Goal: Task Accomplishment & Management: Manage account settings

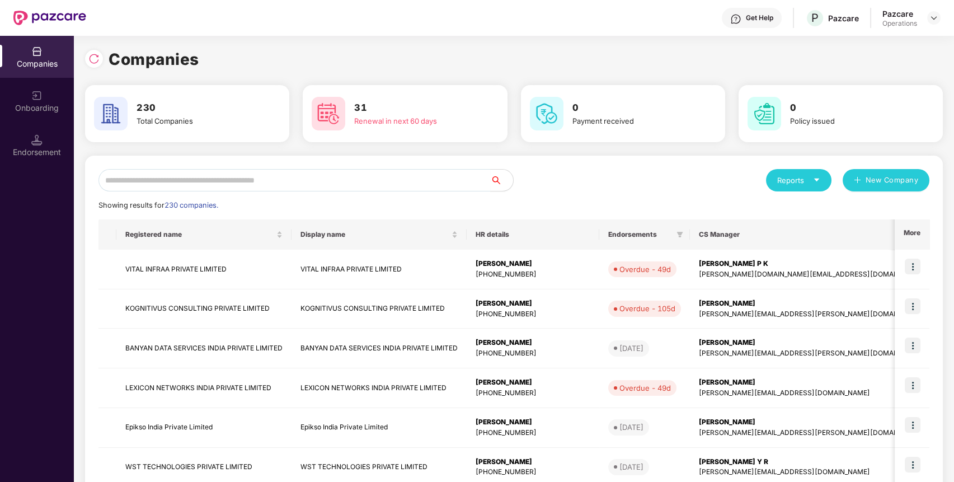
click at [200, 193] on div "Reports New Company Showing results for 230 companies. Registered name Display …" at bounding box center [513, 427] width 831 height 516
click at [186, 184] on input "text" at bounding box center [294, 180] width 392 height 22
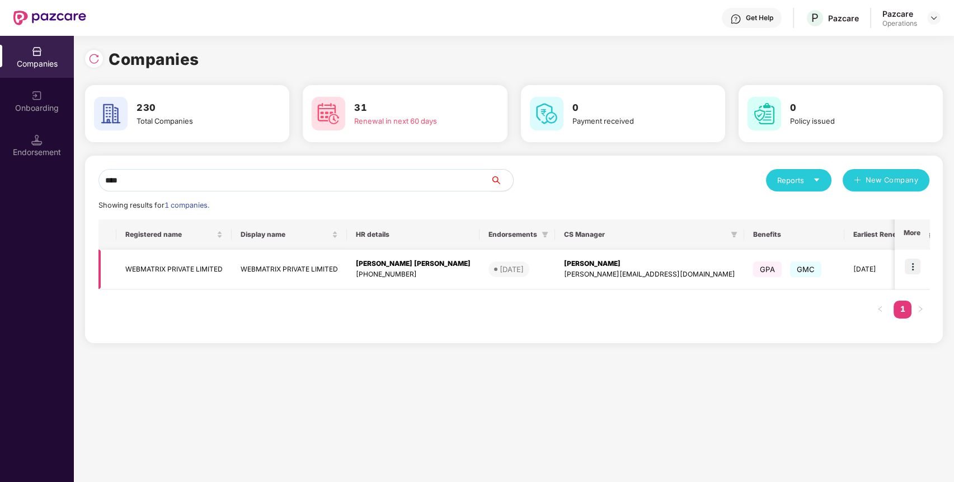
type input "****"
click at [175, 260] on td "WEBMATRIX PRIVATE LIMITED" at bounding box center [173, 270] width 115 height 40
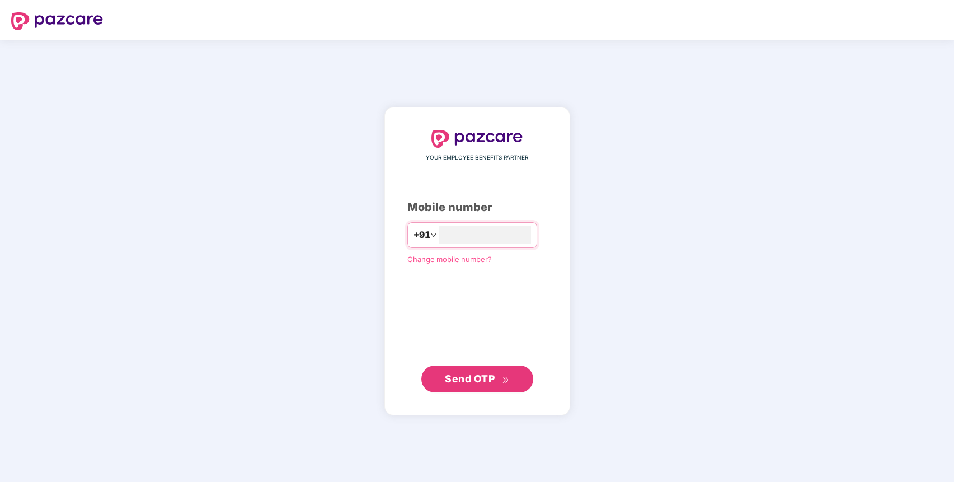
type input "**********"
click at [458, 384] on span "Send OTP" at bounding box center [477, 379] width 64 height 16
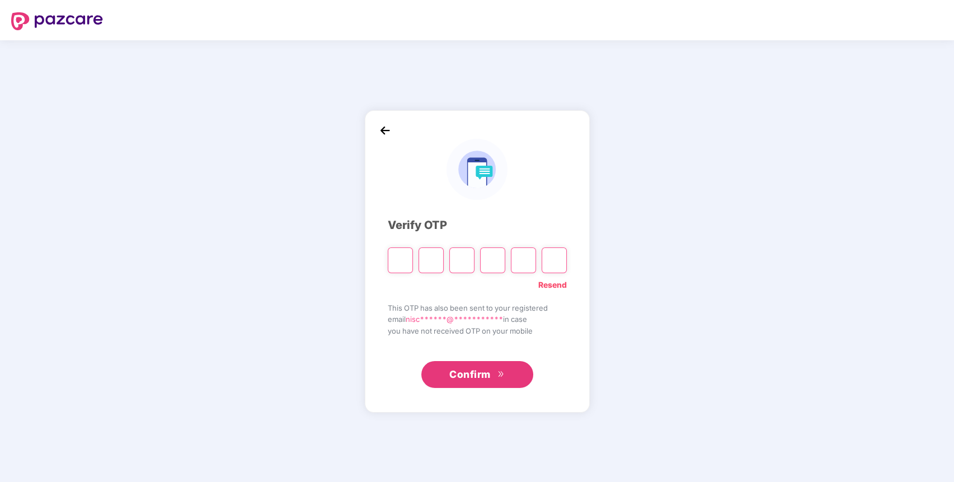
paste input "*"
type input "*"
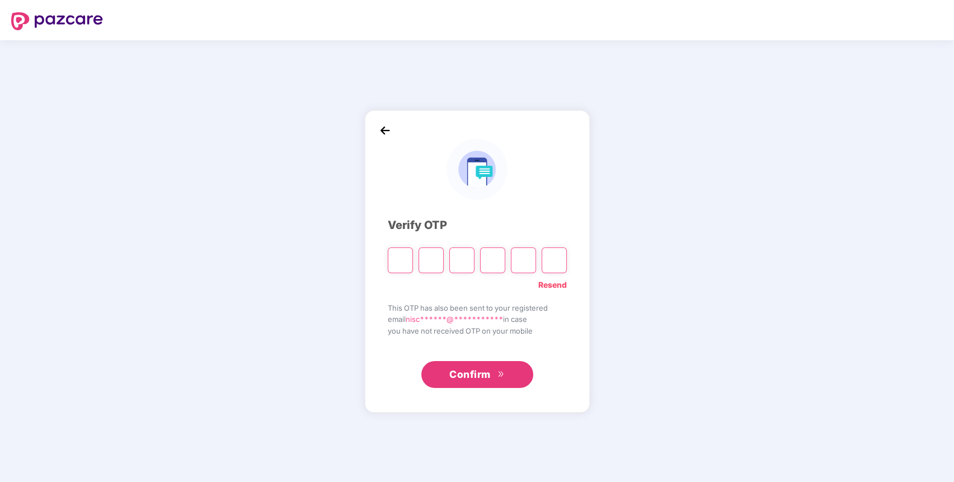
type input "*"
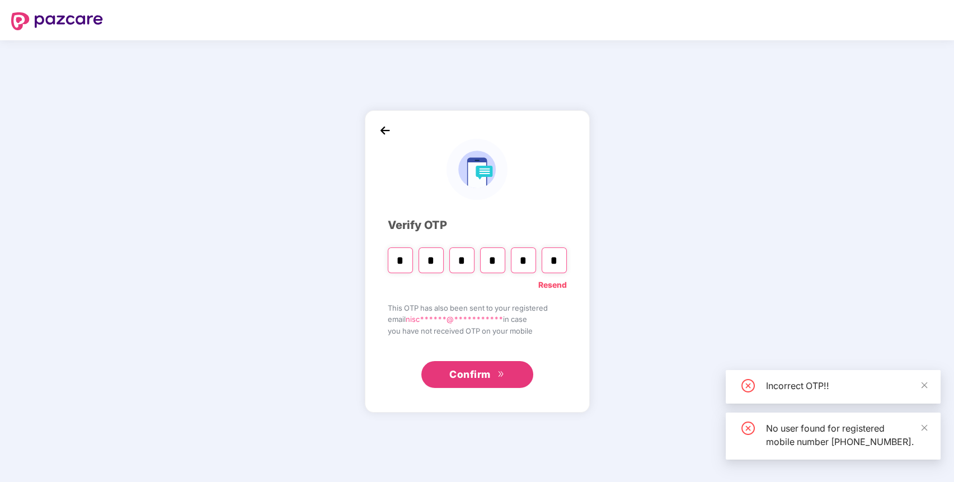
click at [465, 383] on button "Confirm" at bounding box center [477, 374] width 112 height 27
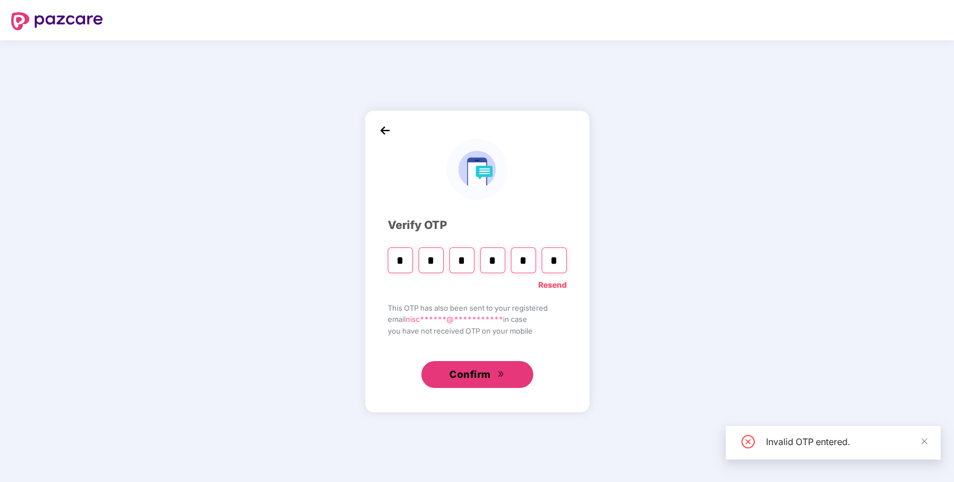
click at [465, 376] on span "Confirm" at bounding box center [469, 374] width 41 height 16
click at [543, 282] on link "Resend" at bounding box center [552, 285] width 29 height 12
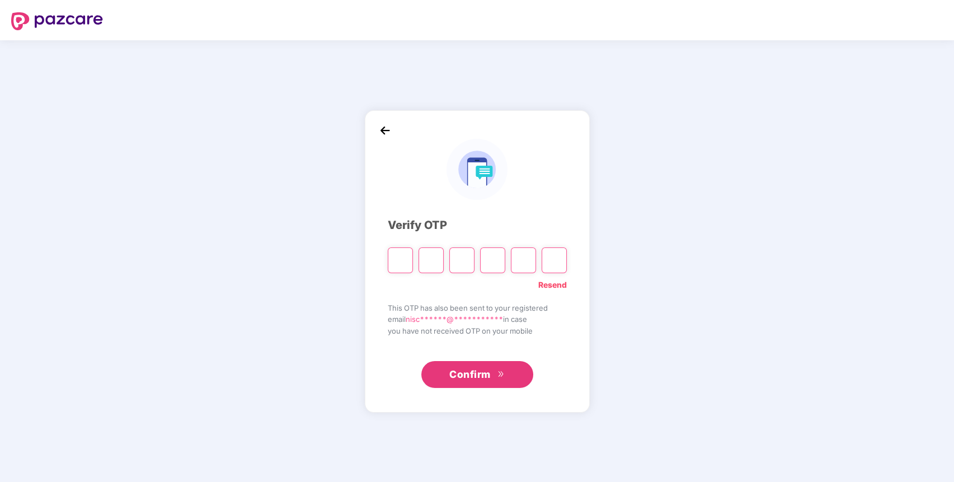
click at [398, 263] on input "Please enter verification code. Digit 1" at bounding box center [400, 260] width 25 height 26
paste input "*"
type input "*"
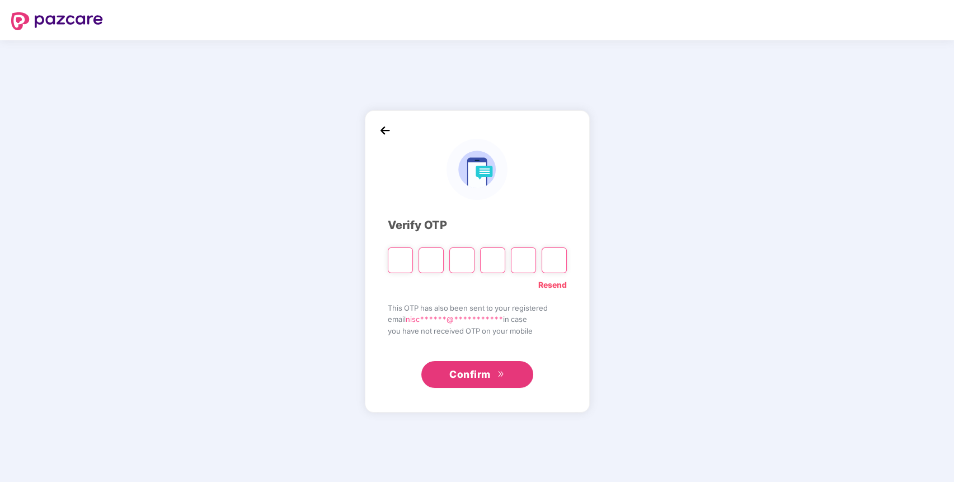
type input "*"
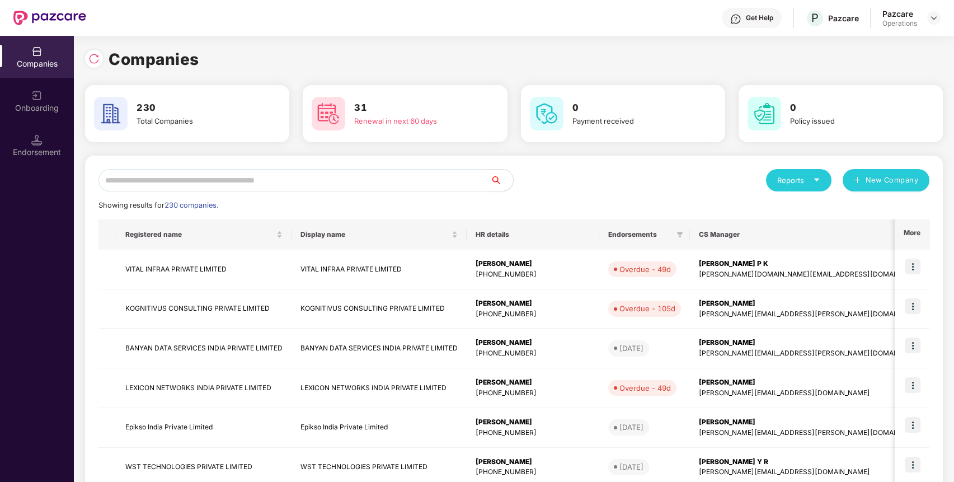
click at [268, 181] on input "text" at bounding box center [294, 180] width 392 height 22
type input "*"
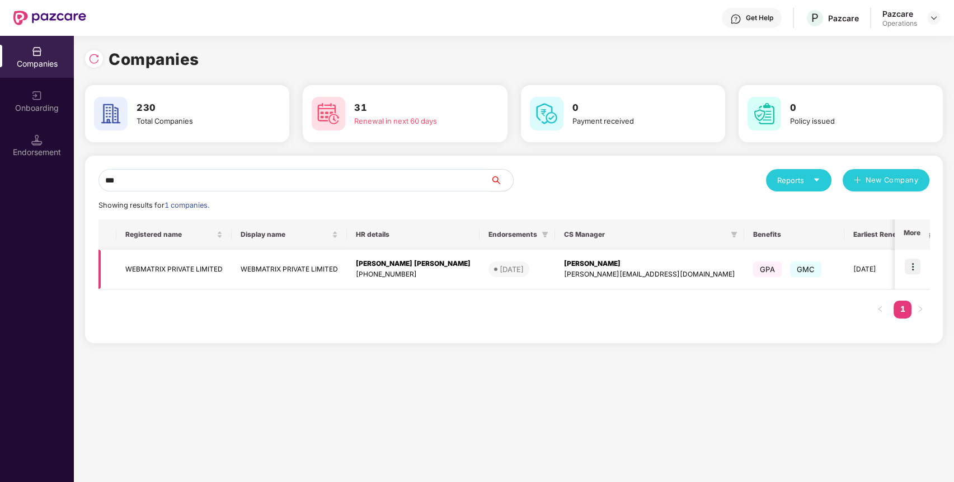
type input "***"
click at [159, 260] on td "WEBMATRIX PRIVATE LIMITED" at bounding box center [173, 270] width 115 height 40
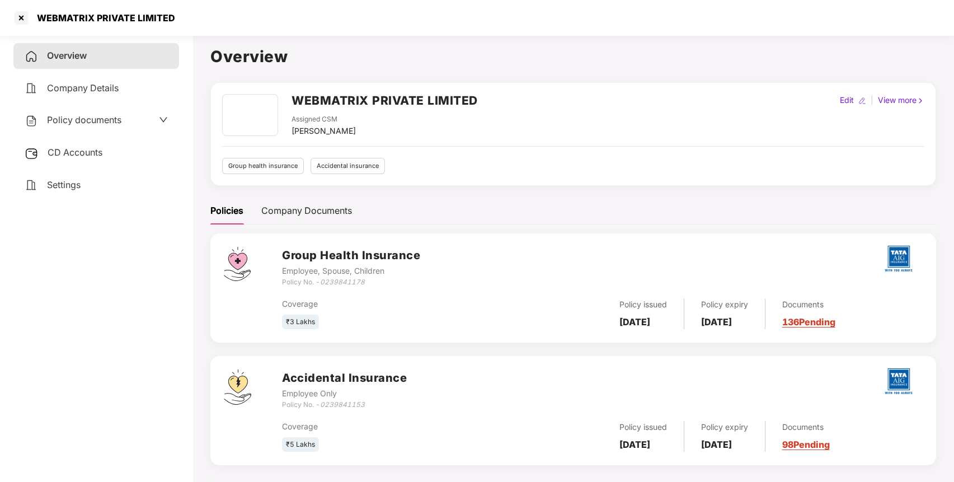
click at [74, 143] on div "CD Accounts" at bounding box center [96, 153] width 166 height 26
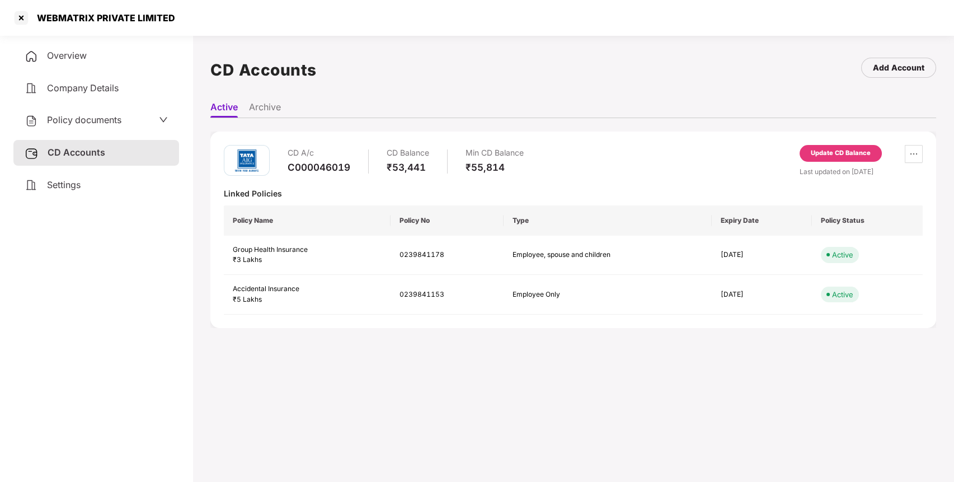
click at [98, 120] on span "Policy documents" at bounding box center [84, 119] width 74 height 11
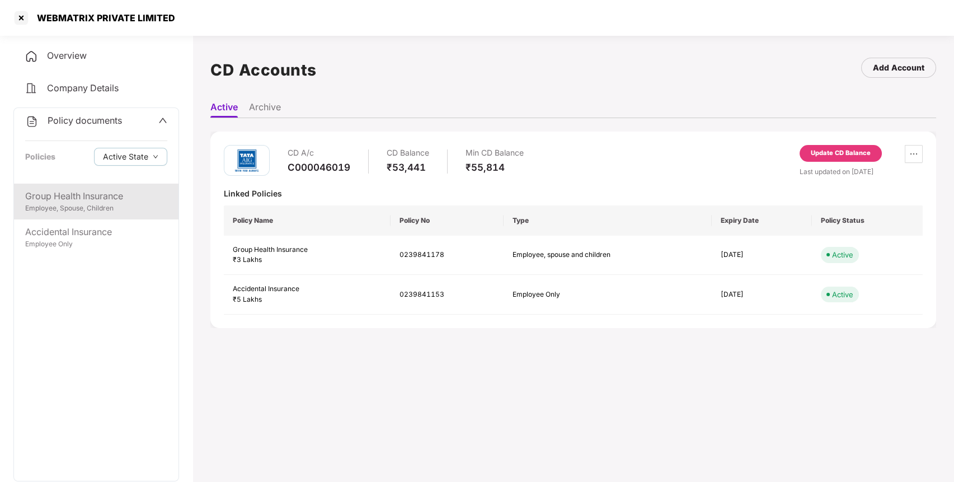
click at [69, 194] on div "Group Health Insurance" at bounding box center [96, 196] width 142 height 14
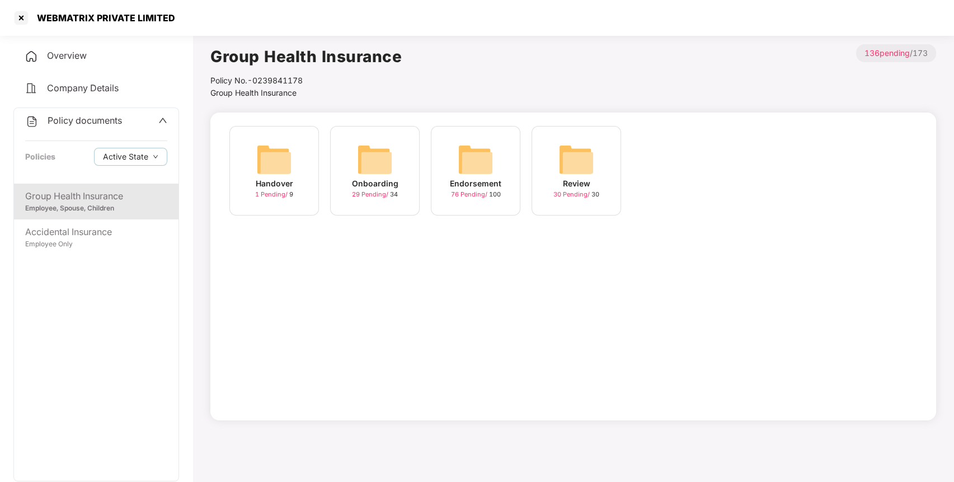
click at [493, 187] on div "Endorsement" at bounding box center [475, 183] width 51 height 12
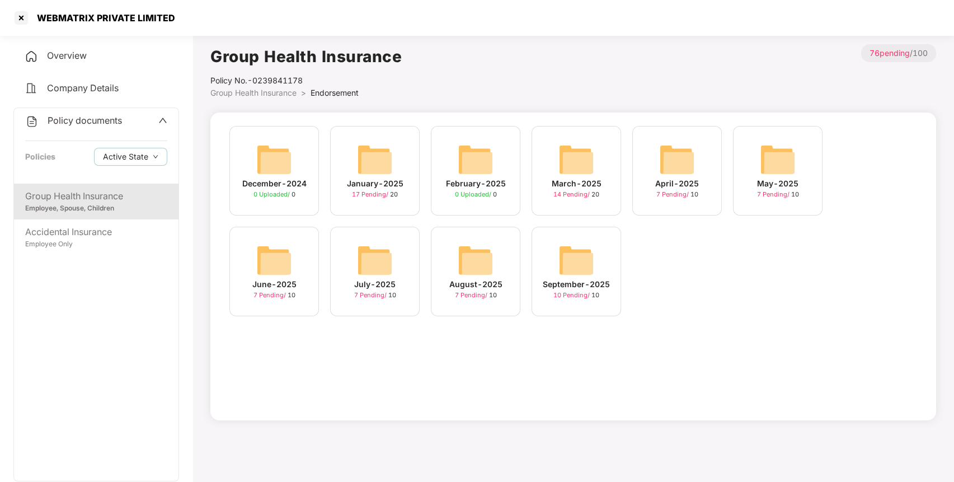
click at [581, 261] on img at bounding box center [576, 260] width 36 height 36
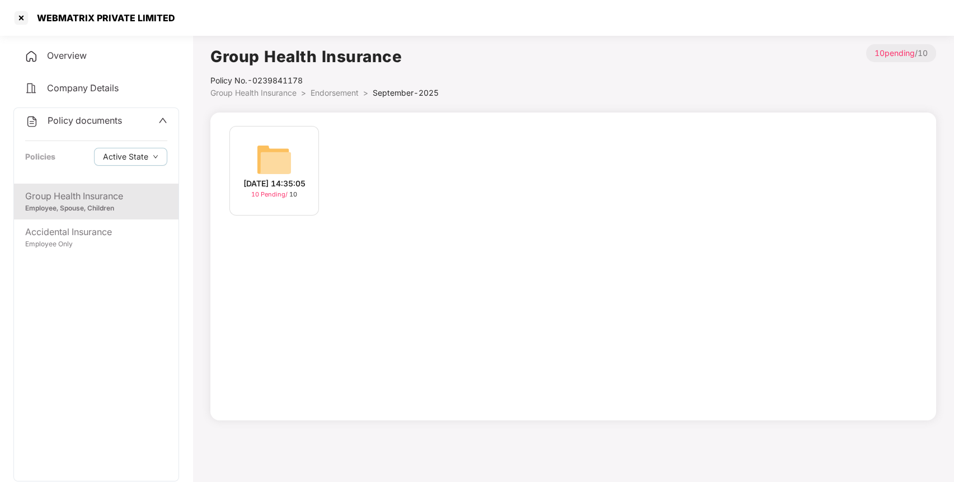
click at [265, 156] on img at bounding box center [274, 160] width 36 height 36
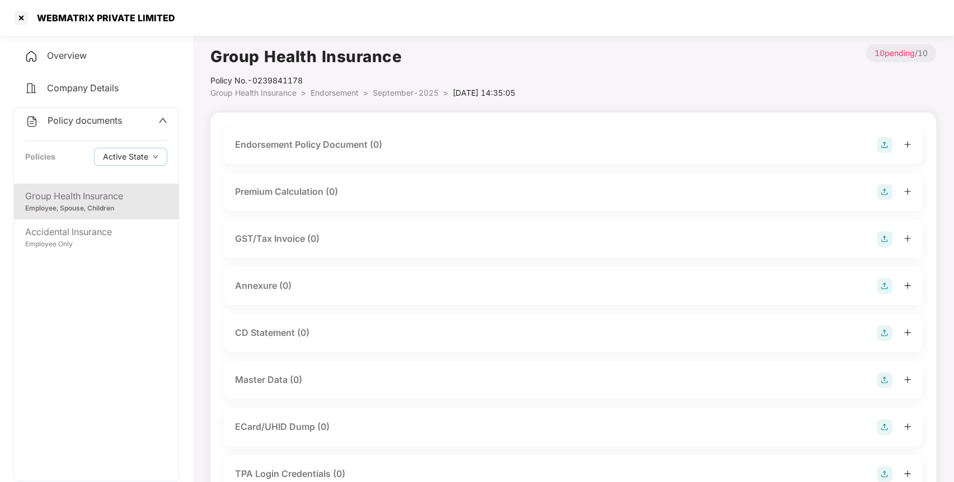
click at [885, 145] on img at bounding box center [885, 145] width 16 height 16
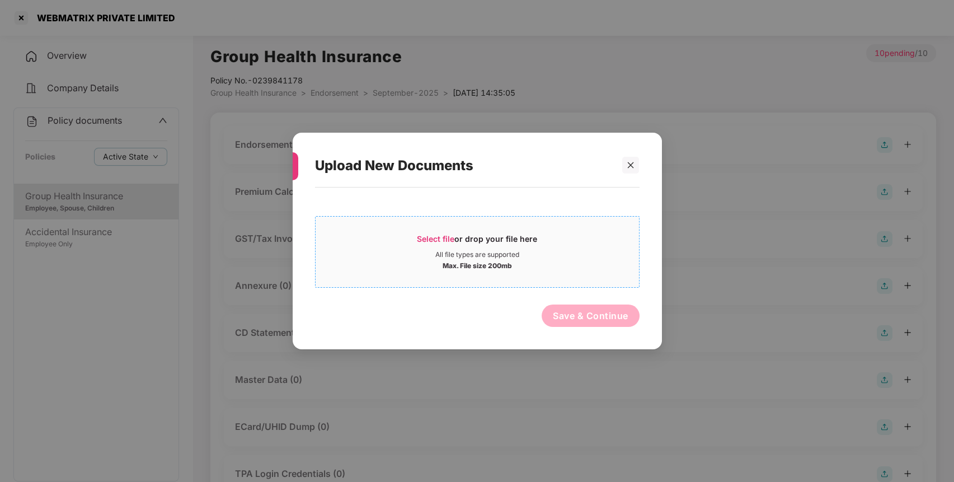
click at [425, 237] on span "Select file" at bounding box center [435, 239] width 37 height 10
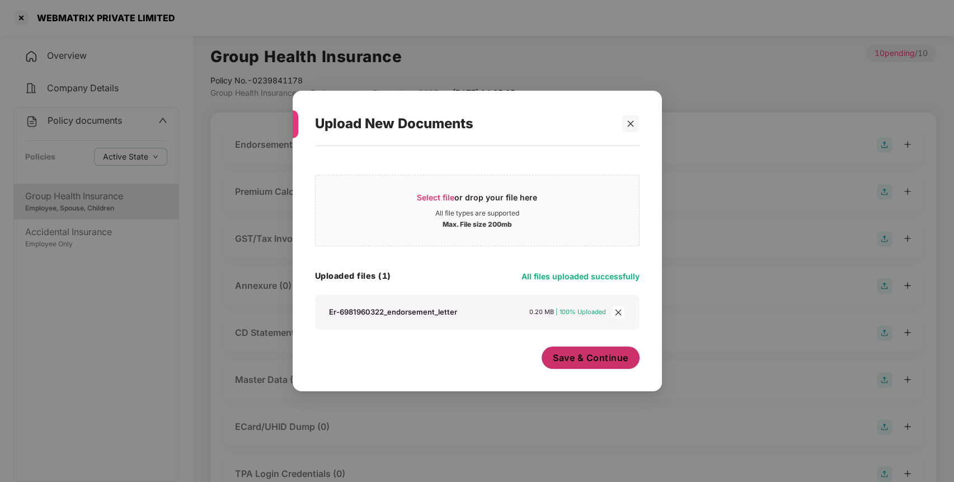
click at [583, 363] on span "Save & Continue" at bounding box center [591, 357] width 76 height 12
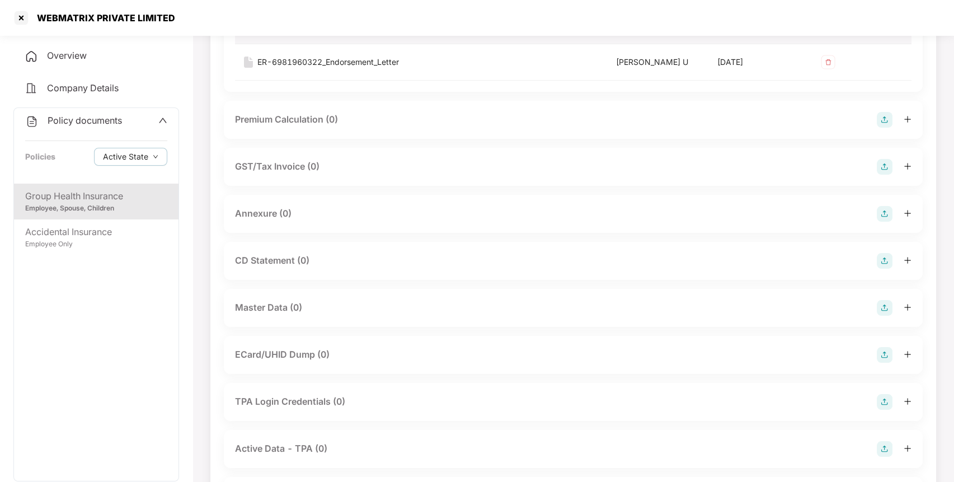
scroll to position [152, 0]
click at [883, 215] on img at bounding box center [885, 214] width 16 height 16
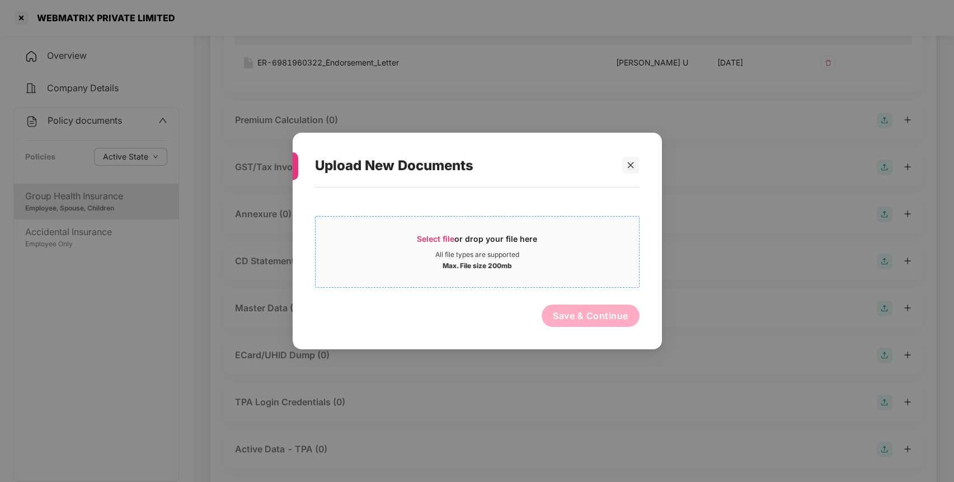
click at [440, 227] on span "Select file or drop your file here All file types are supported Max. File size …" at bounding box center [477, 252] width 323 height 54
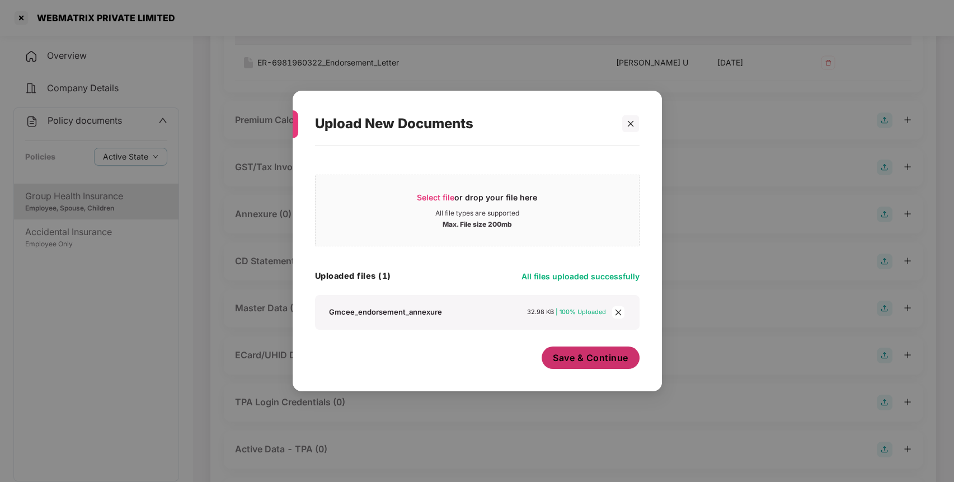
click at [571, 355] on span "Save & Continue" at bounding box center [591, 357] width 76 height 12
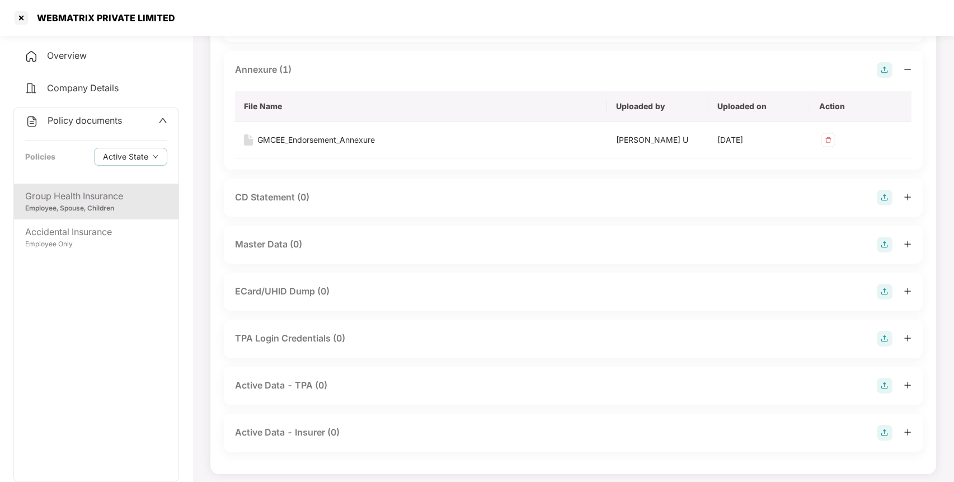
scroll to position [302, 0]
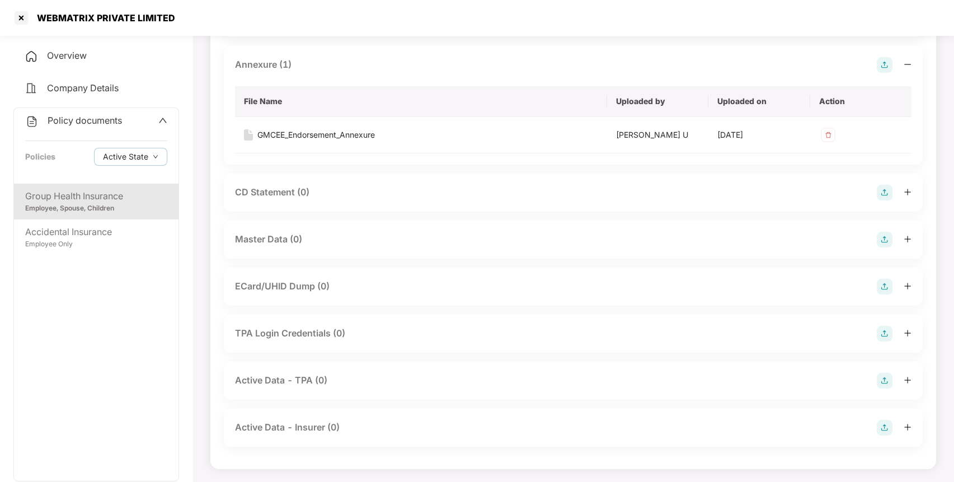
click at [887, 237] on img at bounding box center [885, 240] width 16 height 16
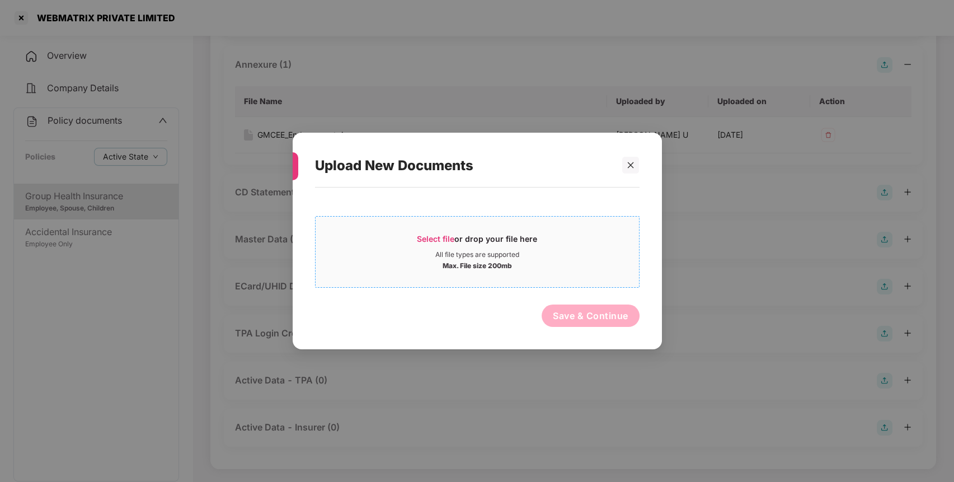
click at [435, 237] on span "Select file" at bounding box center [435, 239] width 37 height 10
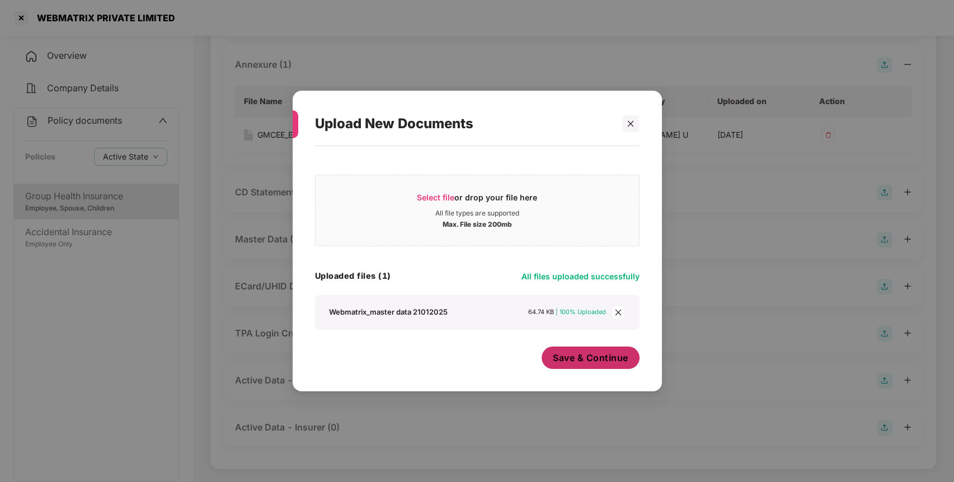
click at [577, 363] on span "Save & Continue" at bounding box center [591, 357] width 76 height 12
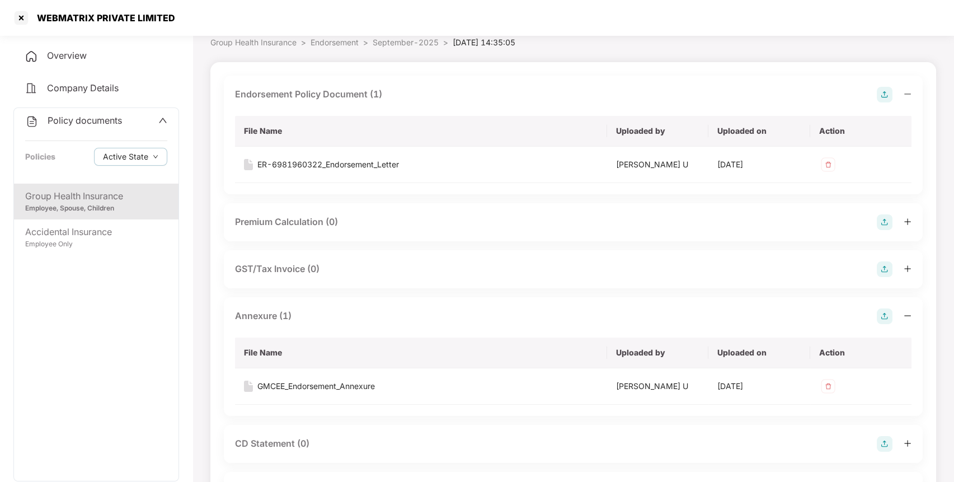
scroll to position [0, 0]
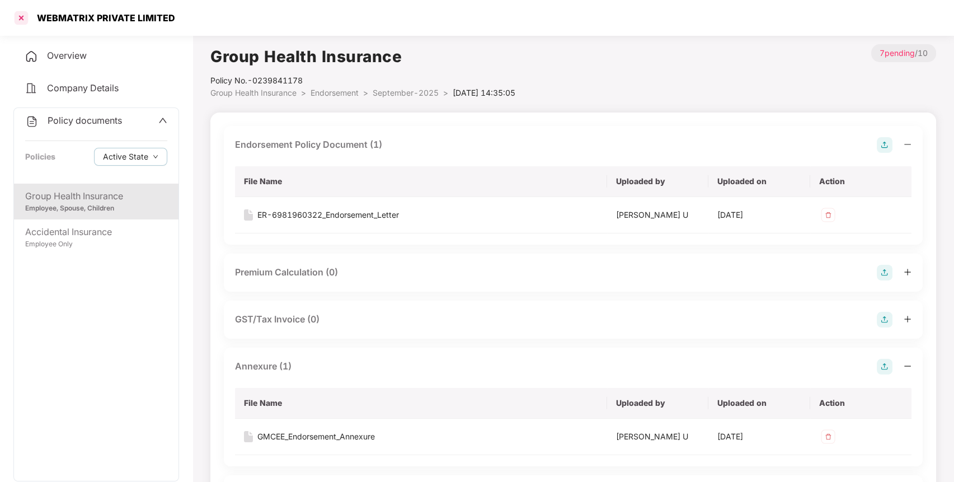
click at [22, 20] on div at bounding box center [21, 18] width 18 height 18
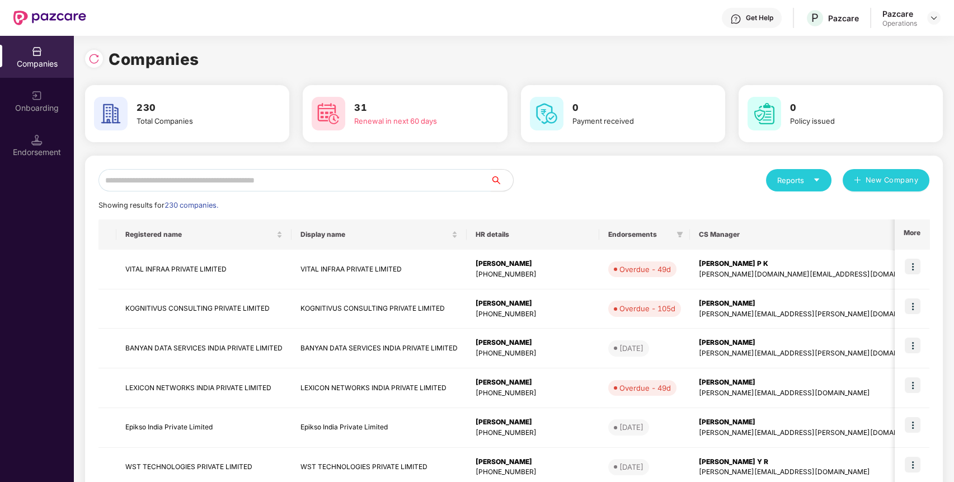
click at [233, 180] on input "text" at bounding box center [294, 180] width 392 height 22
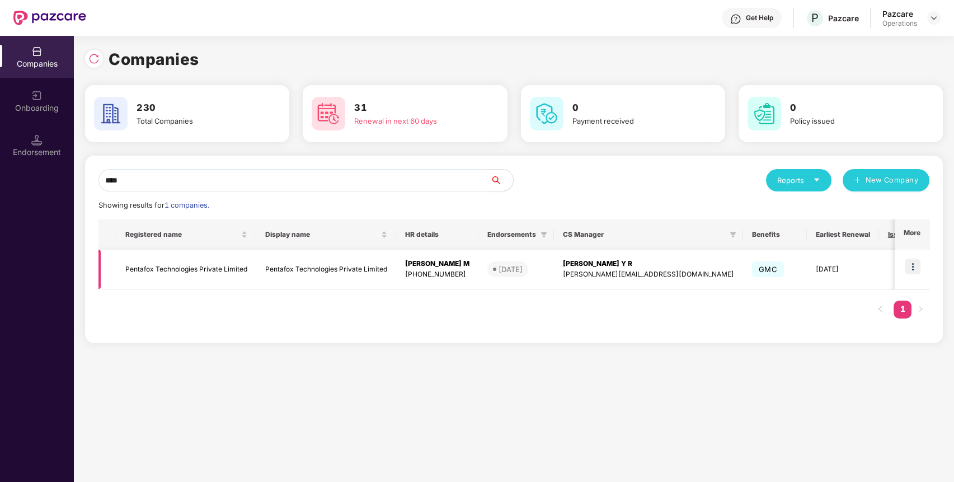
type input "****"
click at [171, 258] on td "Pentafox Technologies Private Limited" at bounding box center [186, 270] width 140 height 40
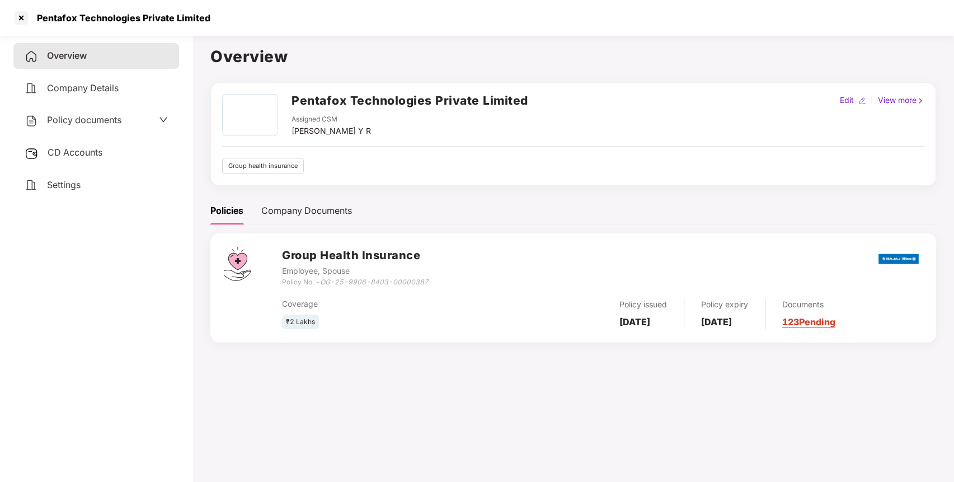
click at [116, 116] on span "Policy documents" at bounding box center [84, 119] width 74 height 11
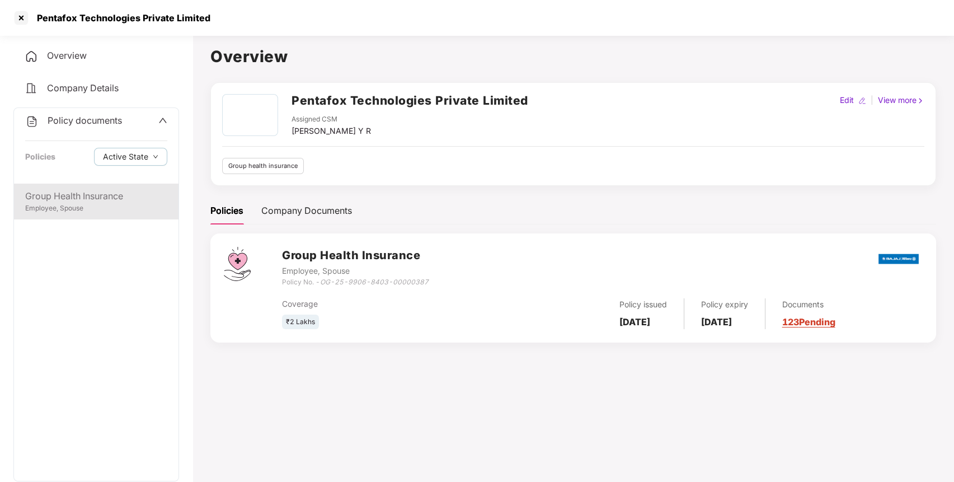
click at [107, 189] on div "Group Health Insurance" at bounding box center [96, 196] width 142 height 14
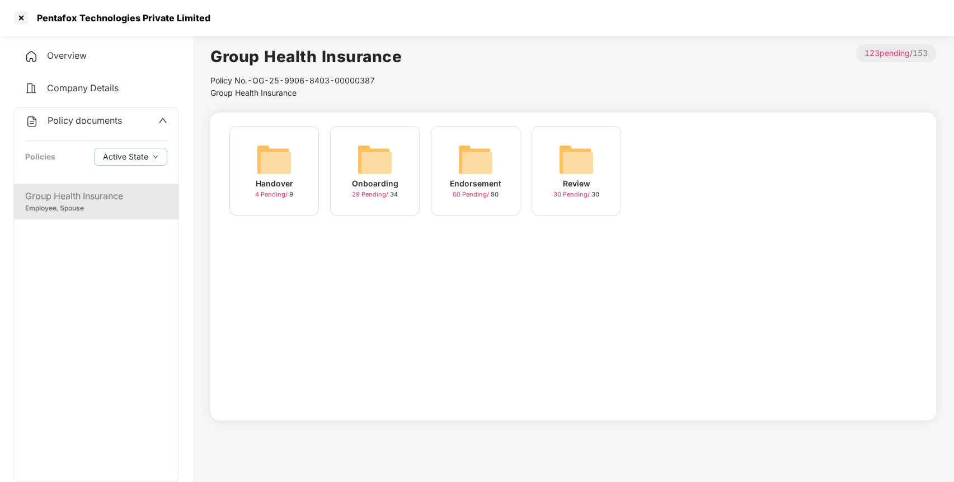
click at [473, 148] on img at bounding box center [476, 160] width 36 height 36
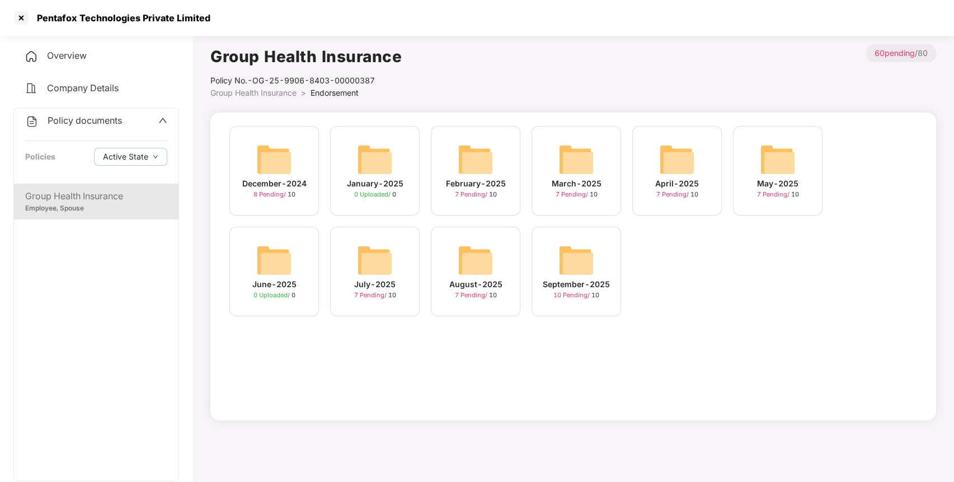
click at [571, 233] on div "September-2025 10 Pending / 10" at bounding box center [576, 272] width 90 height 90
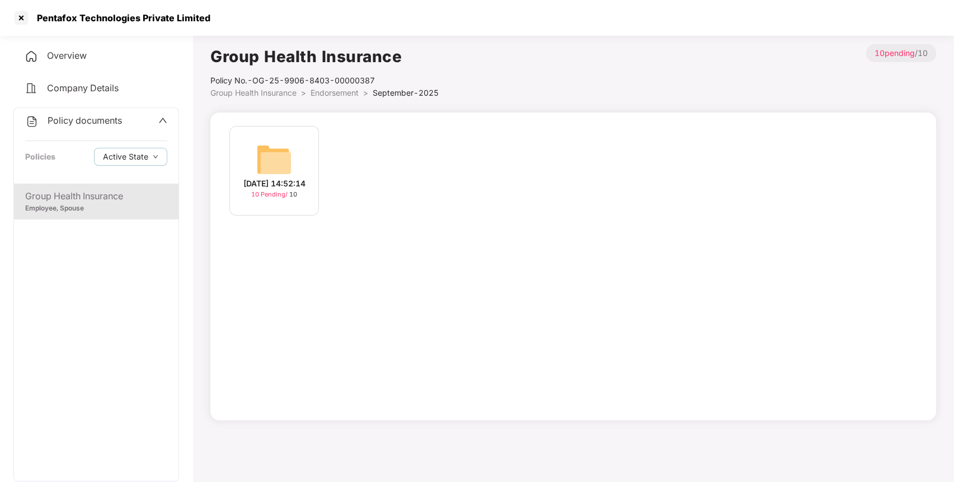
click at [277, 144] on img at bounding box center [274, 160] width 36 height 36
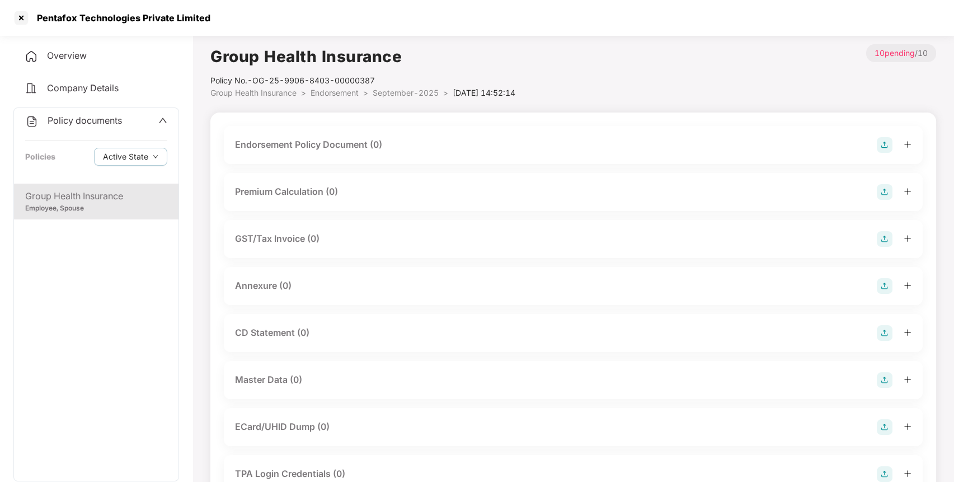
click at [879, 143] on img at bounding box center [885, 145] width 16 height 16
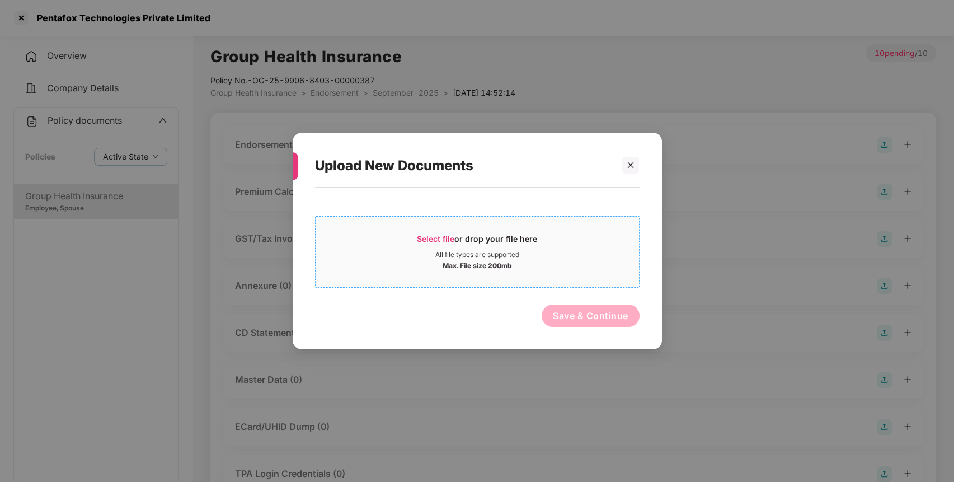
click at [430, 229] on span "Select file or drop your file here All file types are supported Max. File size …" at bounding box center [477, 252] width 323 height 54
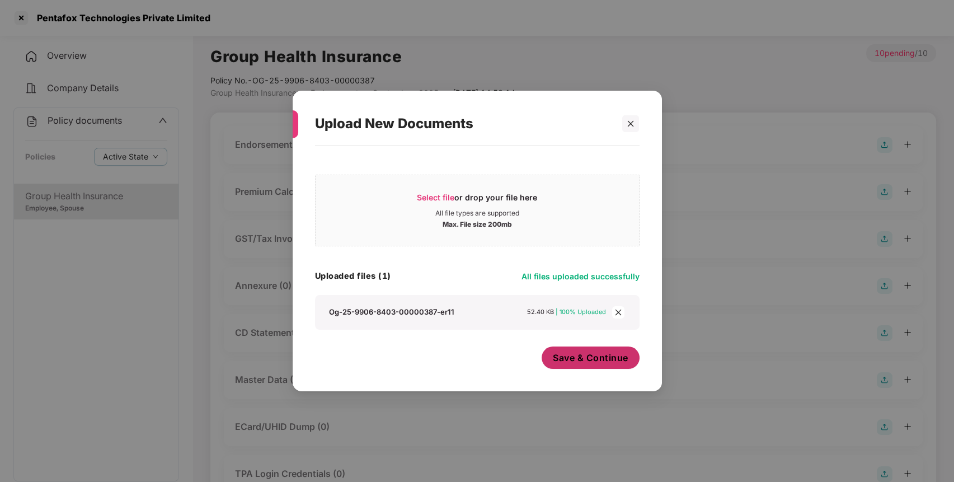
click at [589, 361] on span "Save & Continue" at bounding box center [591, 357] width 76 height 12
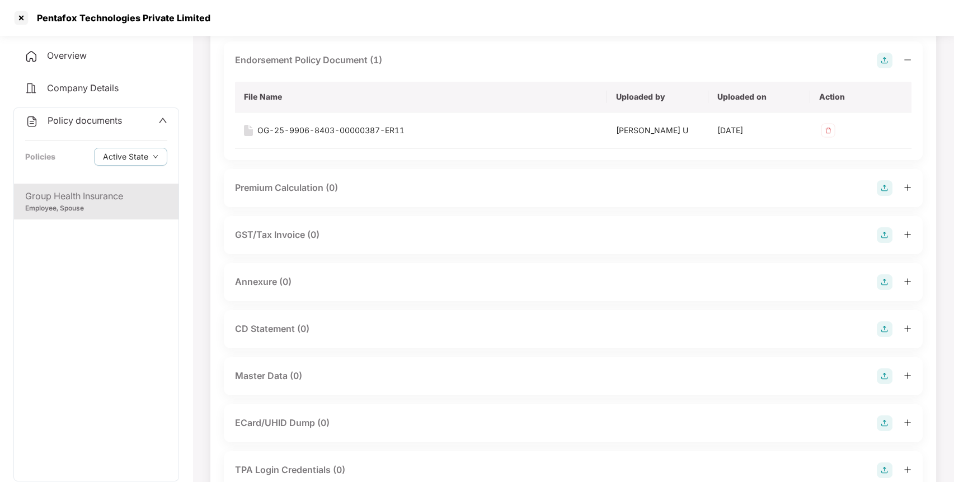
scroll to position [83, 0]
click at [893, 282] on div at bounding box center [894, 284] width 35 height 16
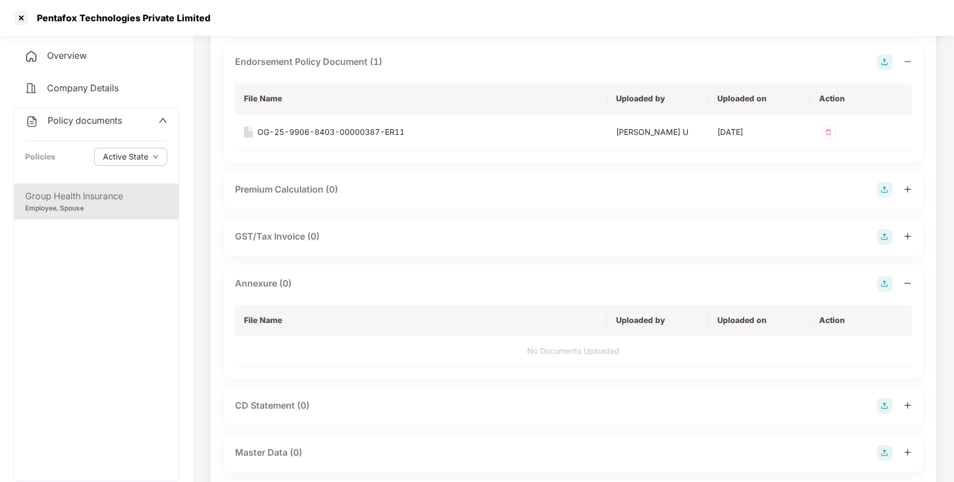
click at [883, 280] on img at bounding box center [885, 284] width 16 height 16
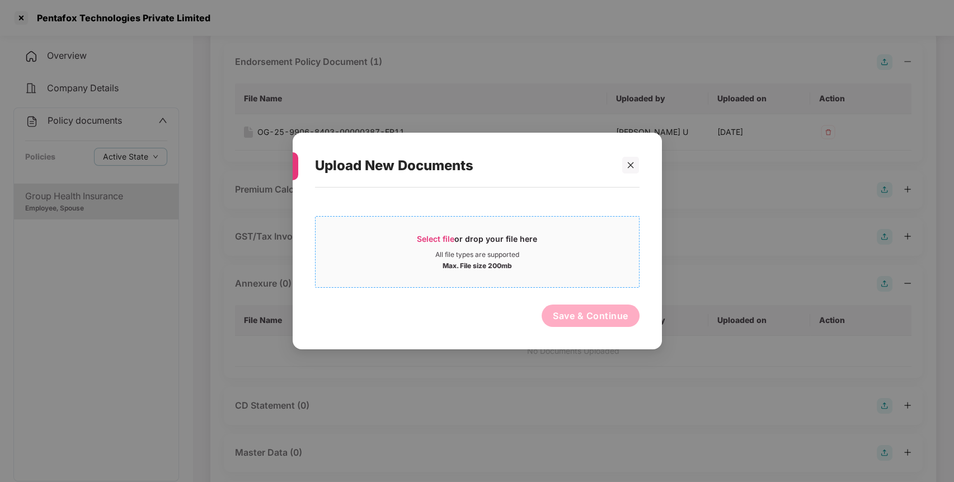
click at [431, 234] on span "Select file" at bounding box center [435, 239] width 37 height 10
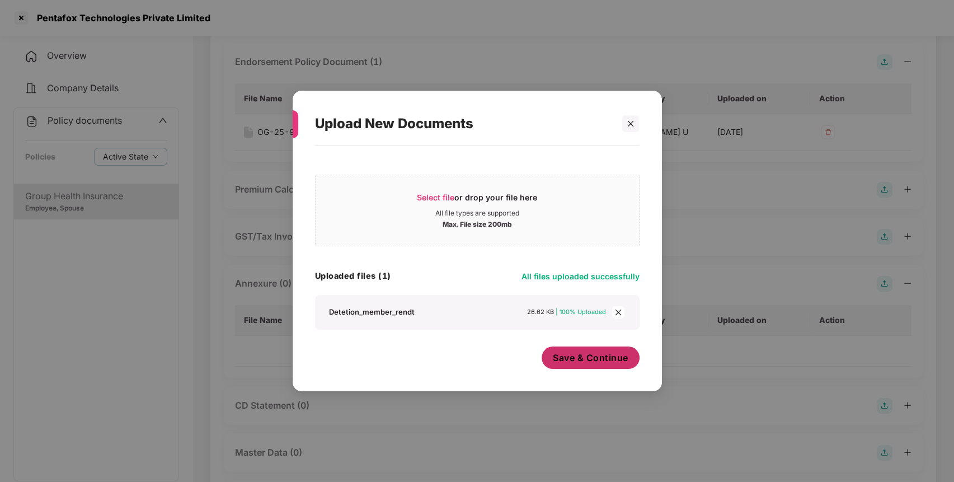
click at [580, 357] on span "Save & Continue" at bounding box center [591, 357] width 76 height 12
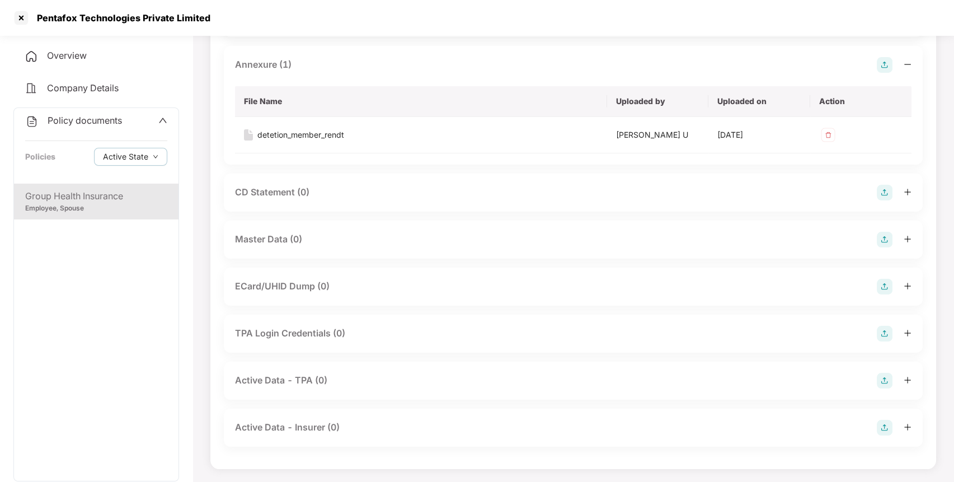
scroll to position [300, 0]
click at [887, 237] on img at bounding box center [885, 241] width 16 height 16
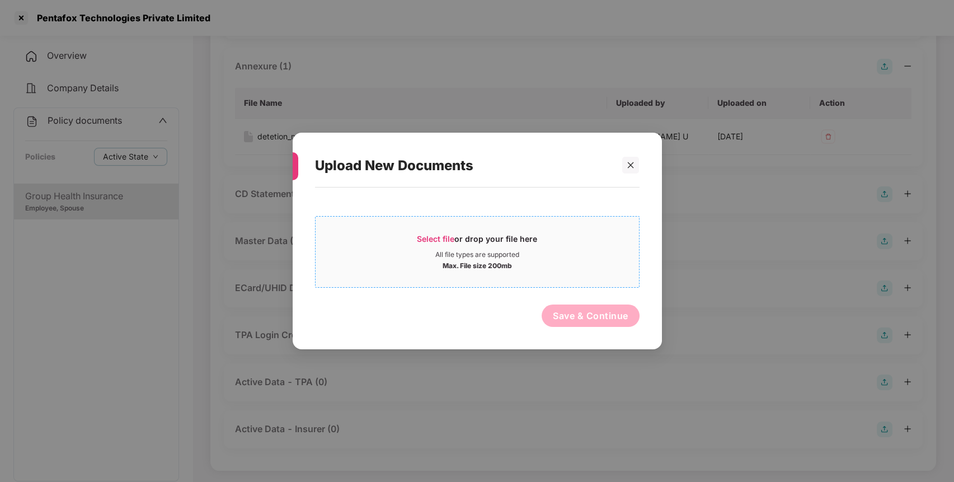
click at [427, 235] on span "Select file" at bounding box center [435, 239] width 37 height 10
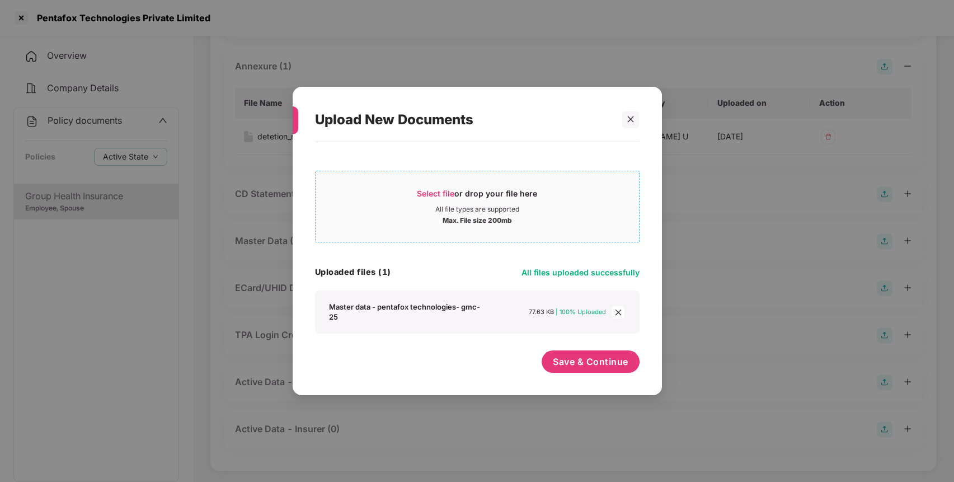
click at [197, 103] on div "Upload New Documents Select file or drop your file here All file types are supp…" at bounding box center [477, 241] width 954 height 482
click at [566, 363] on span "Save & Continue" at bounding box center [591, 361] width 76 height 12
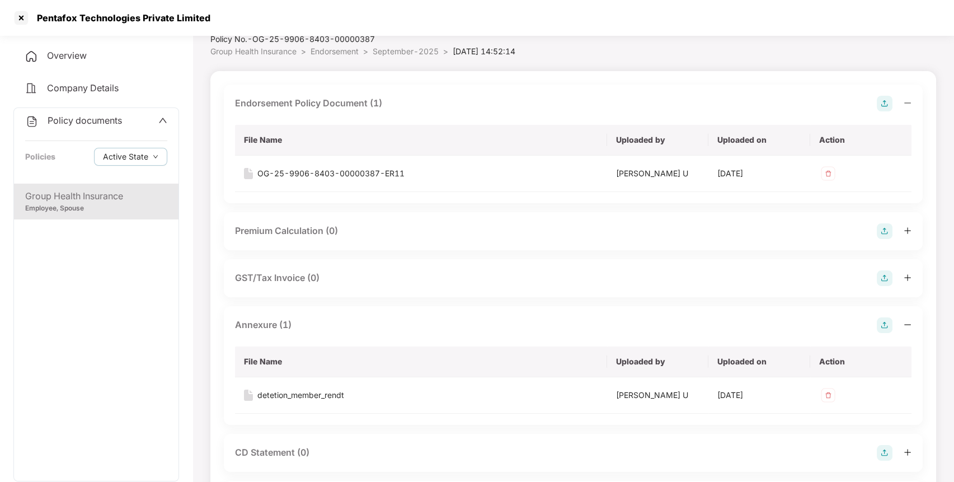
scroll to position [19, 0]
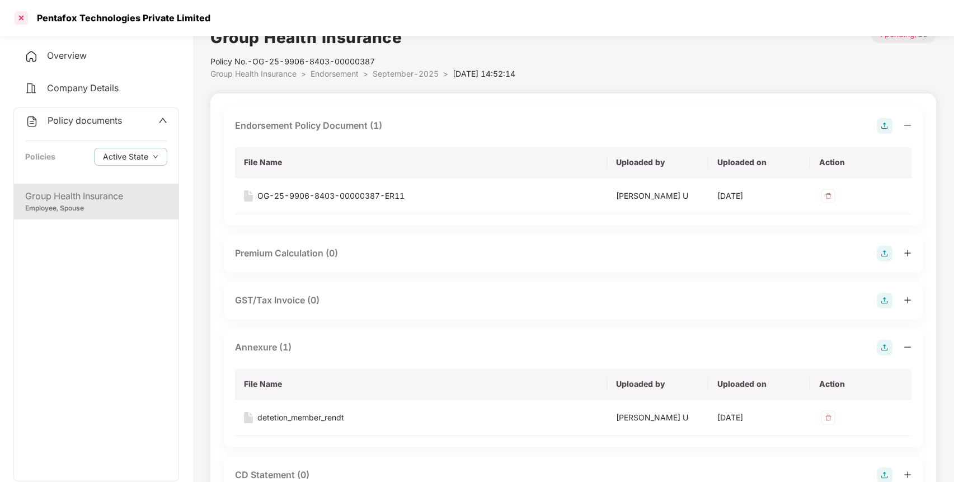
click at [21, 18] on div at bounding box center [21, 18] width 18 height 18
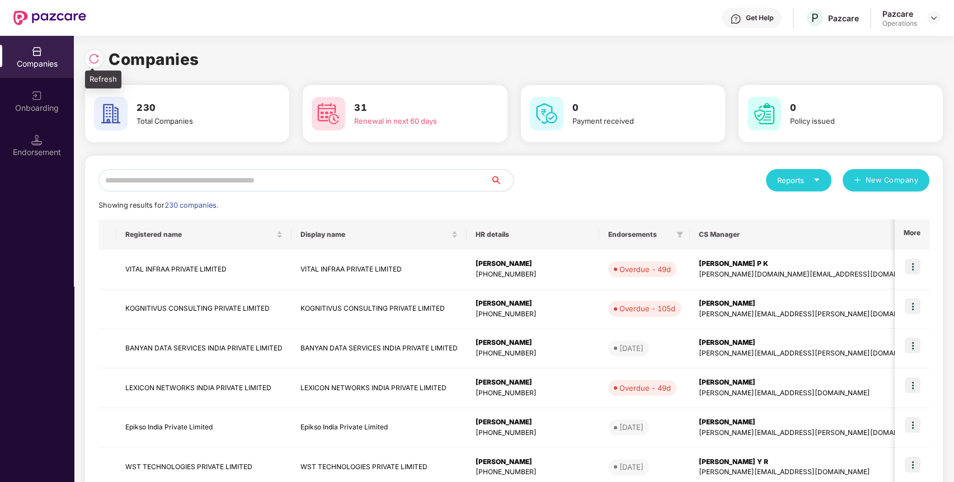
click at [99, 62] on img at bounding box center [93, 58] width 11 height 11
click at [152, 181] on input "text" at bounding box center [294, 180] width 392 height 22
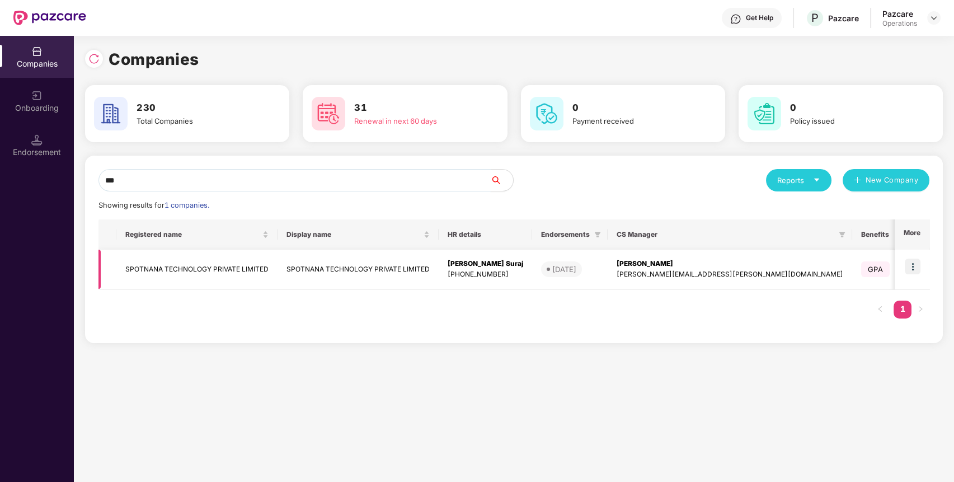
type input "***"
click at [211, 263] on td "SPOTNANA TECHNOLOGY PRIVATE LIMITED" at bounding box center [196, 270] width 161 height 40
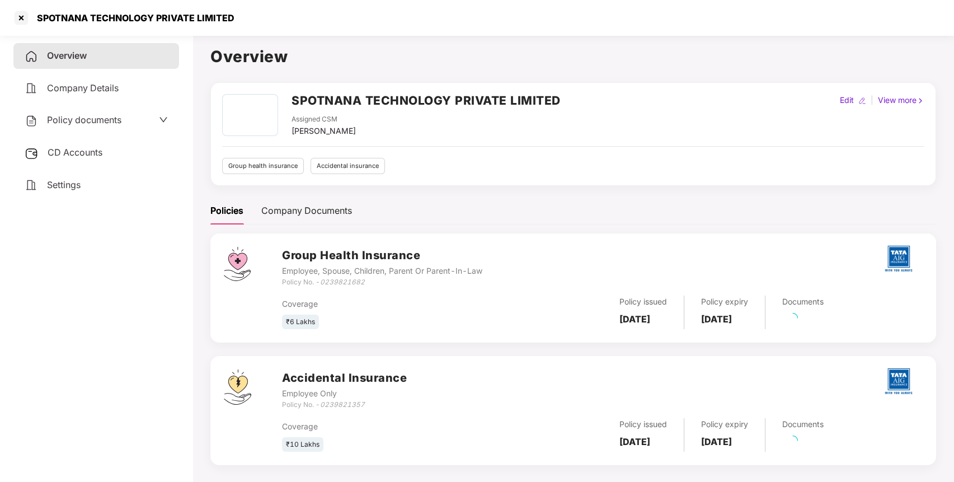
click at [112, 155] on div "CD Accounts" at bounding box center [96, 153] width 166 height 26
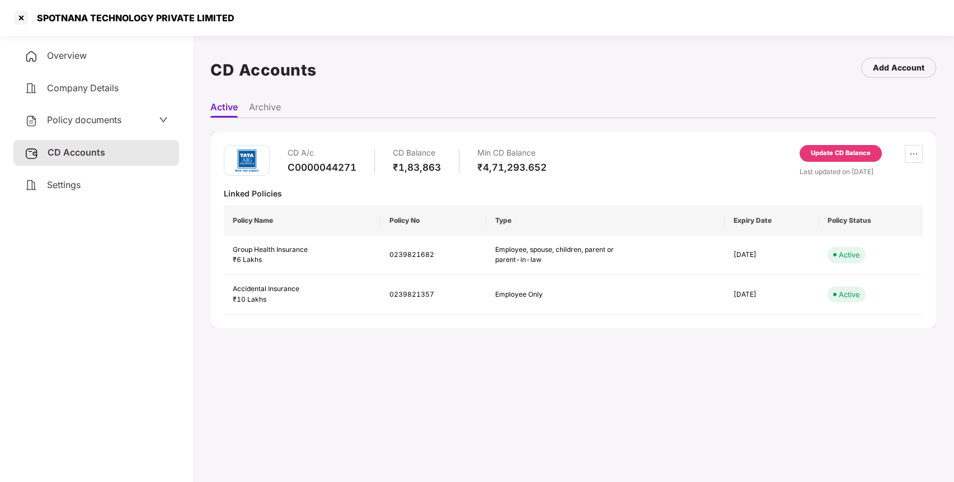
click at [67, 126] on div "Policy documents" at bounding box center [73, 120] width 97 height 15
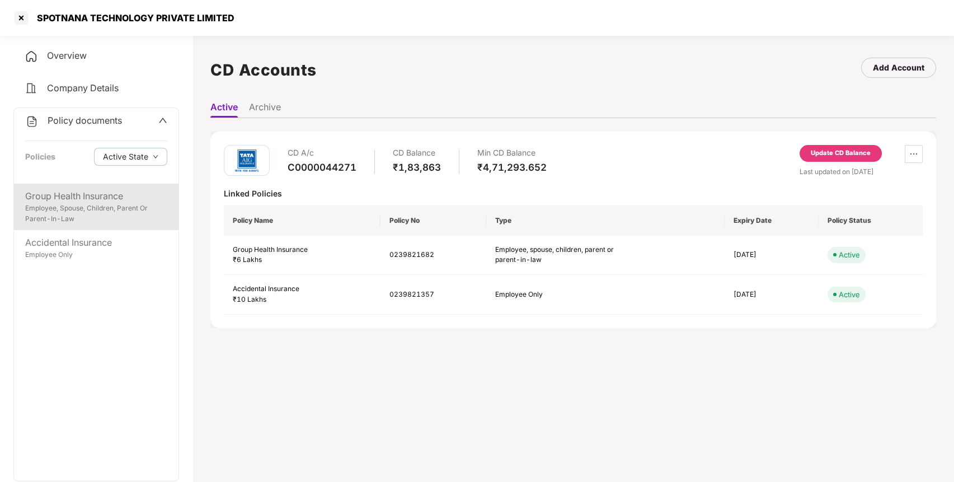
click at [55, 208] on div "Employee, Spouse, Children, Parent Or Parent-In-Law" at bounding box center [96, 213] width 142 height 21
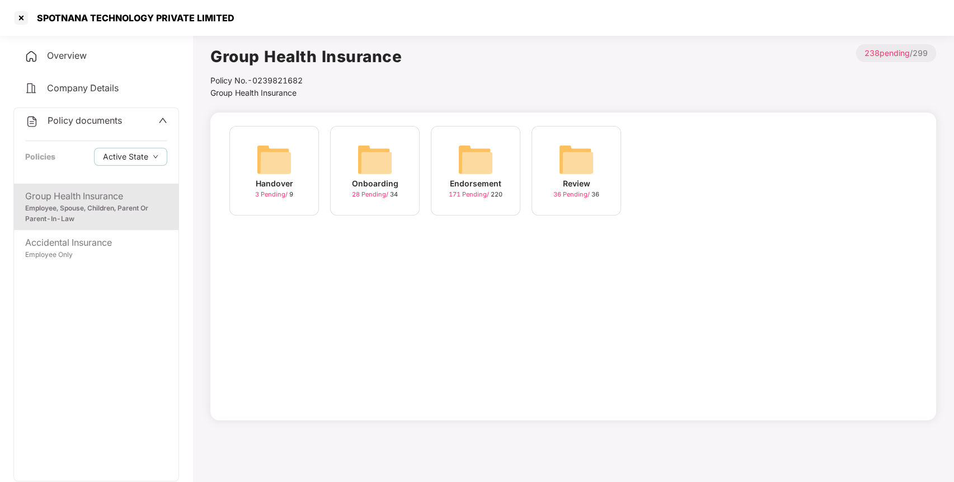
click at [497, 157] on div "Endorsement 171 Pending / 220" at bounding box center [476, 171] width 90 height 90
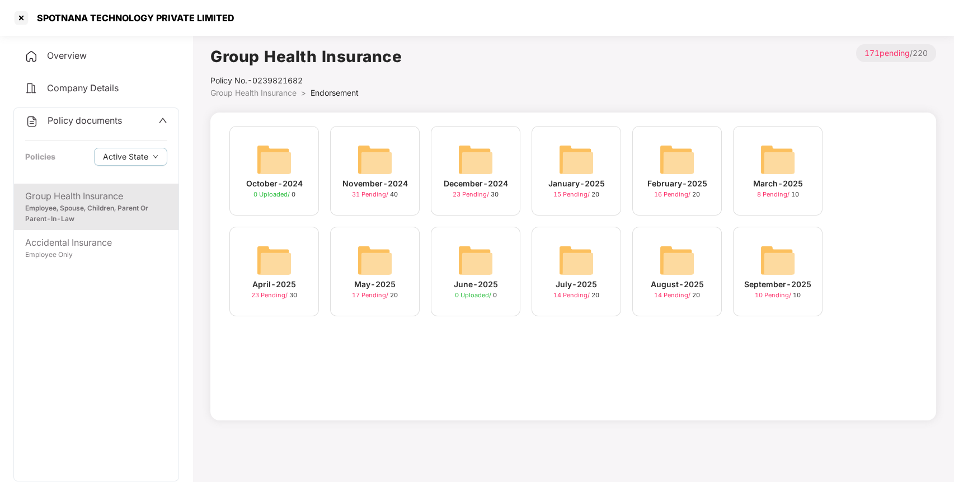
click at [783, 256] on img at bounding box center [778, 260] width 36 height 36
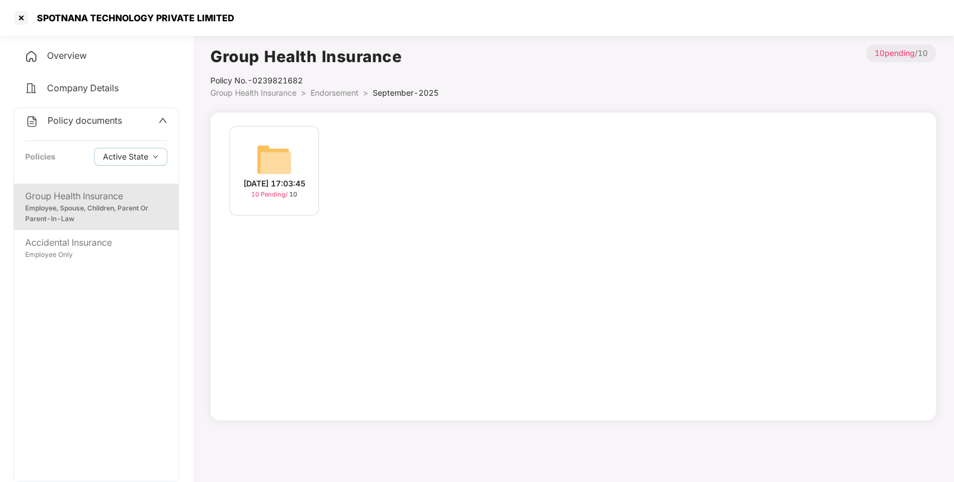
click at [263, 164] on img at bounding box center [274, 160] width 36 height 36
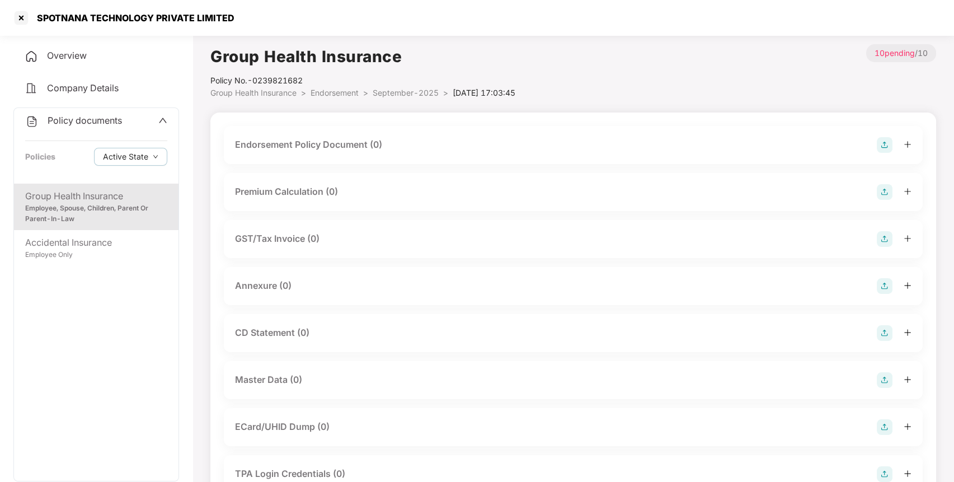
click at [879, 140] on img at bounding box center [885, 145] width 16 height 16
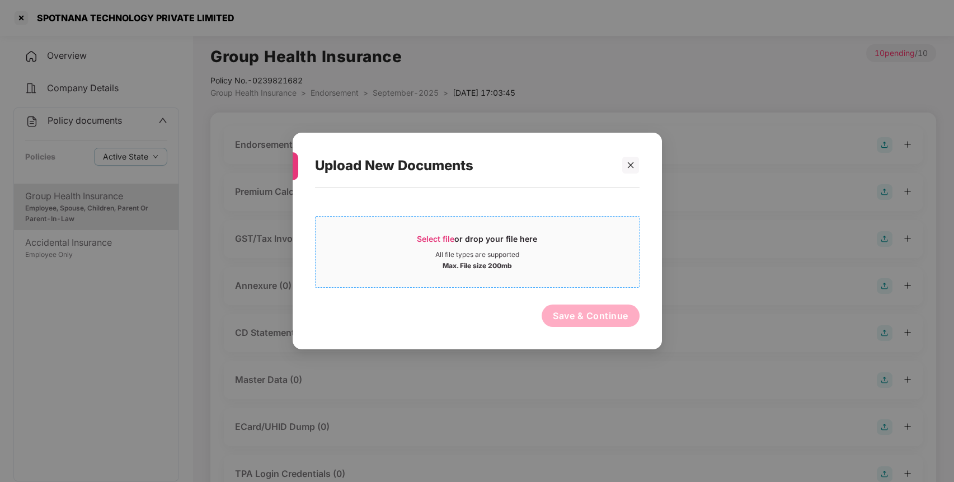
click at [426, 239] on span "Select file" at bounding box center [435, 239] width 37 height 10
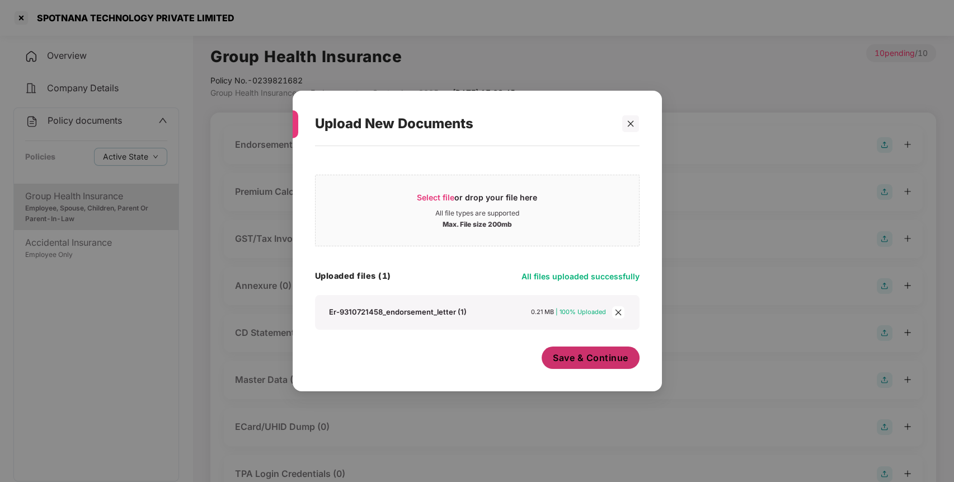
click at [580, 346] on button "Save & Continue" at bounding box center [591, 357] width 98 height 22
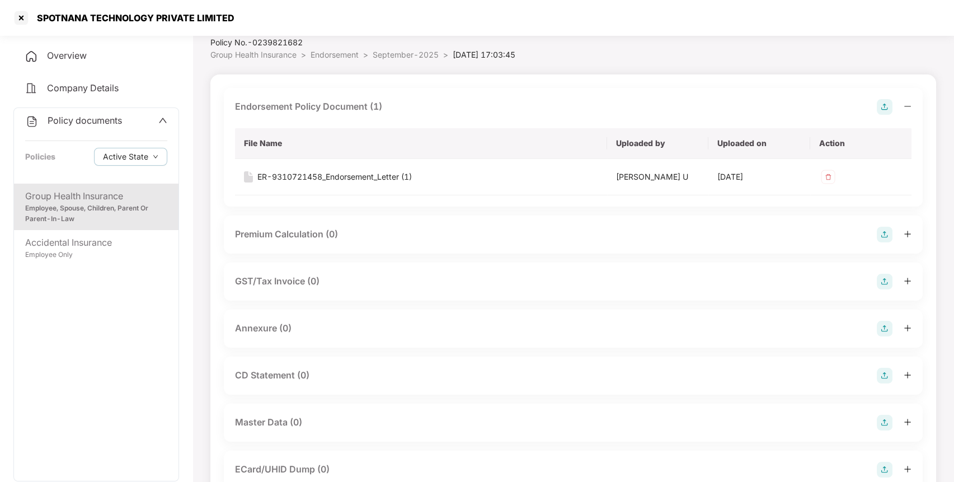
scroll to position [40, 0]
click at [882, 324] on img at bounding box center [885, 327] width 16 height 16
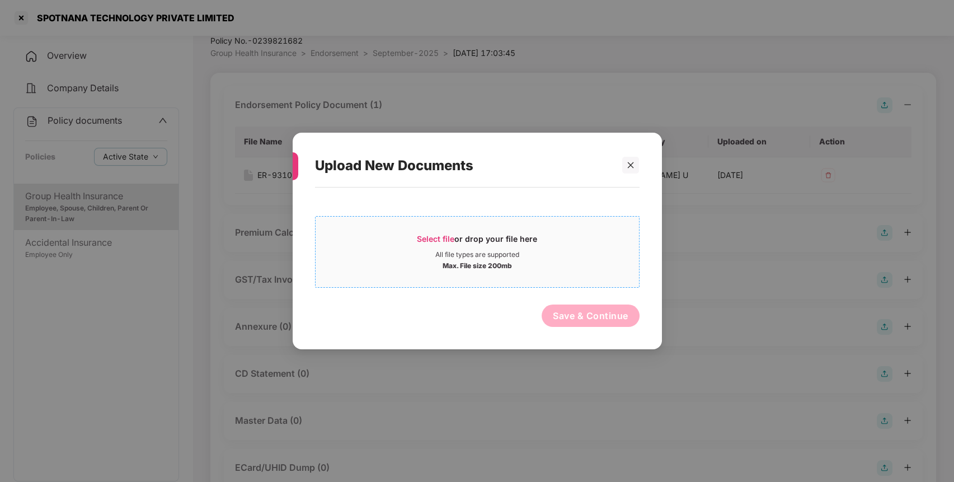
click at [427, 240] on span "Select file" at bounding box center [435, 239] width 37 height 10
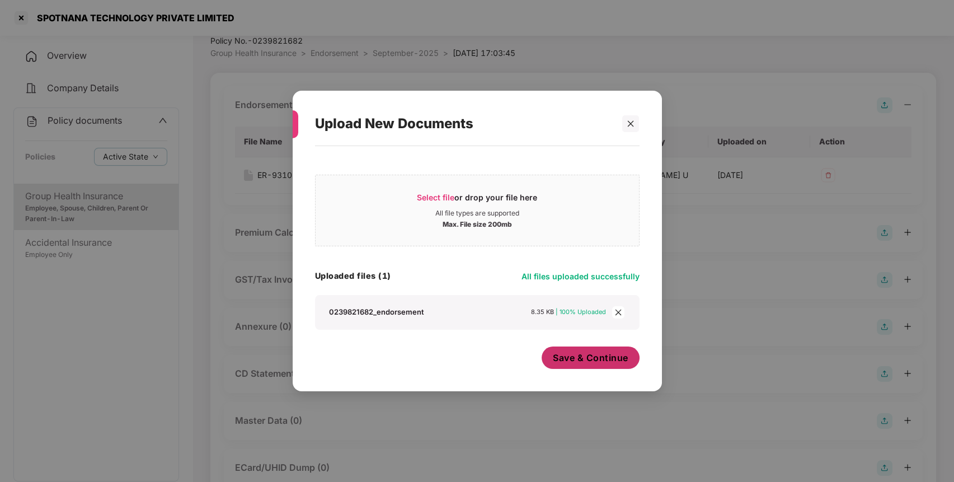
click at [592, 354] on span "Save & Continue" at bounding box center [591, 357] width 76 height 12
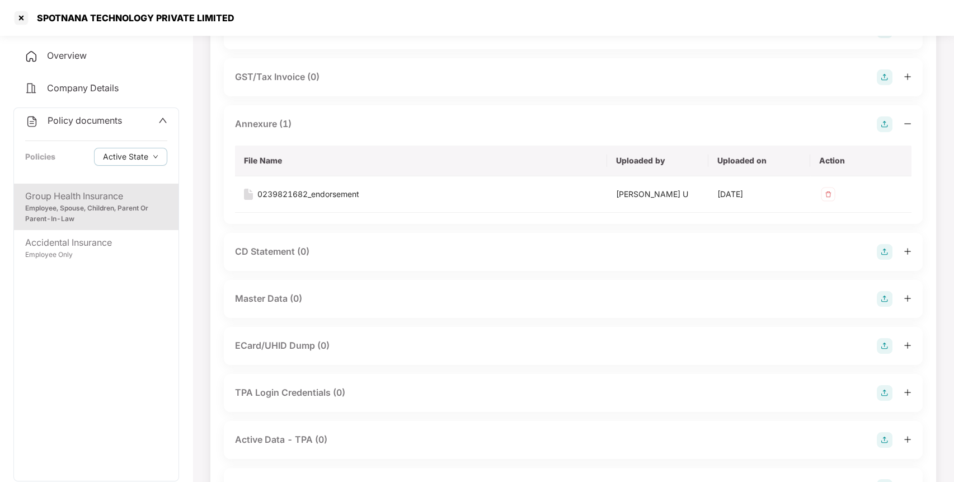
scroll to position [300, 0]
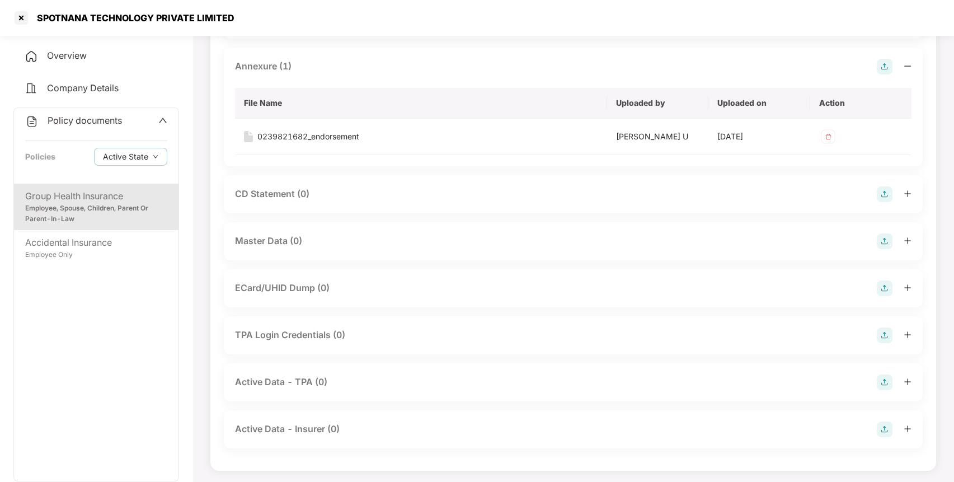
click at [883, 237] on img at bounding box center [885, 241] width 16 height 16
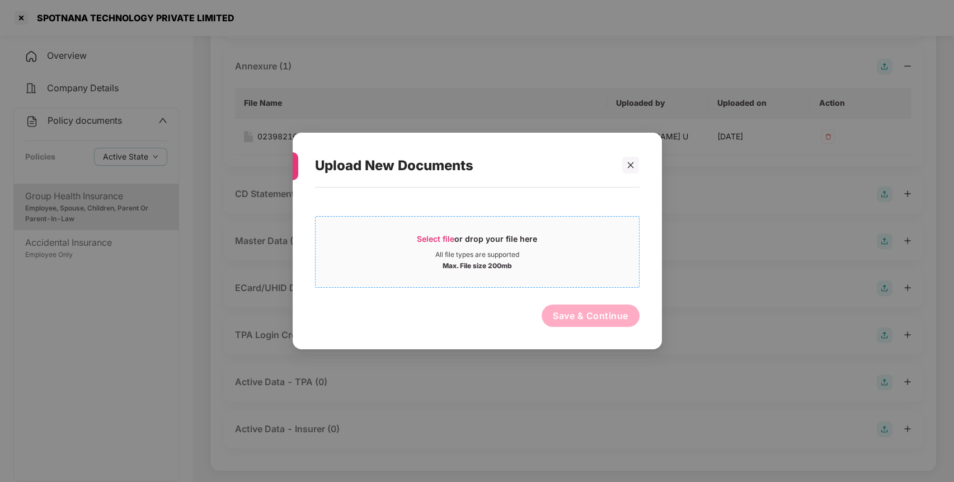
click at [435, 230] on span "Select file or drop your file here All file types are supported Max. File size …" at bounding box center [477, 252] width 323 height 54
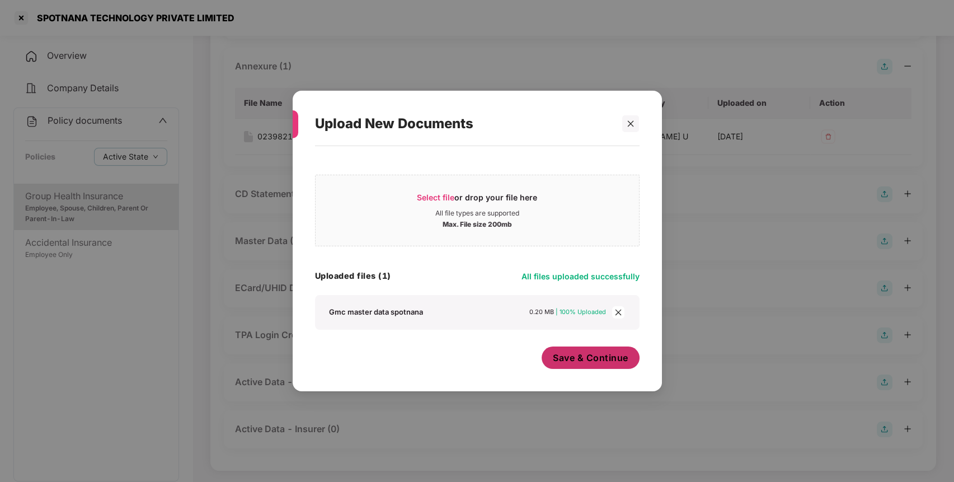
click at [576, 361] on span "Save & Continue" at bounding box center [591, 357] width 76 height 12
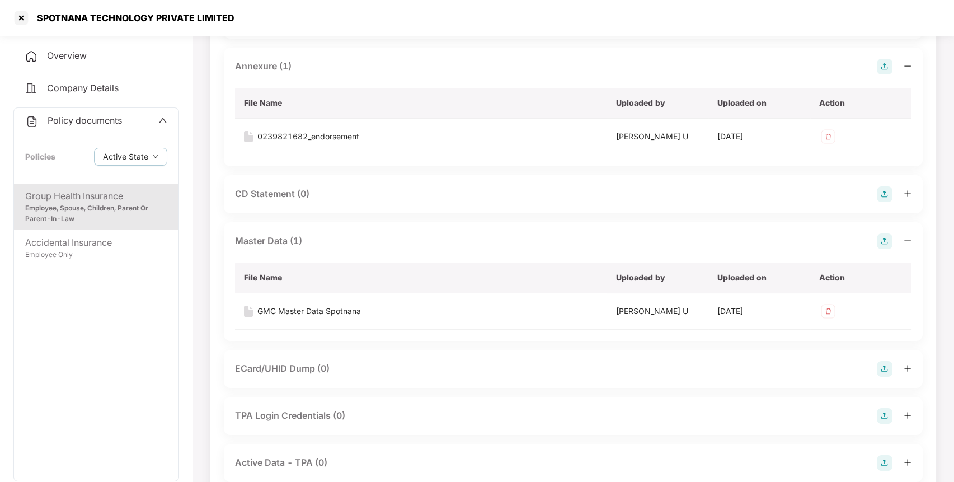
click at [101, 121] on span "Policy documents" at bounding box center [85, 120] width 74 height 11
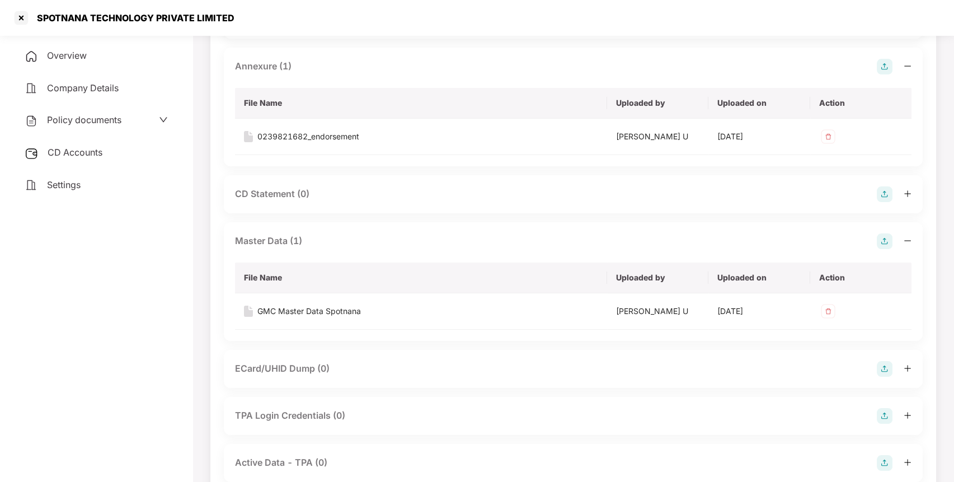
click at [81, 153] on span "CD Accounts" at bounding box center [75, 152] width 55 height 11
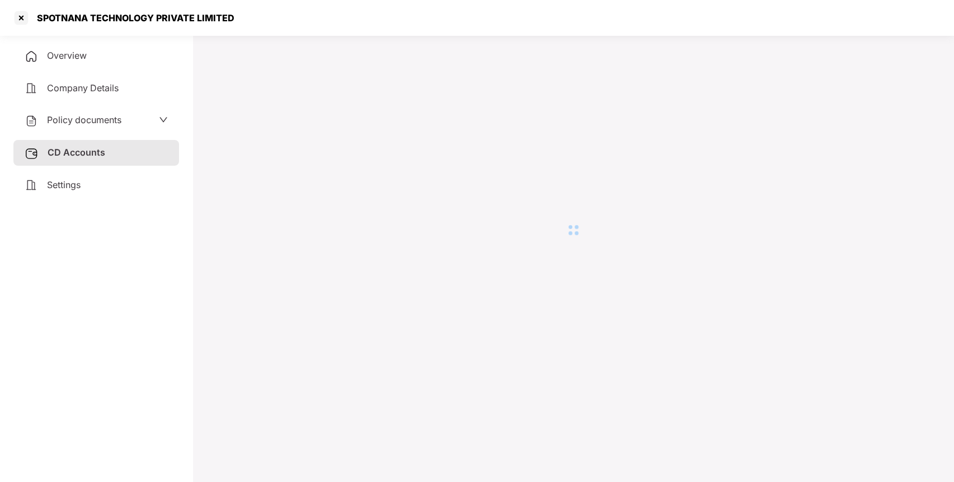
scroll to position [31, 0]
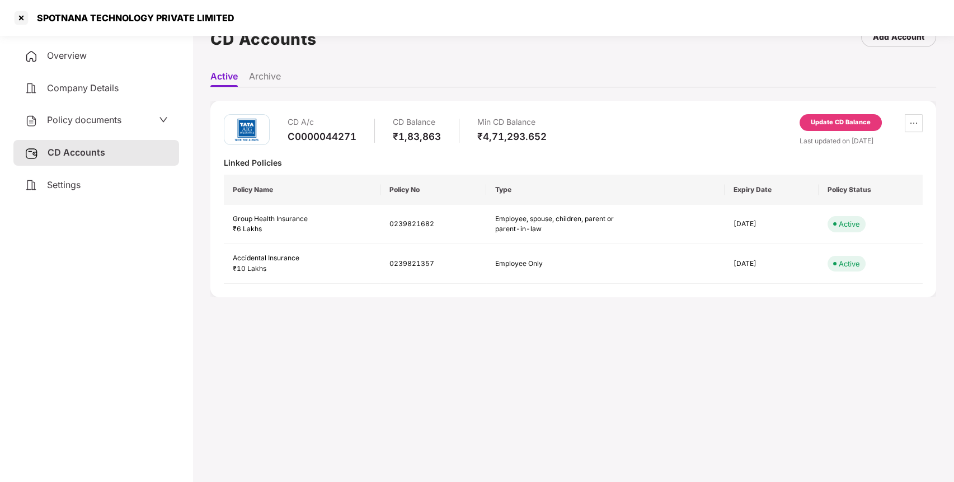
click at [812, 116] on div "Update CD Balance" at bounding box center [840, 122] width 82 height 17
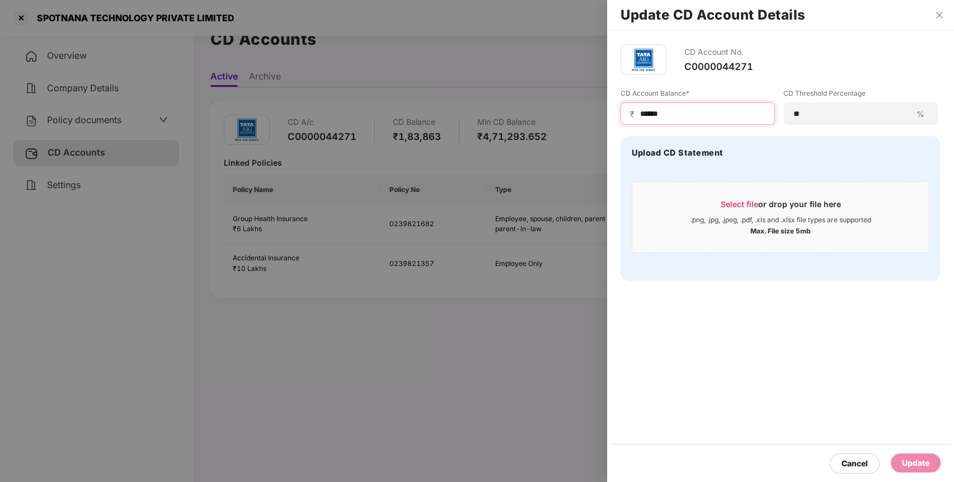
click at [647, 112] on input "******" at bounding box center [702, 114] width 126 height 12
type input "******"
click at [917, 458] on div "Update" at bounding box center [915, 463] width 27 height 12
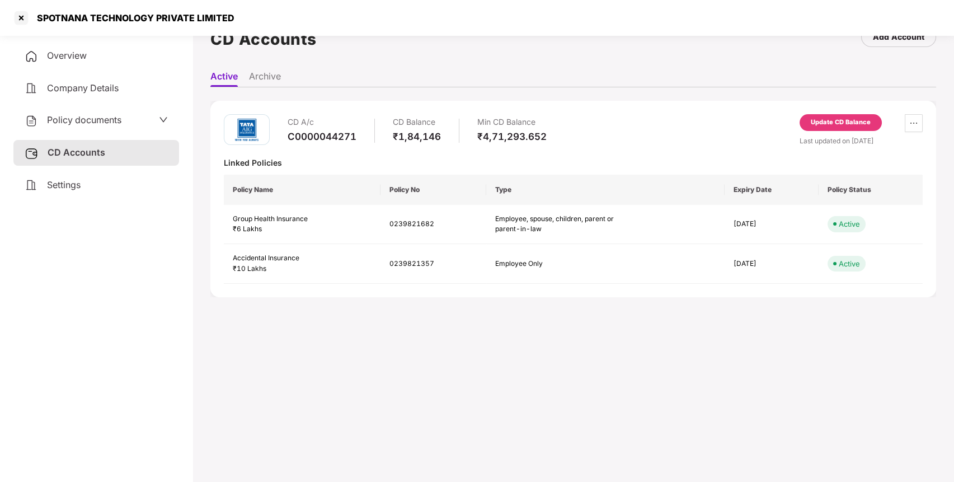
click at [103, 112] on div "Policy documents" at bounding box center [96, 120] width 166 height 26
click at [109, 134] on div "Overview Company Details Policy documents CD Accounts Settings" at bounding box center [96, 120] width 166 height 154
click at [70, 115] on span "Policy documents" at bounding box center [84, 119] width 74 height 11
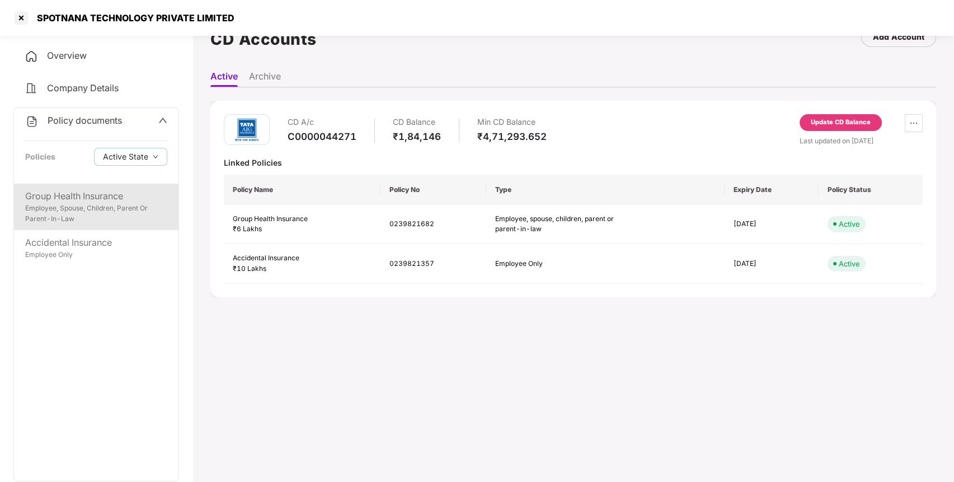
click at [87, 205] on div "Employee, Spouse, Children, Parent Or Parent-In-Law" at bounding box center [96, 213] width 142 height 21
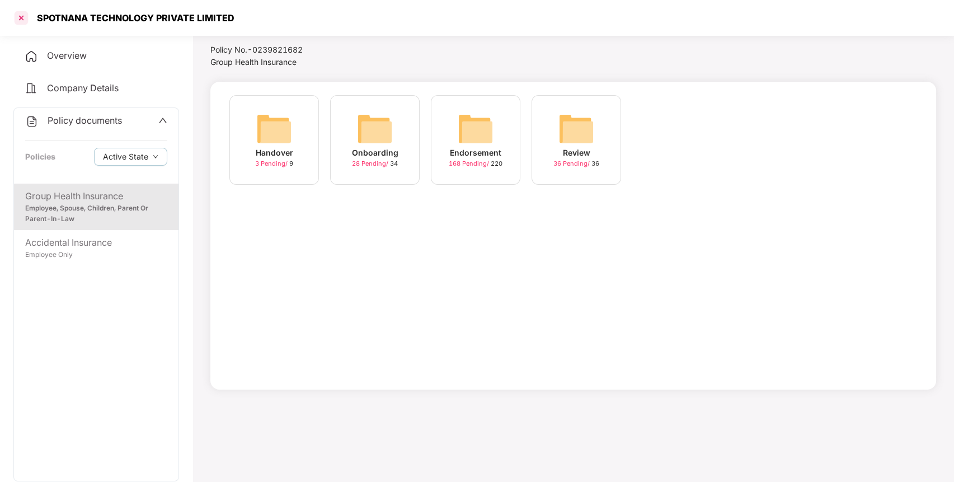
click at [23, 12] on div at bounding box center [21, 18] width 18 height 18
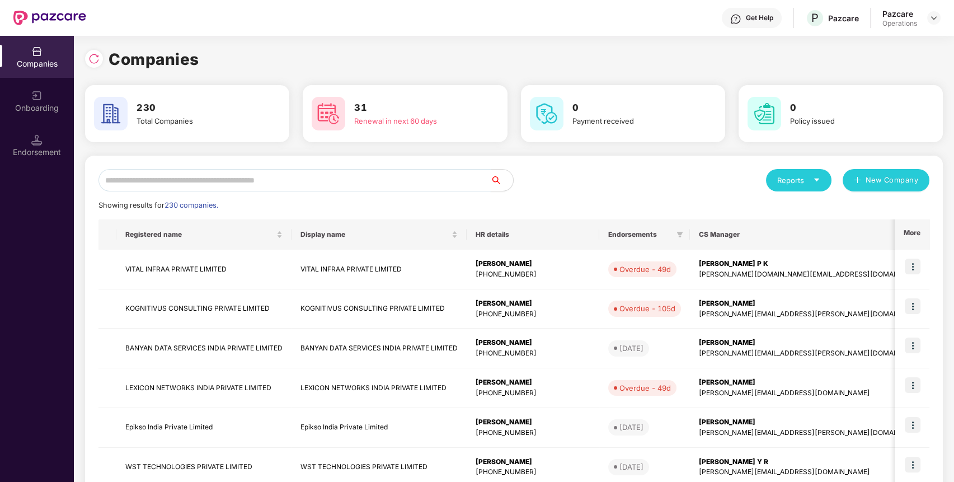
click at [189, 175] on input "text" at bounding box center [294, 180] width 392 height 22
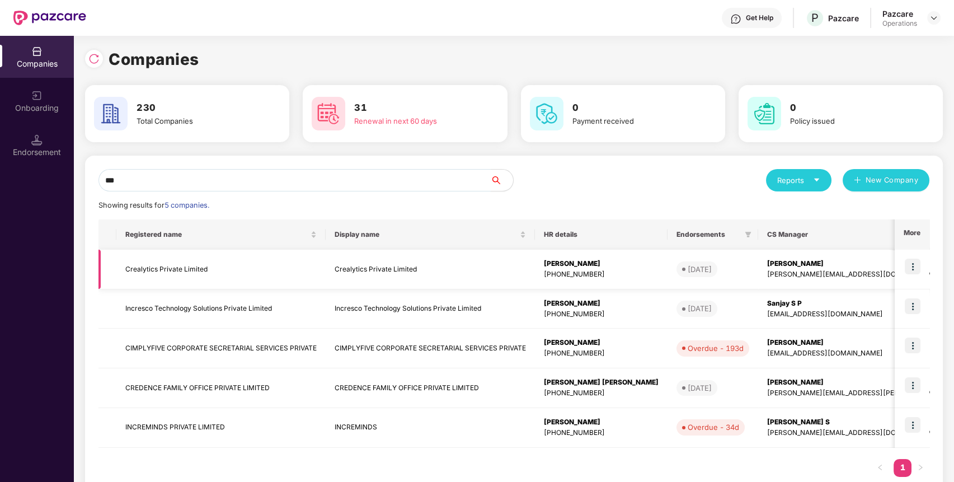
type input "***"
click at [196, 273] on td "Crealytics Private Limited" at bounding box center [220, 270] width 209 height 40
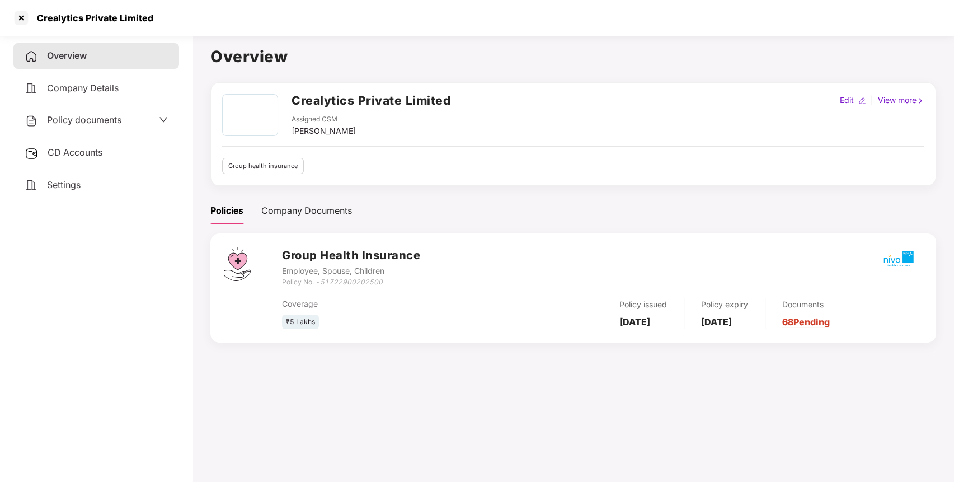
click at [91, 145] on div "CD Accounts" at bounding box center [96, 153] width 166 height 26
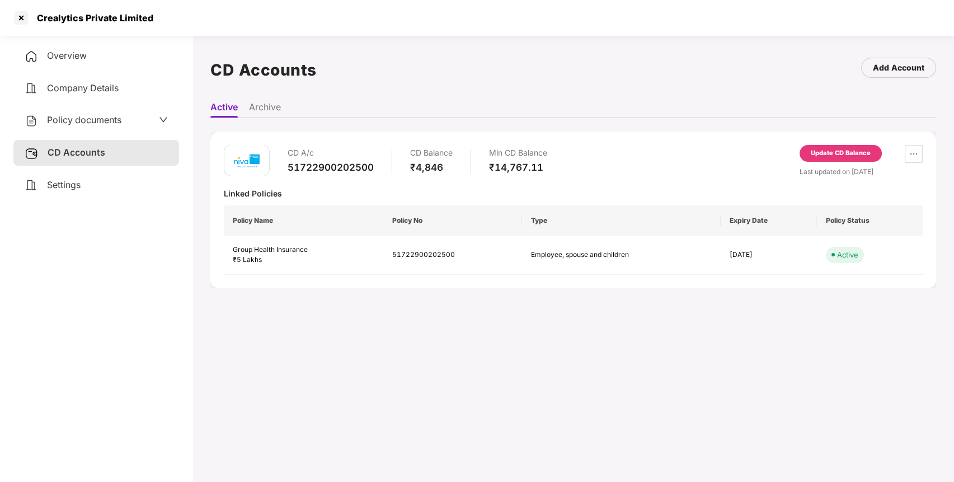
click at [841, 153] on div "Update CD Balance" at bounding box center [841, 153] width 60 height 10
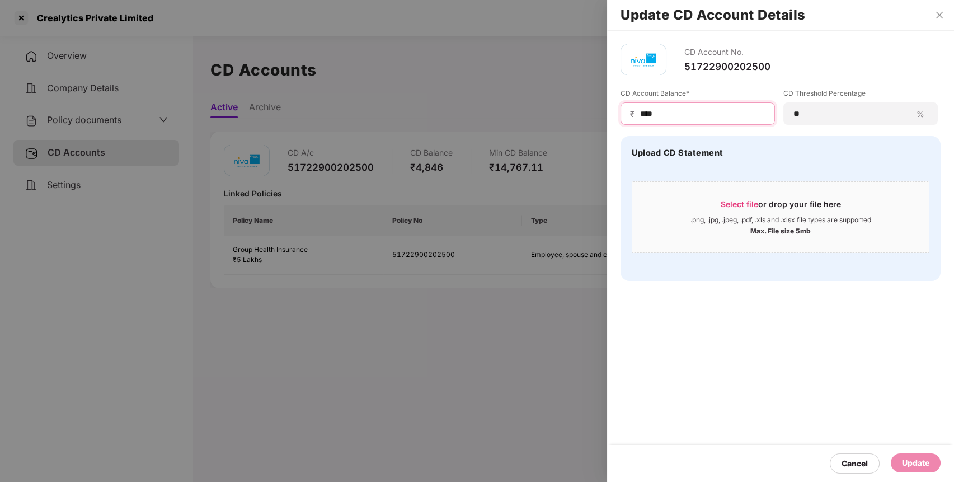
click at [652, 112] on input "****" at bounding box center [702, 114] width 126 height 12
type input "***"
click at [920, 463] on div "Update" at bounding box center [915, 463] width 27 height 12
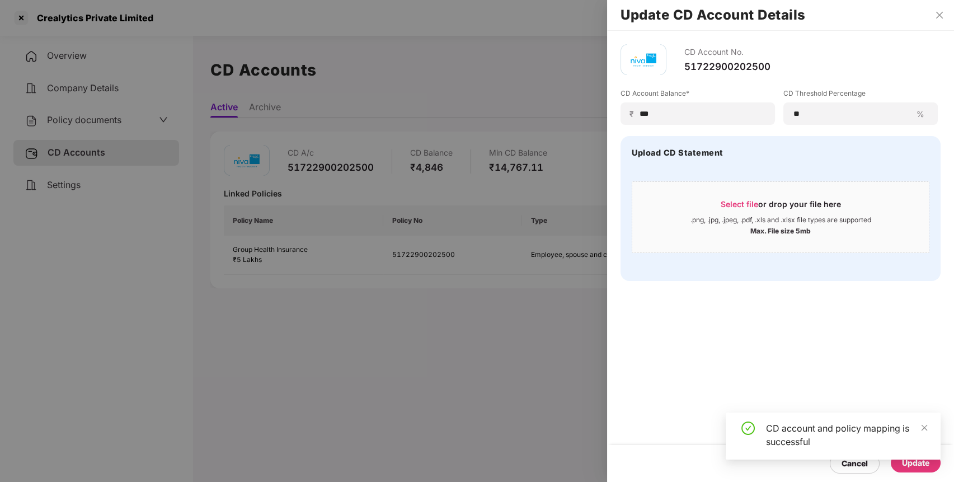
click at [72, 114] on div at bounding box center [477, 241] width 954 height 482
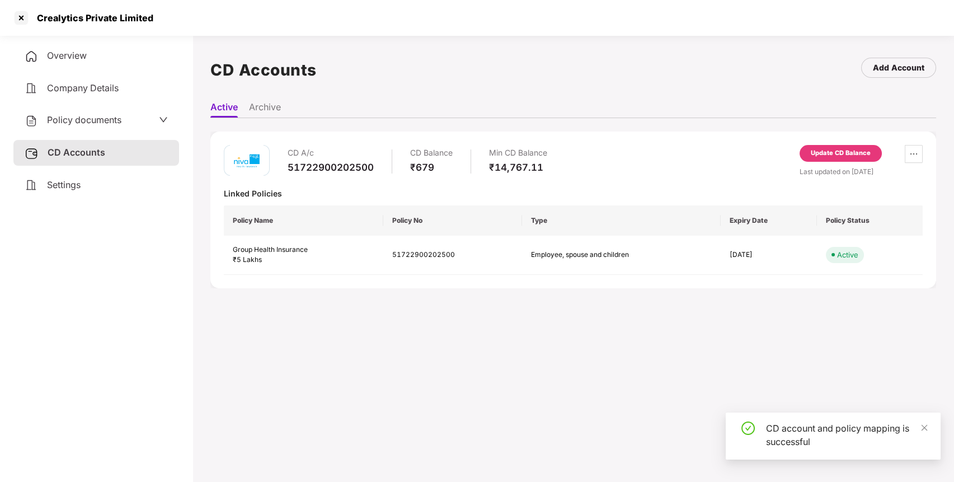
click at [72, 114] on div "Policy documents" at bounding box center [73, 120] width 97 height 15
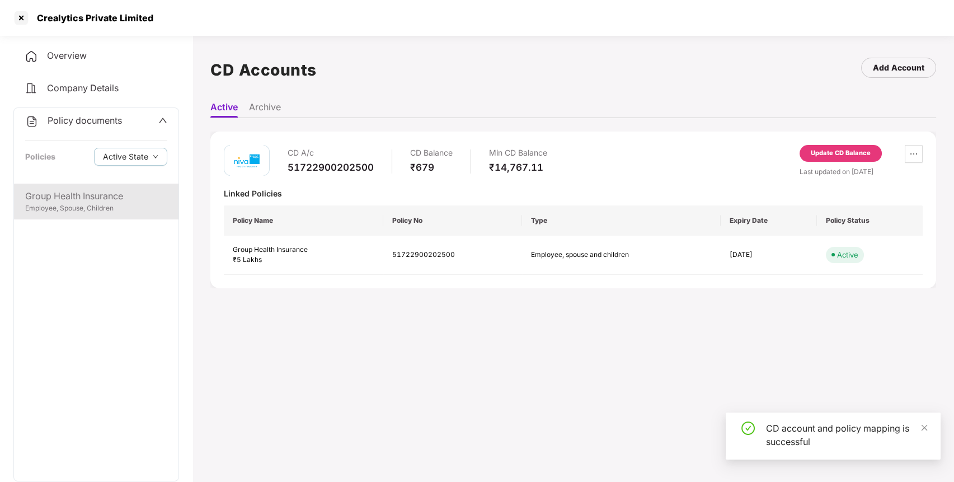
click at [67, 187] on div "Group Health Insurance Employee, Spouse, Children" at bounding box center [96, 201] width 164 height 36
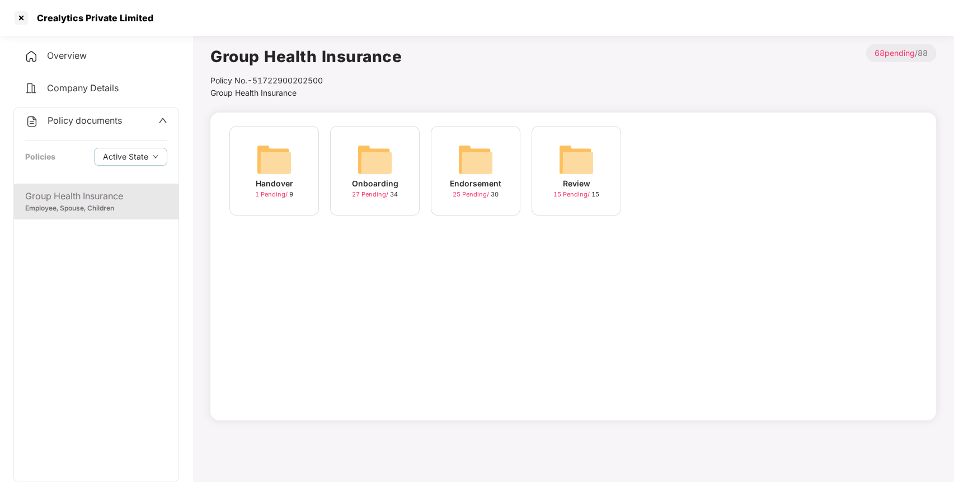
click at [472, 152] on img at bounding box center [476, 160] width 36 height 36
click at [670, 164] on img at bounding box center [677, 160] width 36 height 36
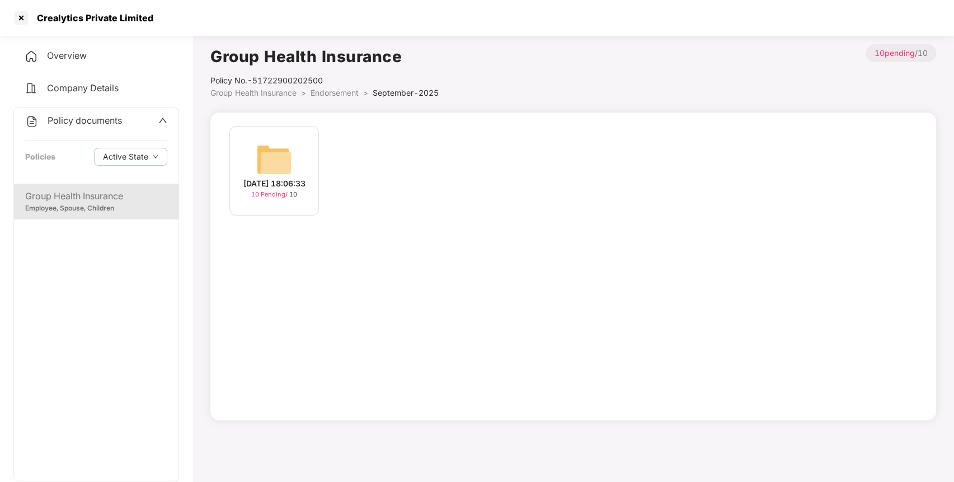
click at [278, 142] on img at bounding box center [274, 160] width 36 height 36
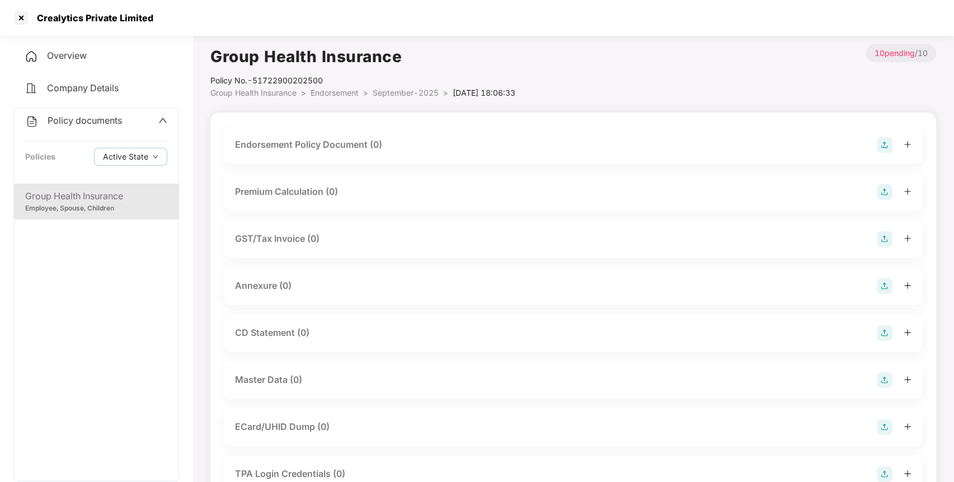
click at [883, 138] on img at bounding box center [885, 145] width 16 height 16
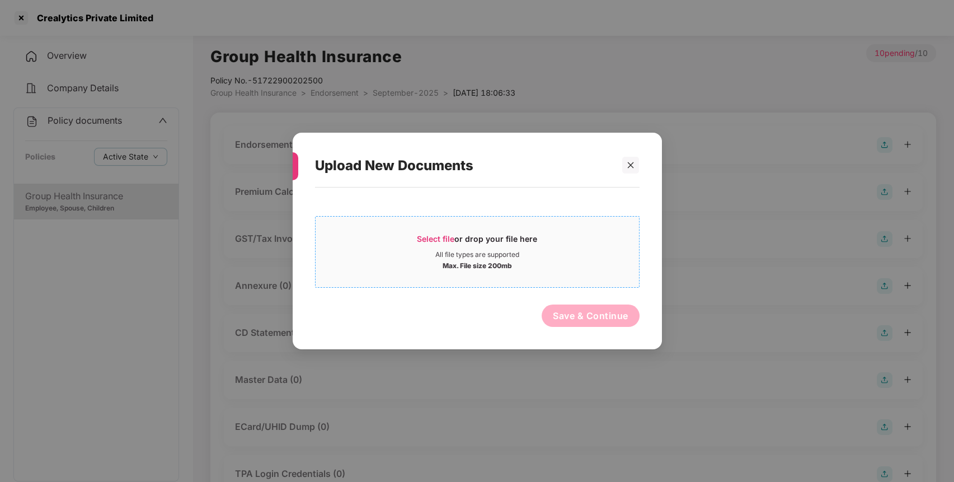
click at [436, 230] on span "Select file or drop your file here All file types are supported Max. File size …" at bounding box center [477, 252] width 323 height 54
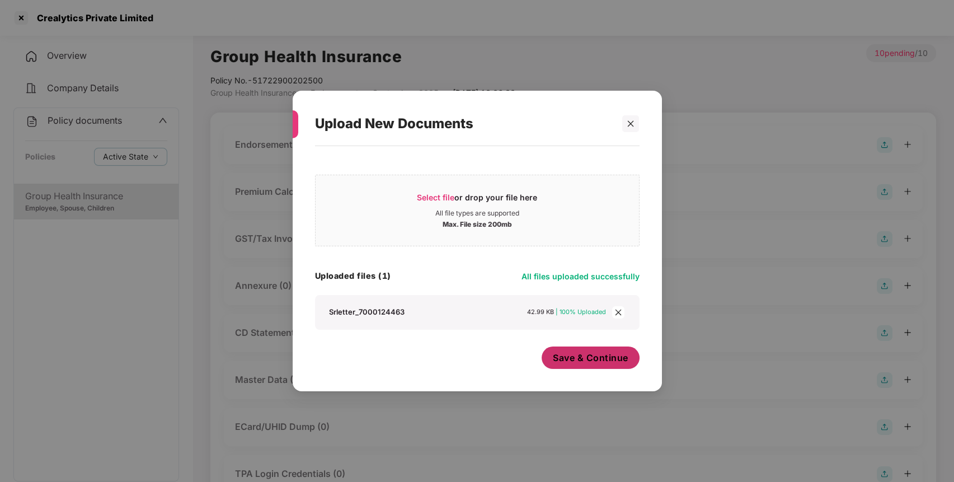
click at [568, 346] on button "Save & Continue" at bounding box center [591, 357] width 98 height 22
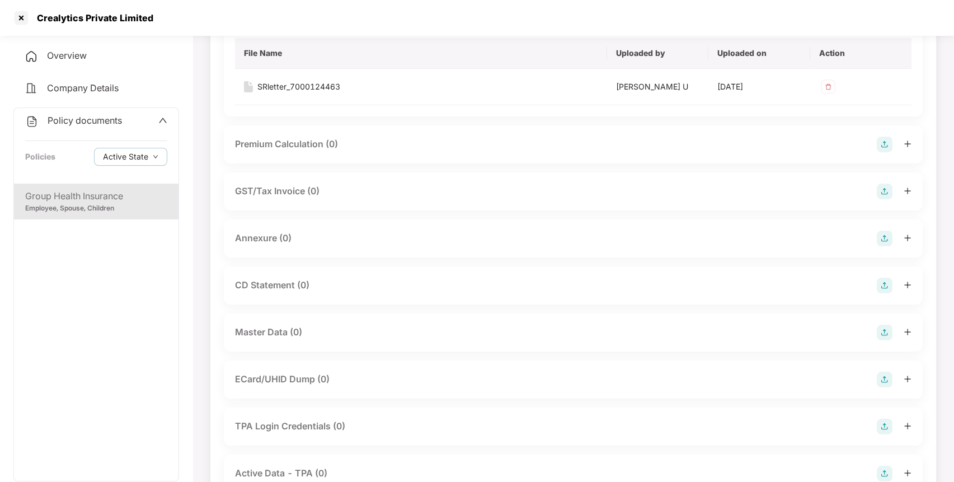
scroll to position [129, 0]
click at [885, 231] on img at bounding box center [885, 237] width 16 height 16
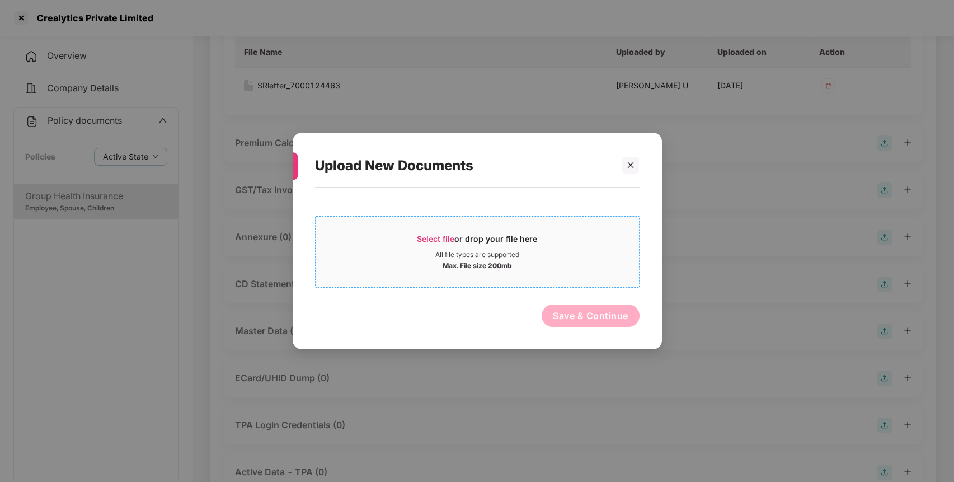
click at [454, 244] on div "Select file or drop your file here" at bounding box center [477, 241] width 120 height 17
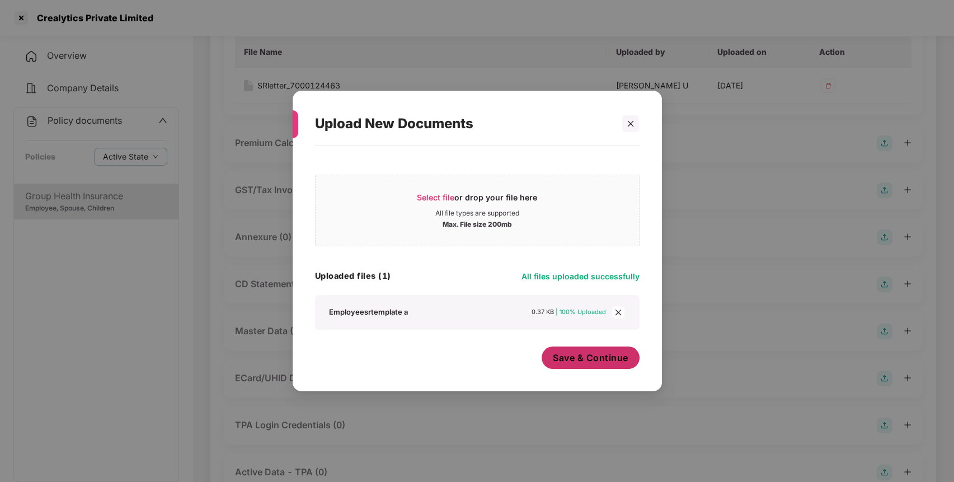
click at [566, 359] on span "Save & Continue" at bounding box center [591, 357] width 76 height 12
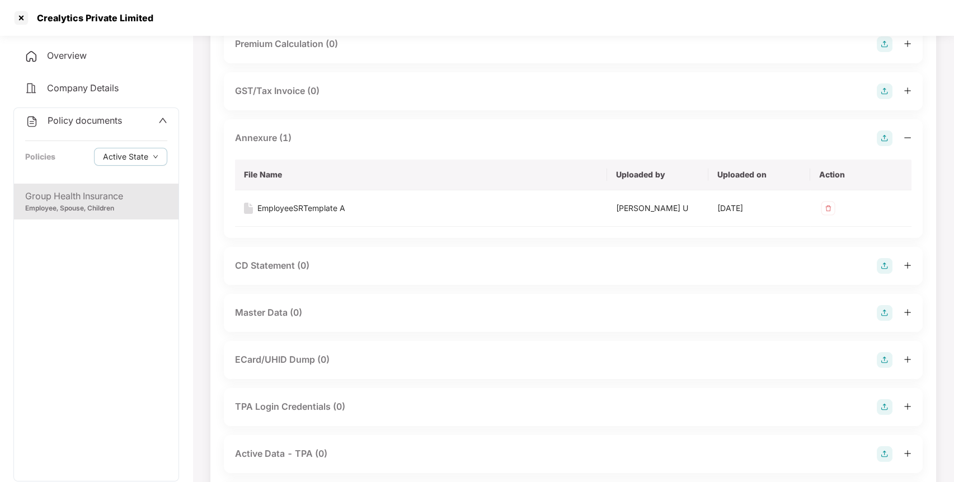
scroll to position [302, 0]
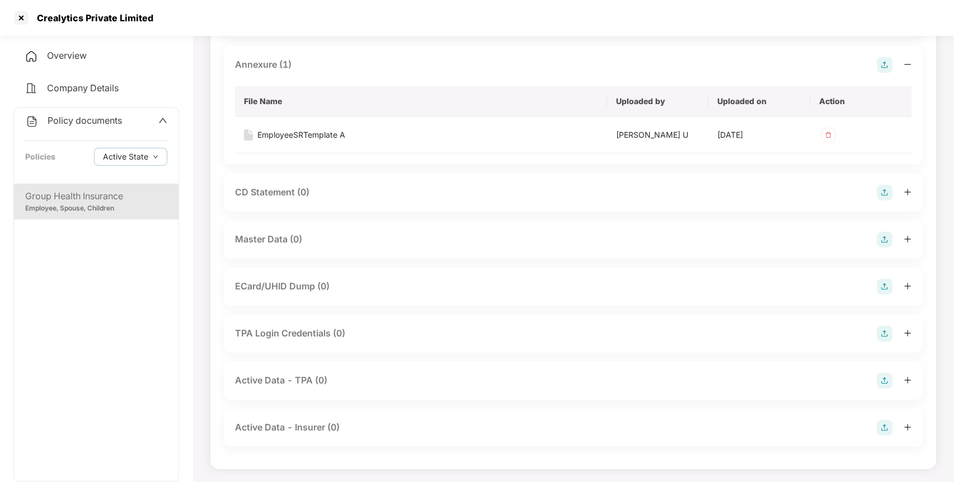
click at [886, 239] on img at bounding box center [885, 240] width 16 height 16
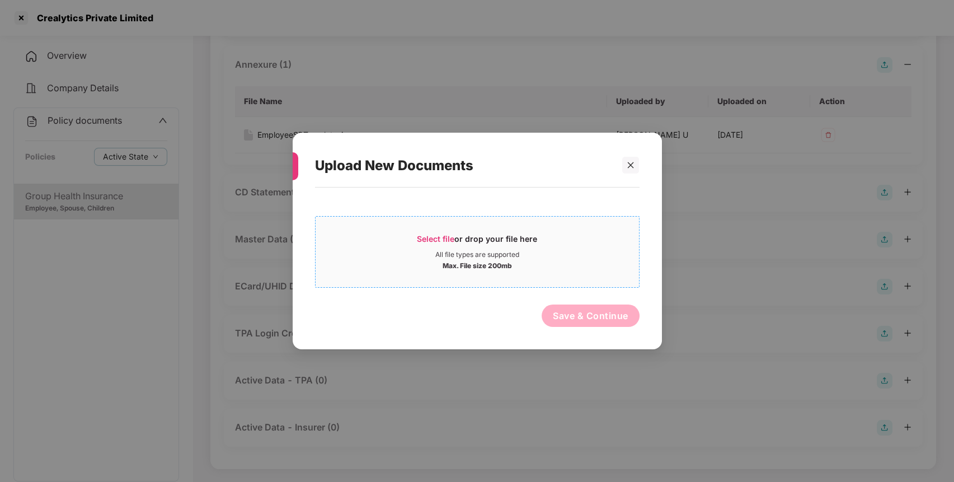
click at [430, 239] on span "Select file" at bounding box center [435, 239] width 37 height 10
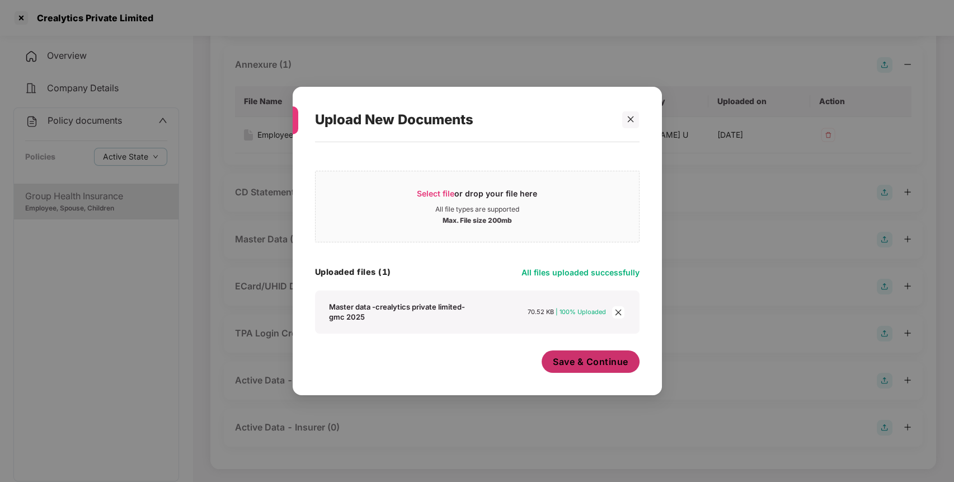
click at [586, 360] on span "Save & Continue" at bounding box center [591, 361] width 76 height 12
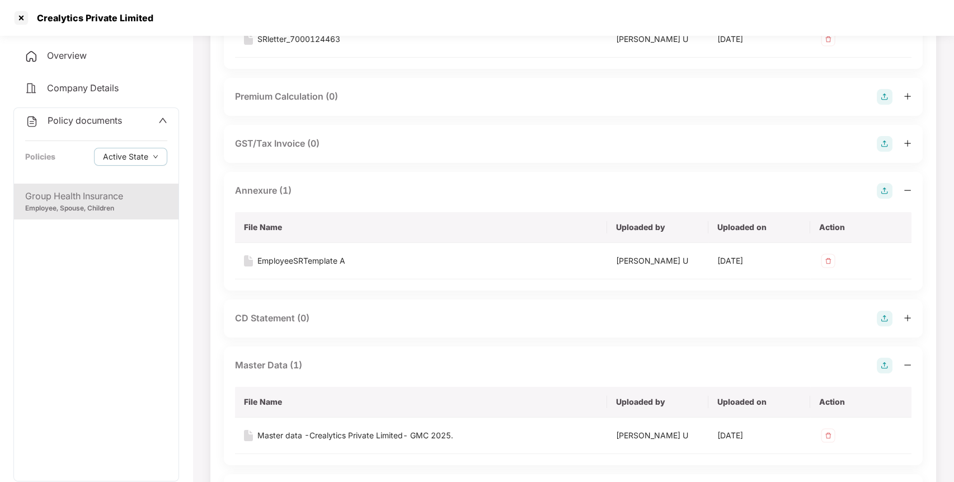
scroll to position [0, 0]
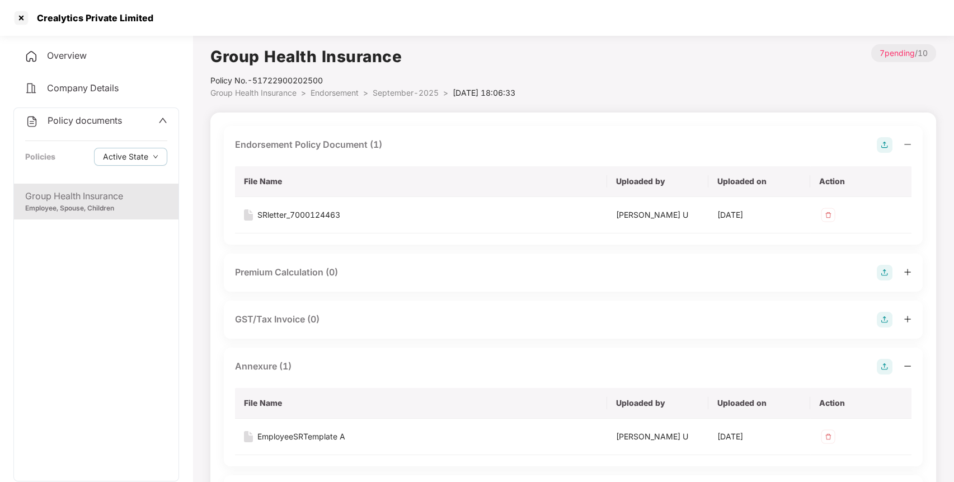
click at [80, 118] on span "Policy documents" at bounding box center [85, 120] width 74 height 11
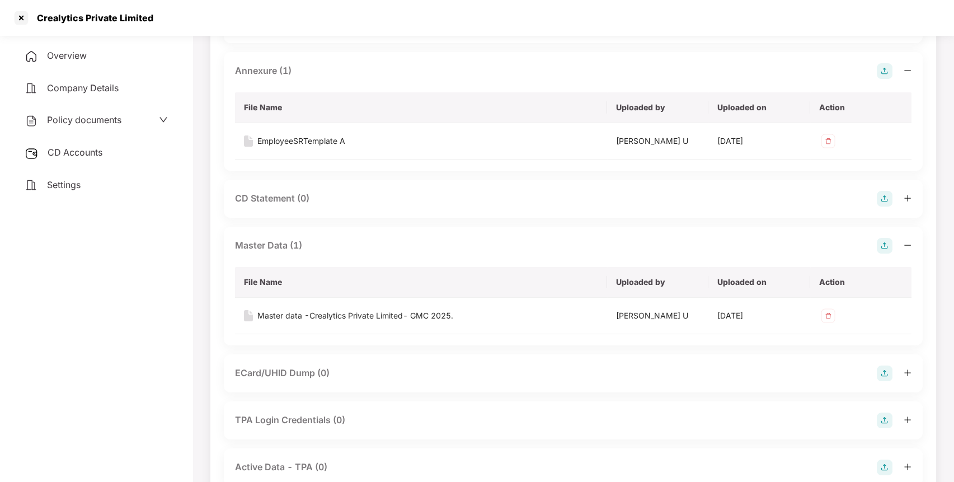
scroll to position [293, 0]
click at [18, 18] on div at bounding box center [21, 18] width 18 height 18
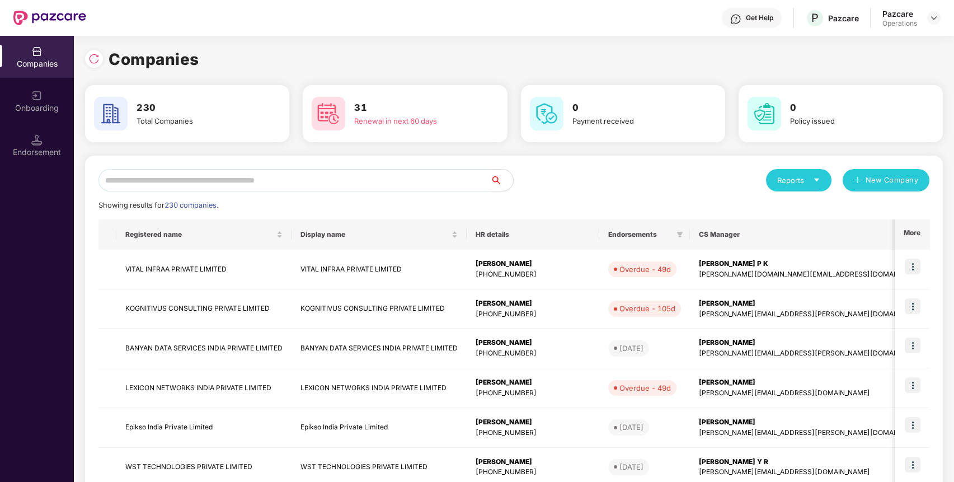
click at [310, 186] on input "text" at bounding box center [294, 180] width 392 height 22
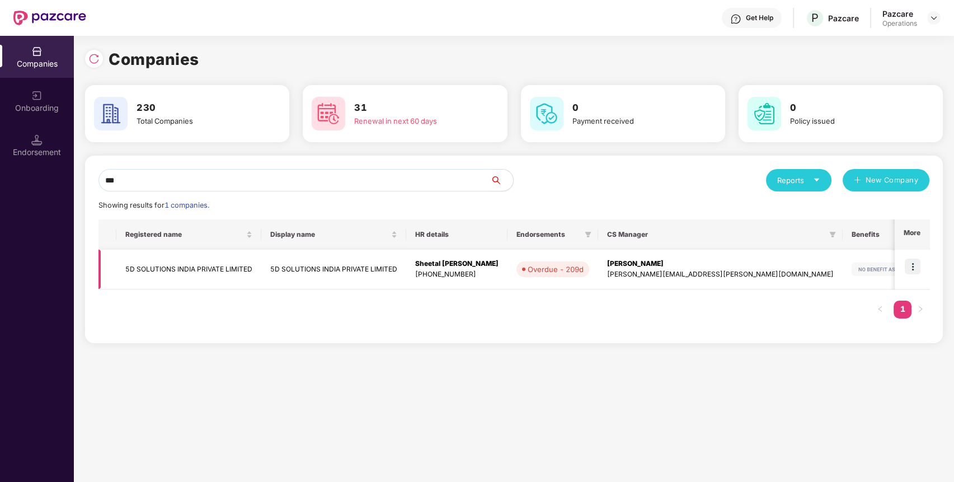
type input "**"
click at [178, 261] on td "5D SOLUTIONS INDIA PRIVATE LIMITED" at bounding box center [188, 270] width 145 height 40
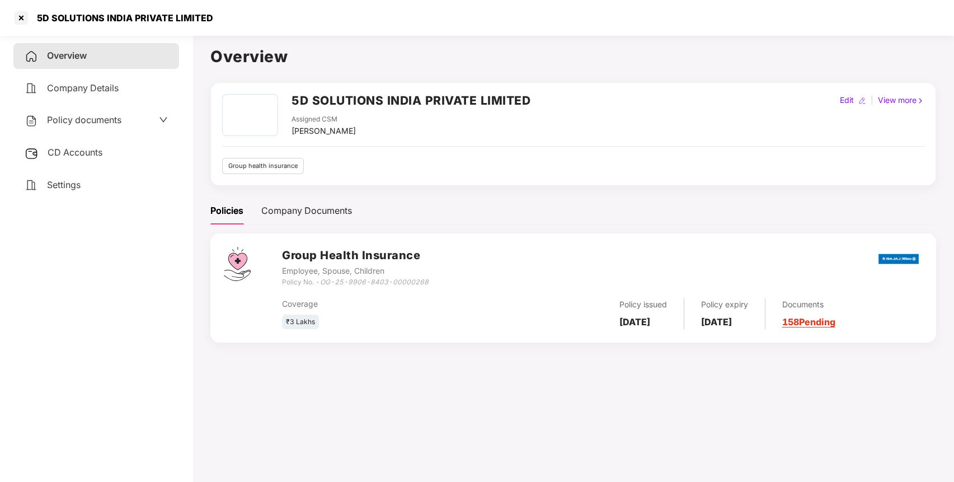
click at [87, 123] on span "Policy documents" at bounding box center [84, 119] width 74 height 11
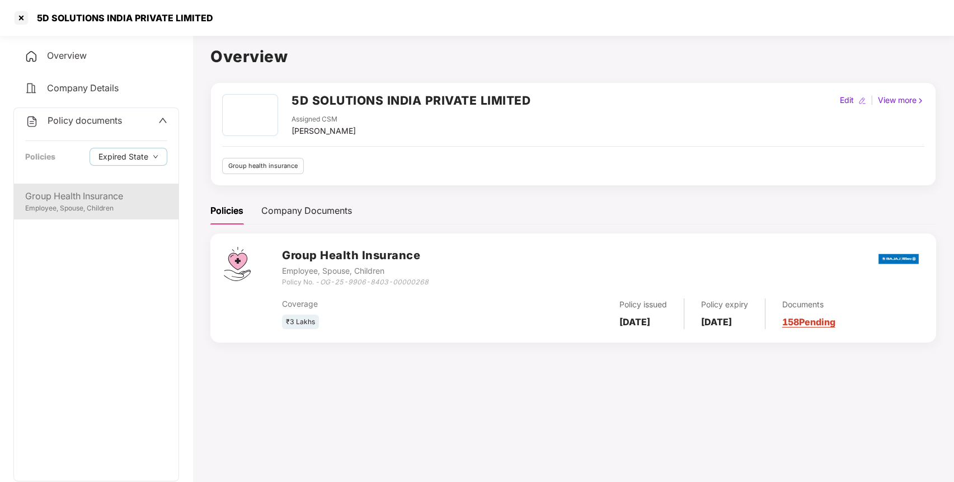
click at [76, 201] on div "Group Health Insurance" at bounding box center [96, 196] width 142 height 14
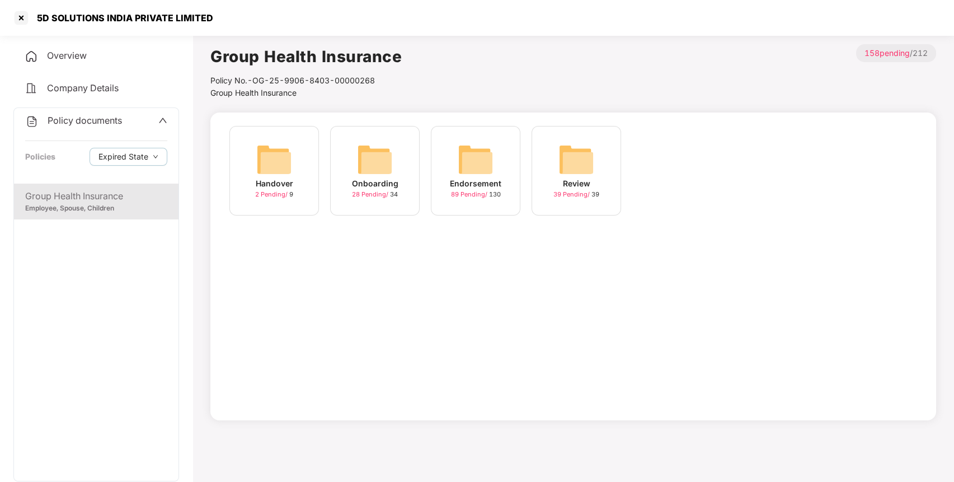
click at [500, 169] on div "Endorsement 89 Pending / 130" at bounding box center [476, 171] width 90 height 90
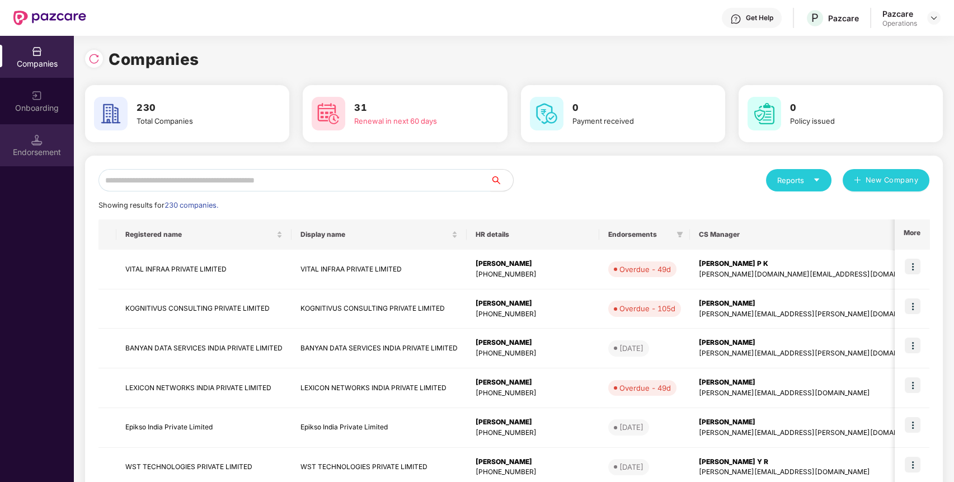
click at [40, 147] on div "Endorsement" at bounding box center [37, 152] width 74 height 11
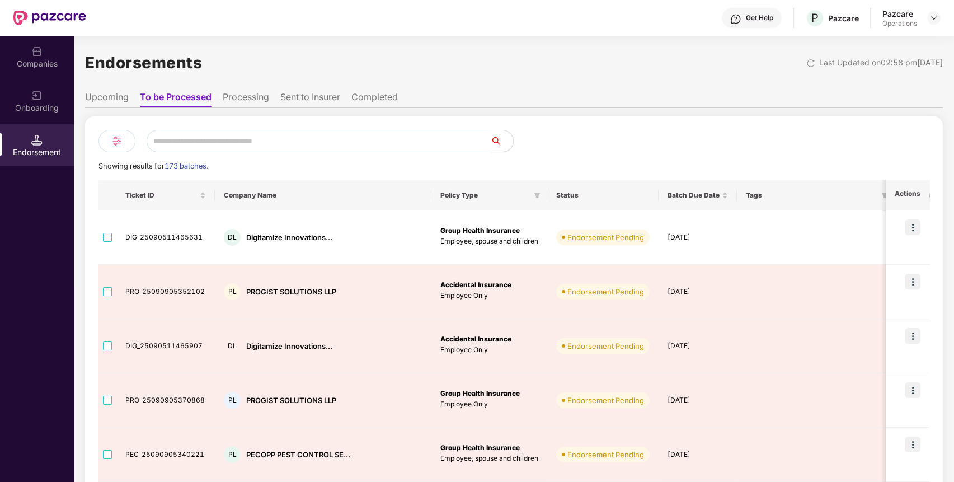
scroll to position [1, 0]
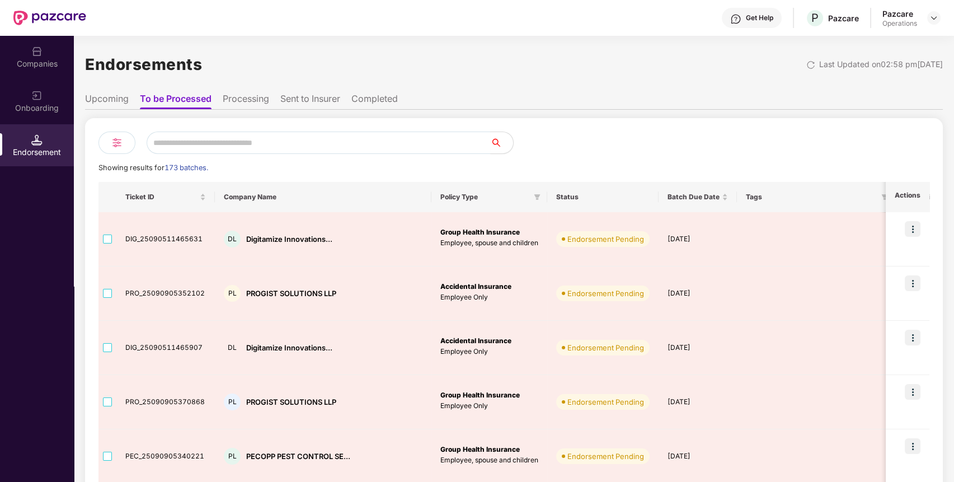
click at [248, 87] on ul "Upcoming To be Processed Processing Sent to Insurer Completed" at bounding box center [514, 98] width 858 height 22
click at [246, 92] on ul "Upcoming To be Processed Processing Sent to Insurer Completed" at bounding box center [514, 98] width 858 height 22
click at [242, 98] on li "Processing" at bounding box center [246, 101] width 46 height 16
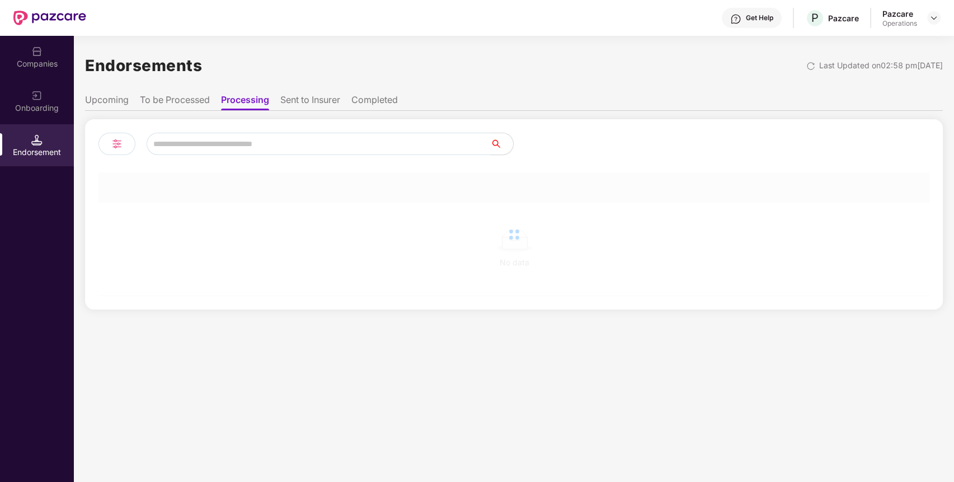
scroll to position [0, 0]
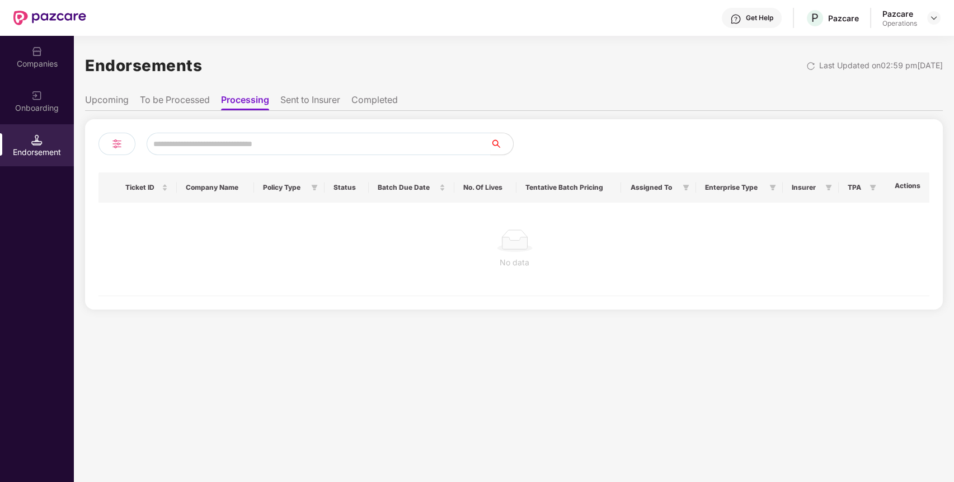
click at [321, 103] on li "Sent to Insurer" at bounding box center [310, 102] width 60 height 16
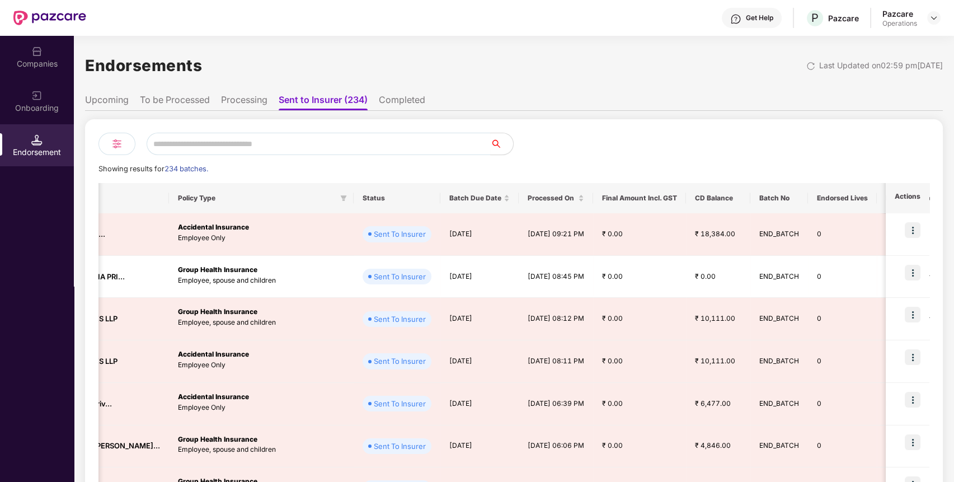
scroll to position [0, 216]
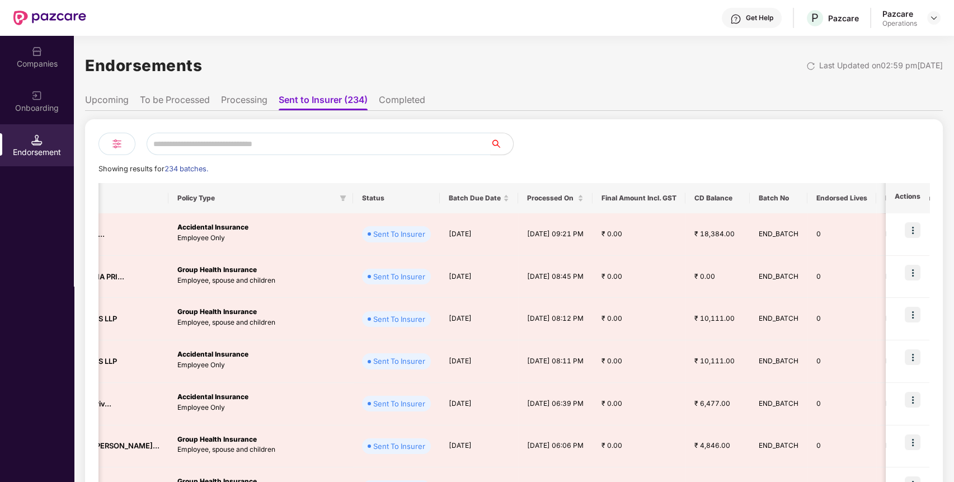
click at [398, 94] on li "Completed" at bounding box center [402, 102] width 46 height 16
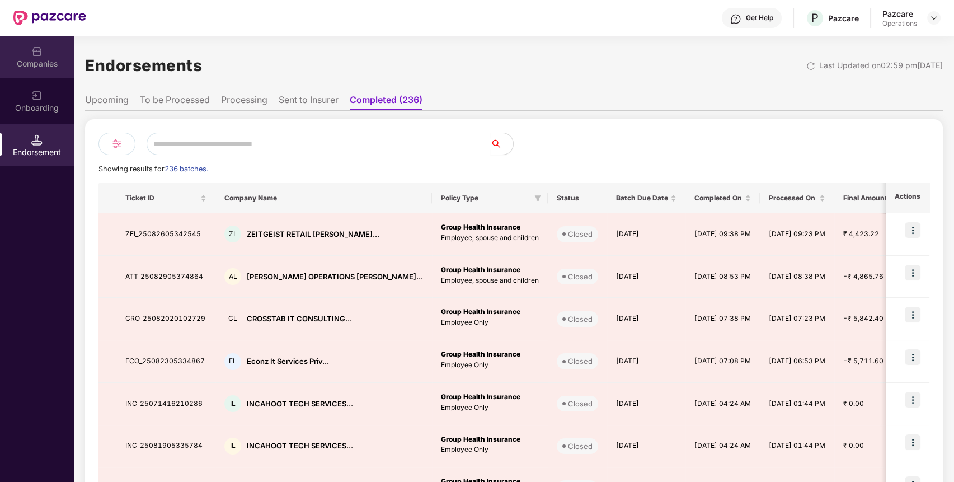
click at [44, 53] on div "Companies" at bounding box center [37, 57] width 74 height 42
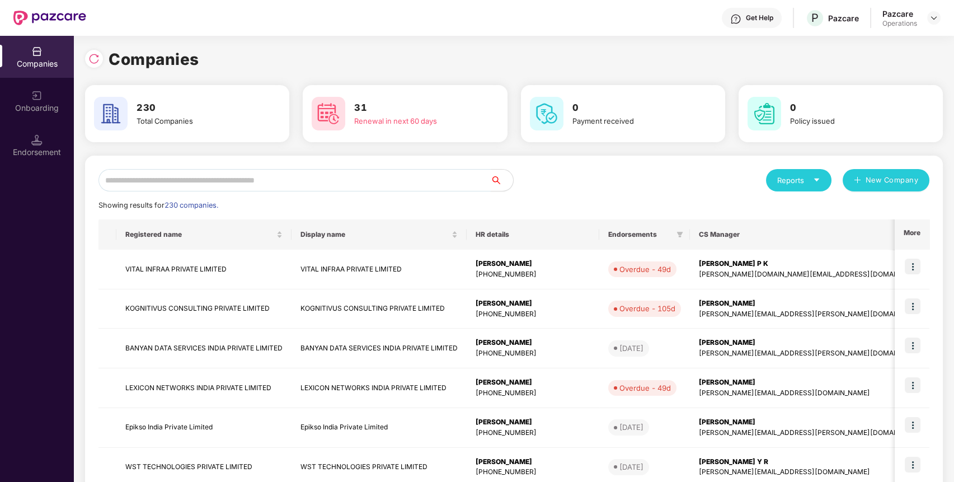
paste input "**********"
click at [177, 183] on input "text" at bounding box center [294, 180] width 392 height 22
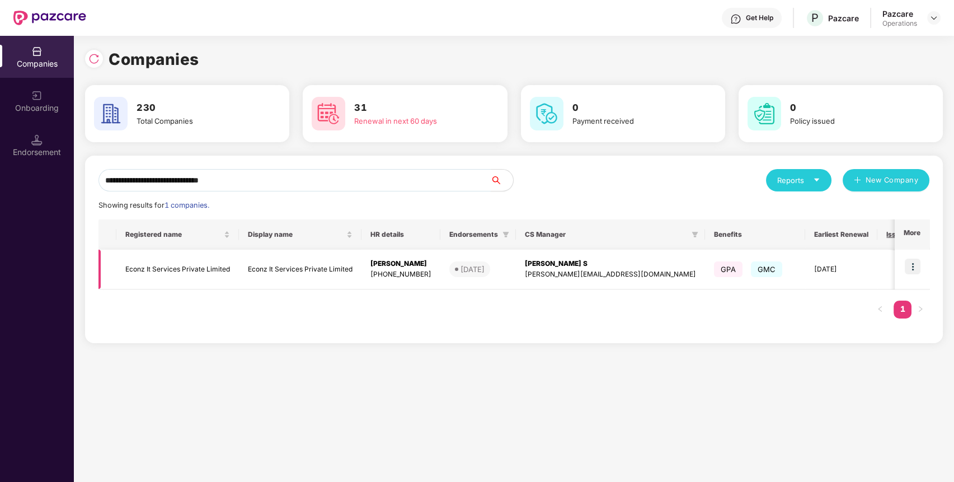
type input "**********"
click at [915, 260] on img at bounding box center [913, 266] width 16 height 16
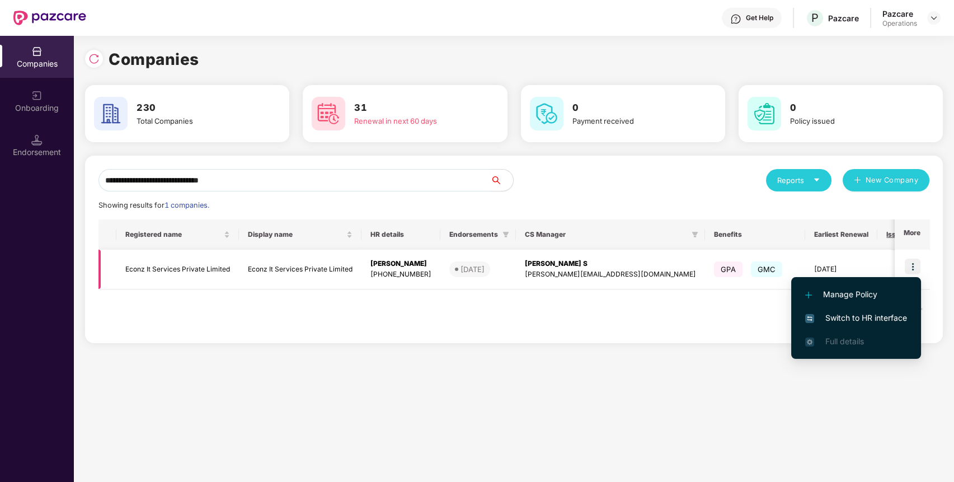
click at [159, 269] on td "Econz It Services Private Limited" at bounding box center [177, 270] width 123 height 40
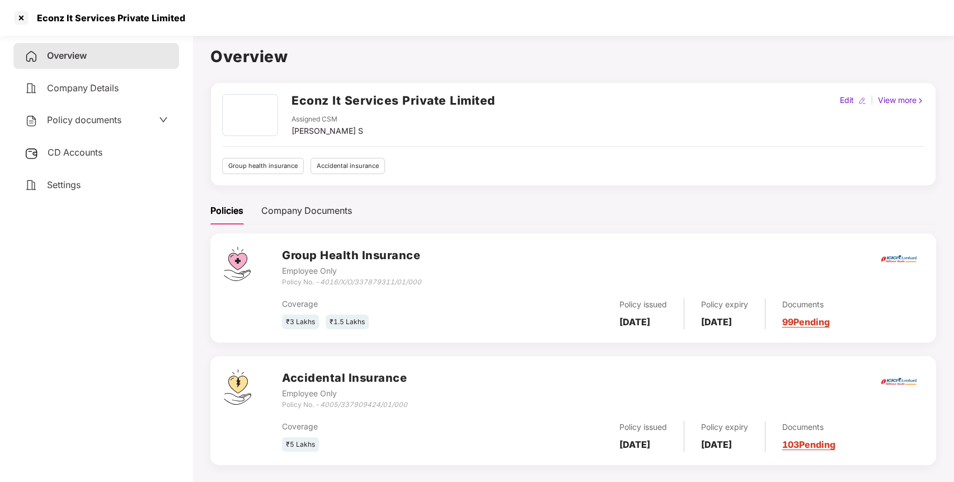
click at [91, 119] on span "Policy documents" at bounding box center [84, 119] width 74 height 11
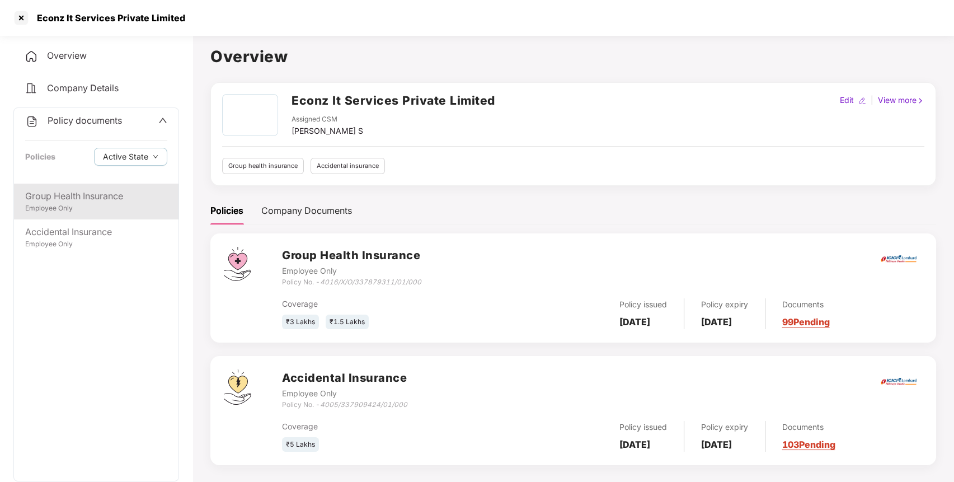
click at [82, 205] on div "Employee Only" at bounding box center [96, 208] width 142 height 11
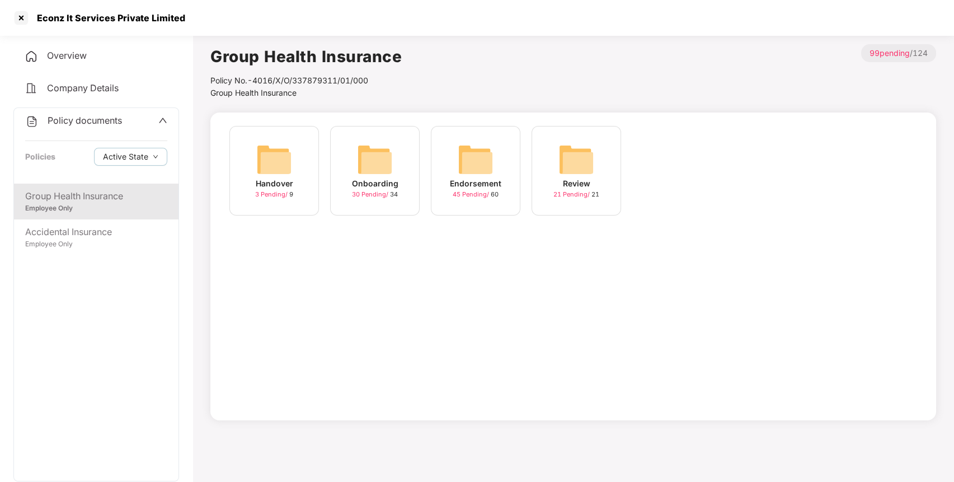
click at [472, 157] on img at bounding box center [476, 160] width 36 height 36
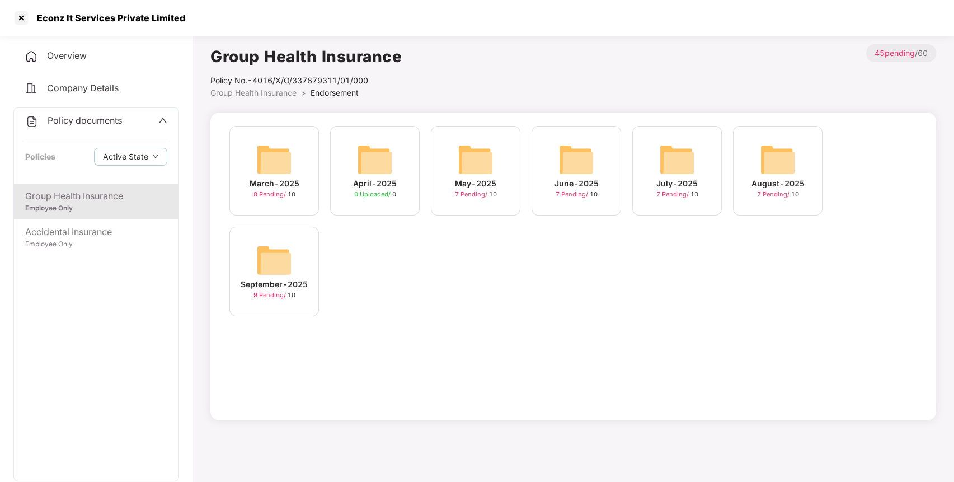
click at [291, 234] on div "September-2025 9 Pending / 10" at bounding box center [274, 272] width 90 height 90
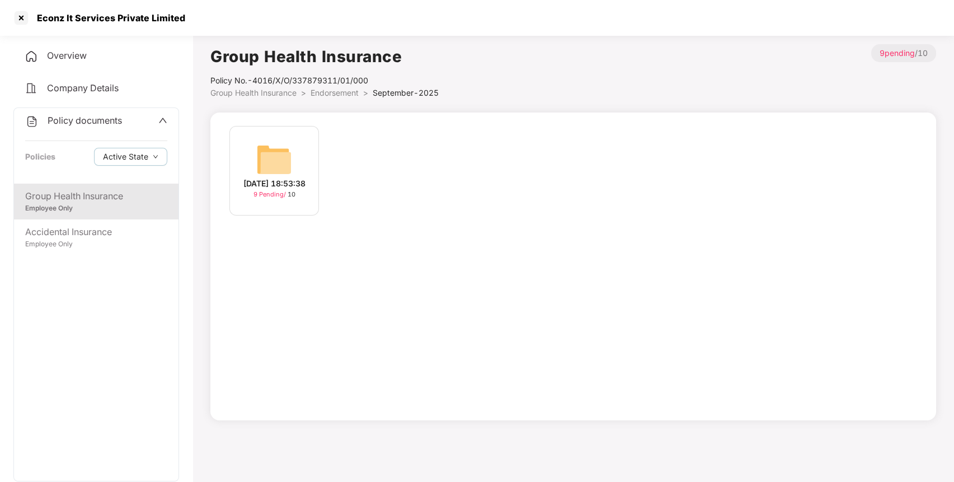
click at [282, 142] on img at bounding box center [274, 160] width 36 height 36
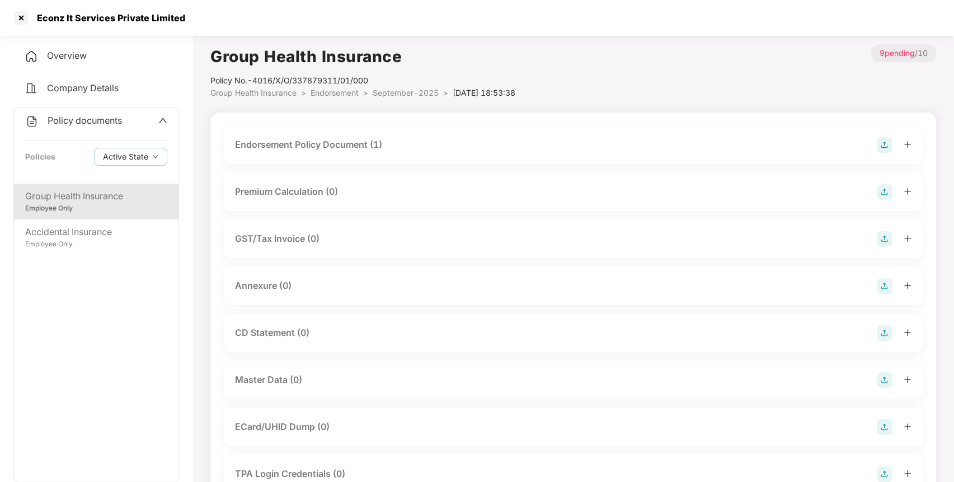
click at [420, 142] on div "Endorsement Policy Document (1)" at bounding box center [573, 145] width 676 height 16
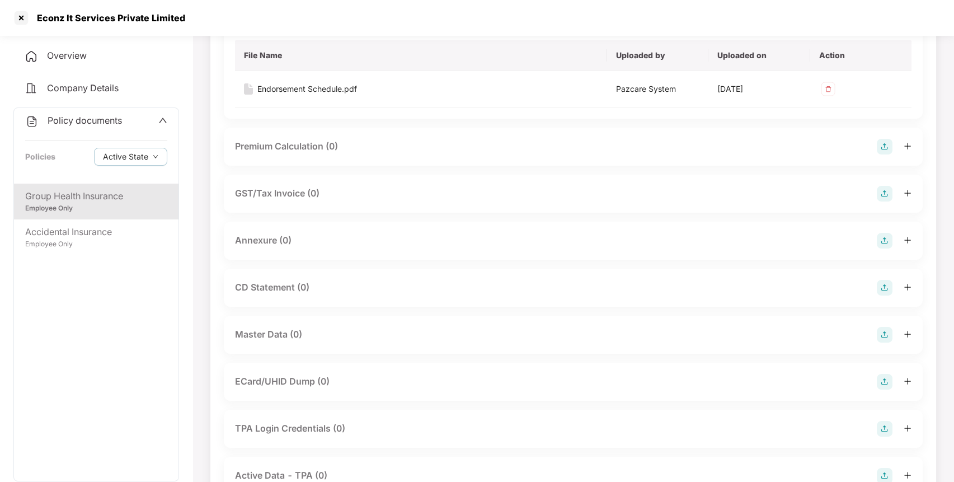
scroll to position [0, 0]
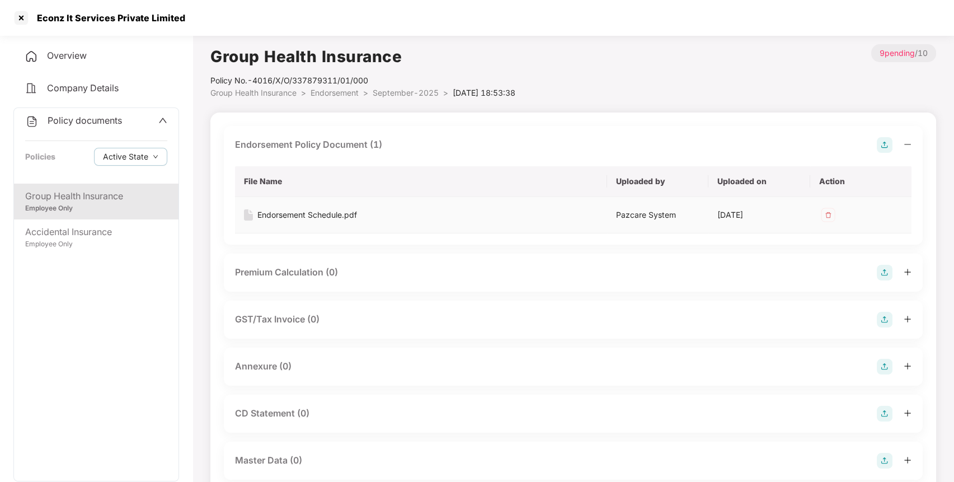
click at [345, 206] on td "Endorsement Schedule.pdf" at bounding box center [421, 215] width 372 height 36
click at [322, 211] on div "Endorsement Schedule.pdf" at bounding box center [307, 215] width 100 height 12
click at [302, 215] on div "Endorsement Schedule.pdf" at bounding box center [307, 215] width 100 height 12
click at [882, 359] on img at bounding box center [885, 367] width 16 height 16
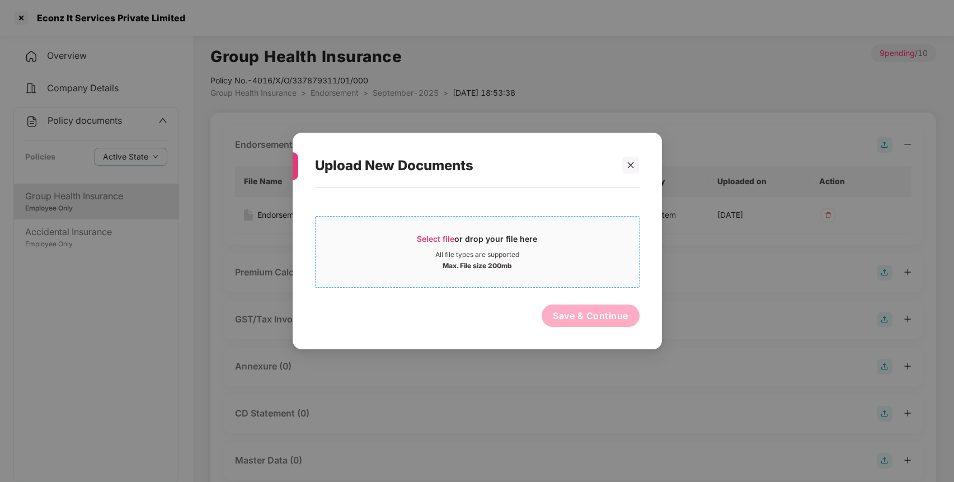
click at [436, 238] on span "Select file" at bounding box center [435, 239] width 37 height 10
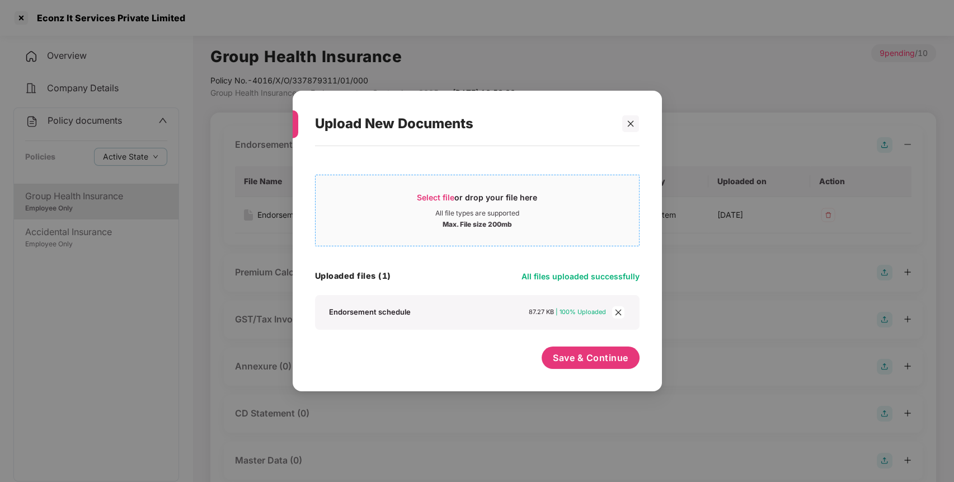
click at [430, 194] on span "Select file" at bounding box center [435, 197] width 37 height 10
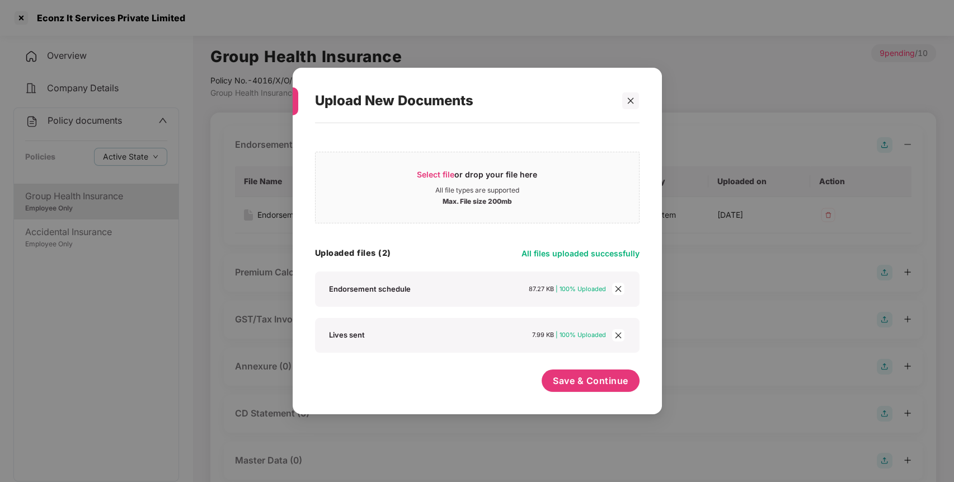
click at [620, 288] on icon "close" at bounding box center [618, 289] width 8 height 8
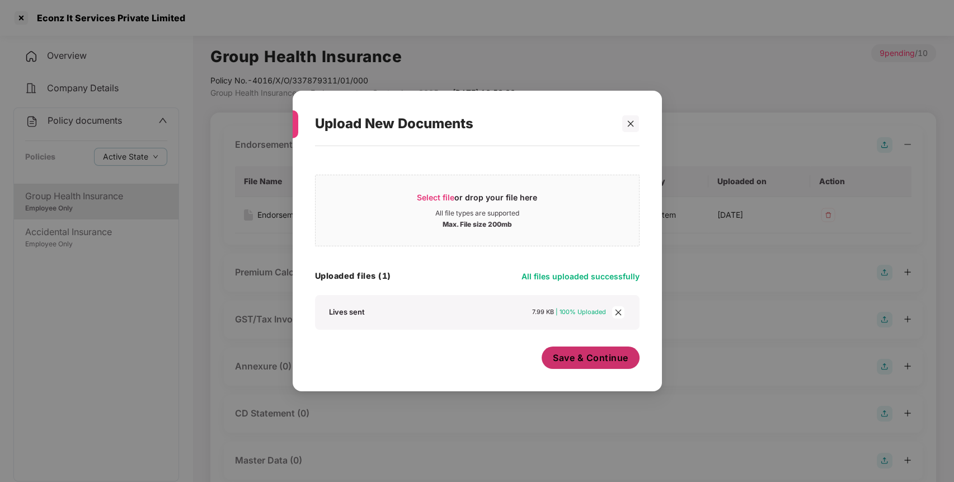
click at [579, 363] on span "Save & Continue" at bounding box center [591, 357] width 76 height 12
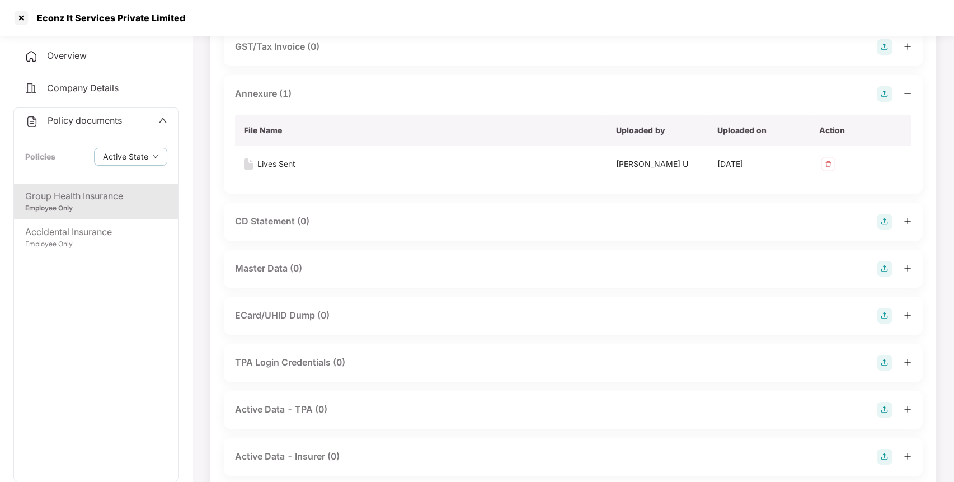
scroll to position [273, 0]
click at [883, 267] on img at bounding box center [885, 268] width 16 height 16
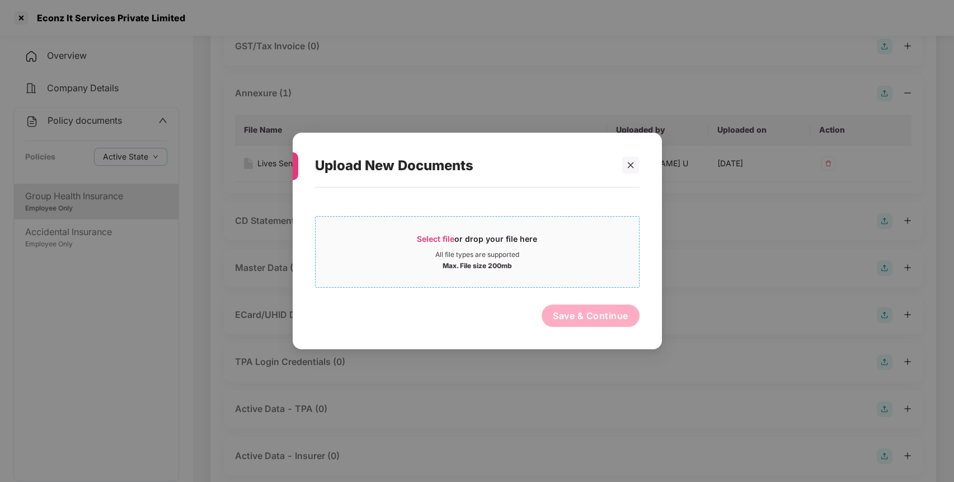
click at [433, 238] on span "Select file" at bounding box center [435, 239] width 37 height 10
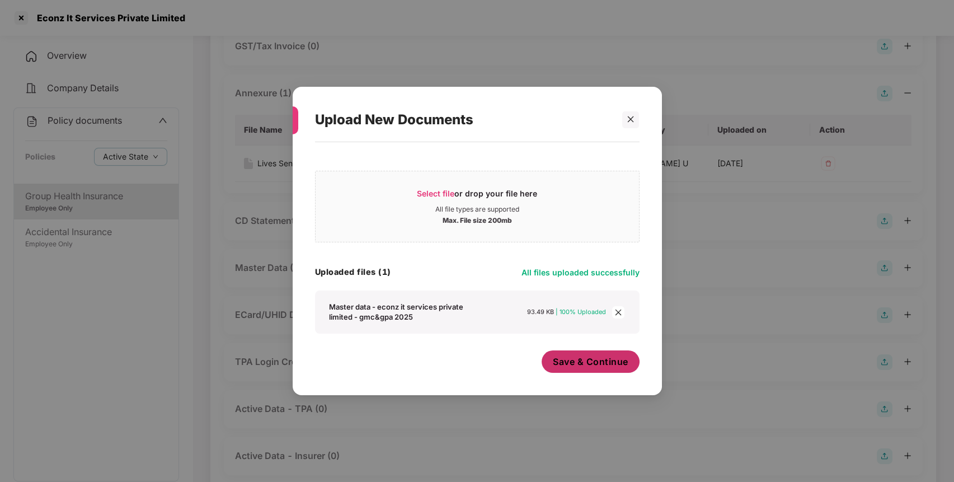
click at [586, 364] on span "Save & Continue" at bounding box center [591, 361] width 76 height 12
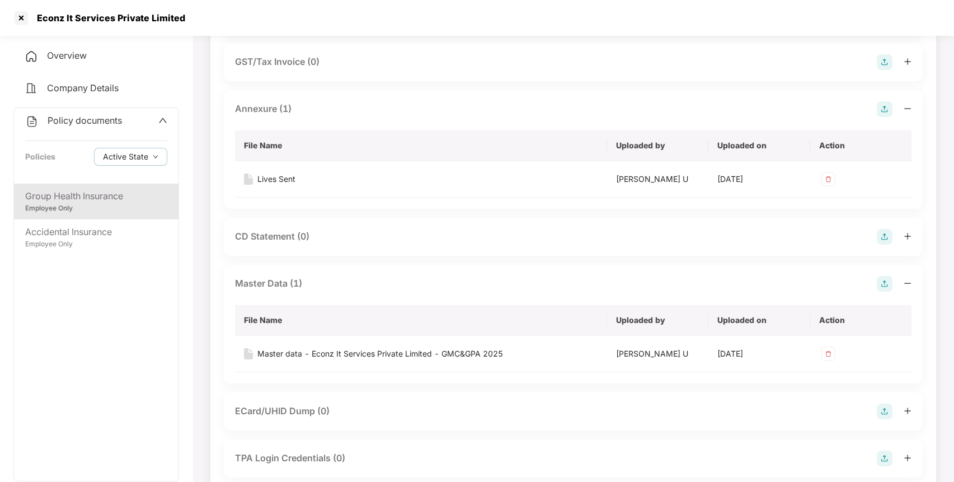
scroll to position [258, 0]
click at [77, 232] on div "Accidental Insurance" at bounding box center [96, 232] width 142 height 14
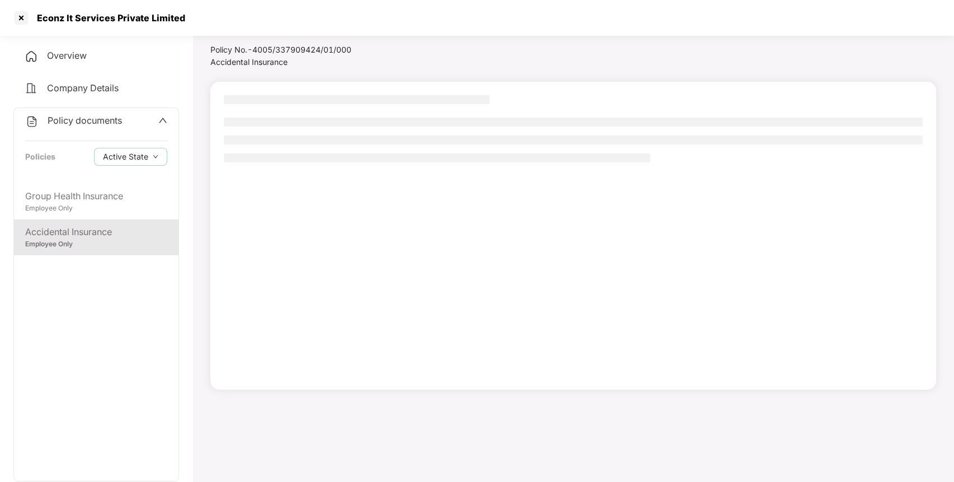
scroll to position [31, 0]
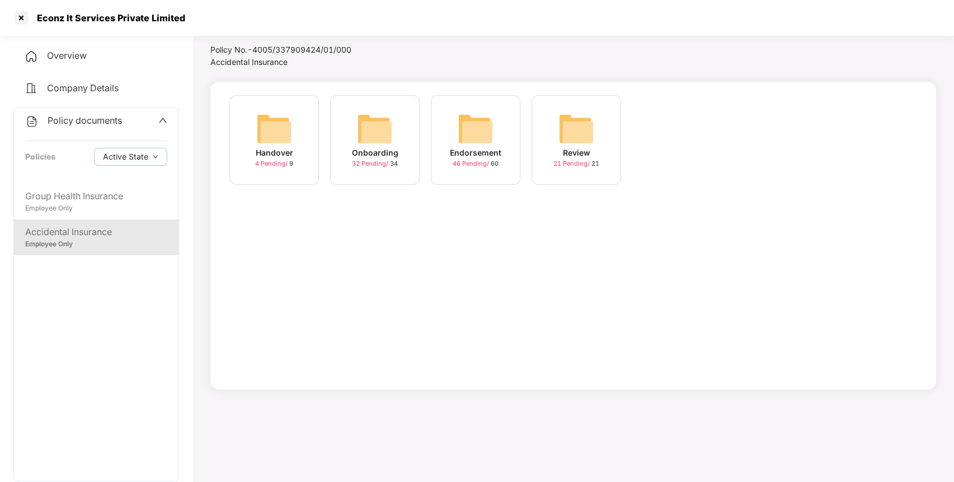
click at [479, 129] on img at bounding box center [476, 129] width 36 height 36
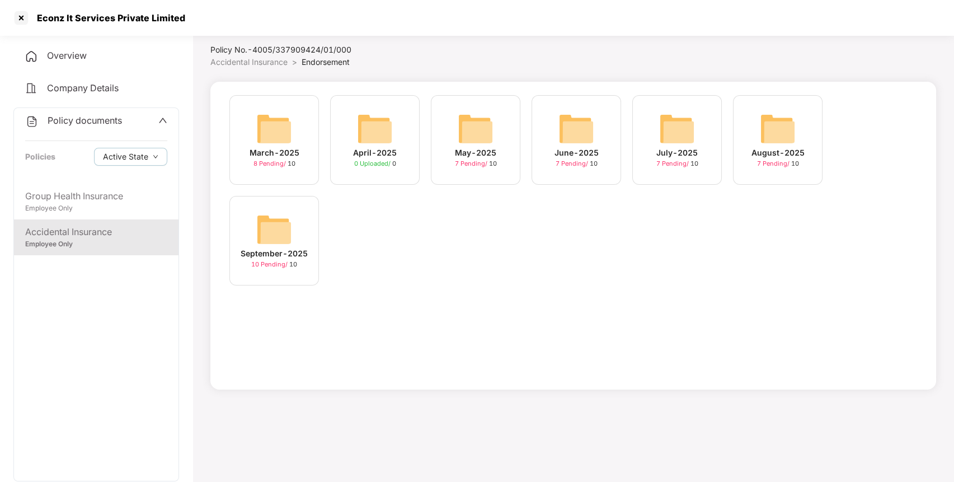
click at [267, 234] on img at bounding box center [274, 229] width 36 height 36
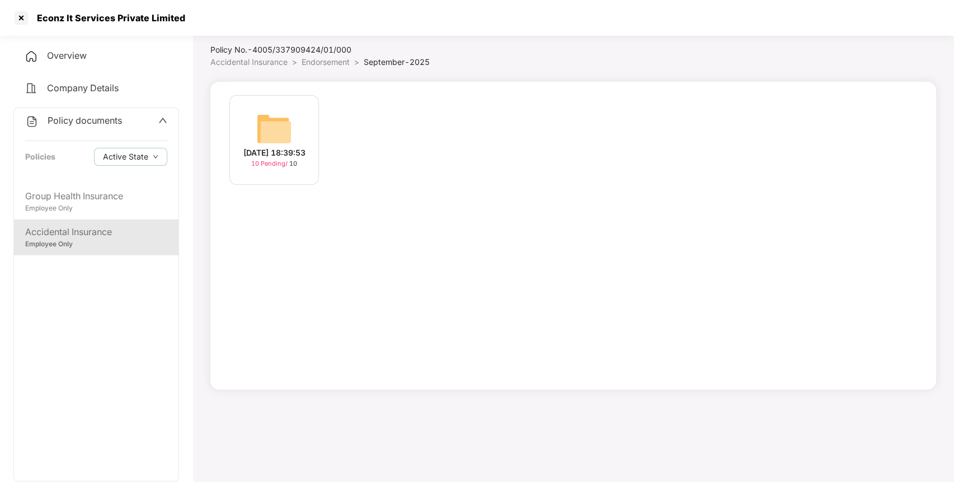
click at [275, 113] on img at bounding box center [274, 129] width 36 height 36
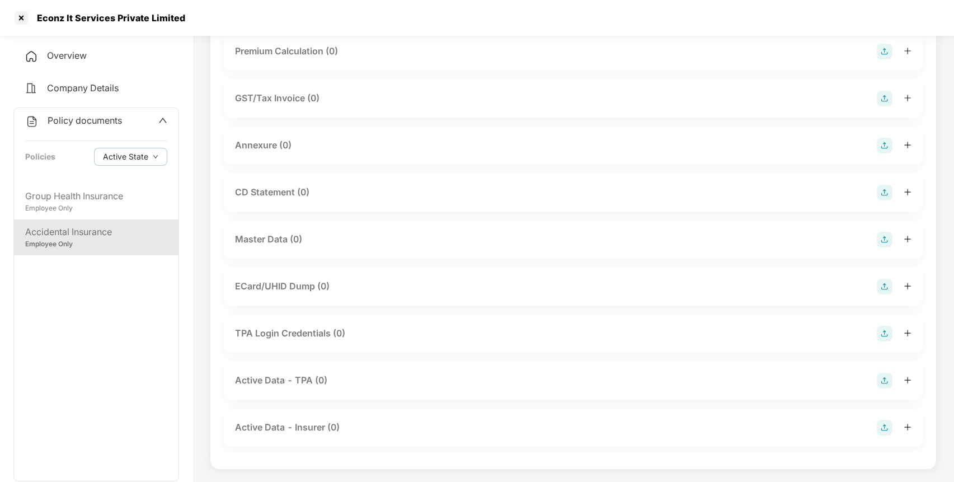
scroll to position [0, 0]
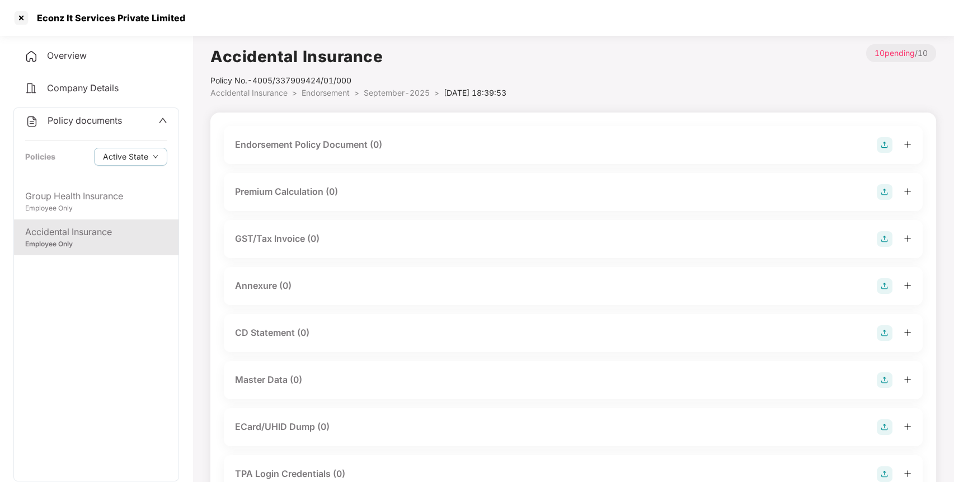
click at [879, 142] on img at bounding box center [885, 145] width 16 height 16
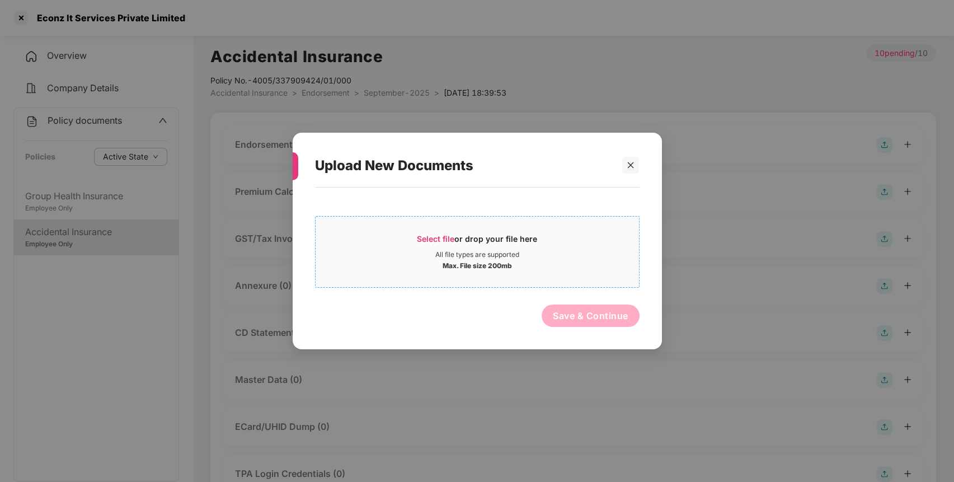
click at [426, 234] on span "Select file" at bounding box center [435, 239] width 37 height 10
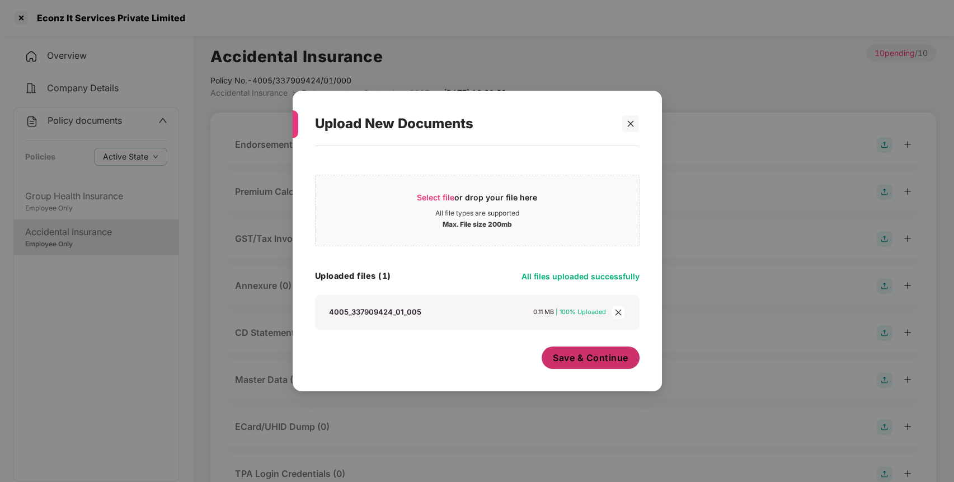
click at [578, 351] on span "Save & Continue" at bounding box center [591, 357] width 76 height 12
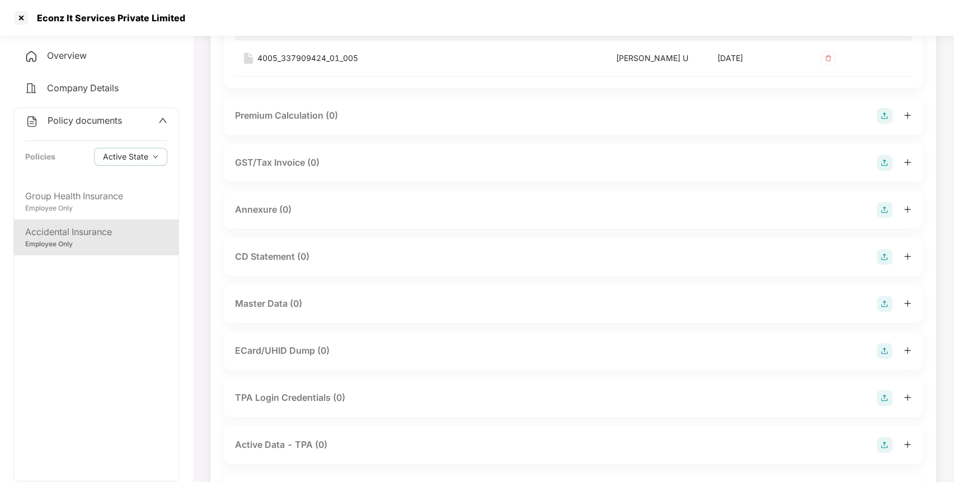
scroll to position [161, 0]
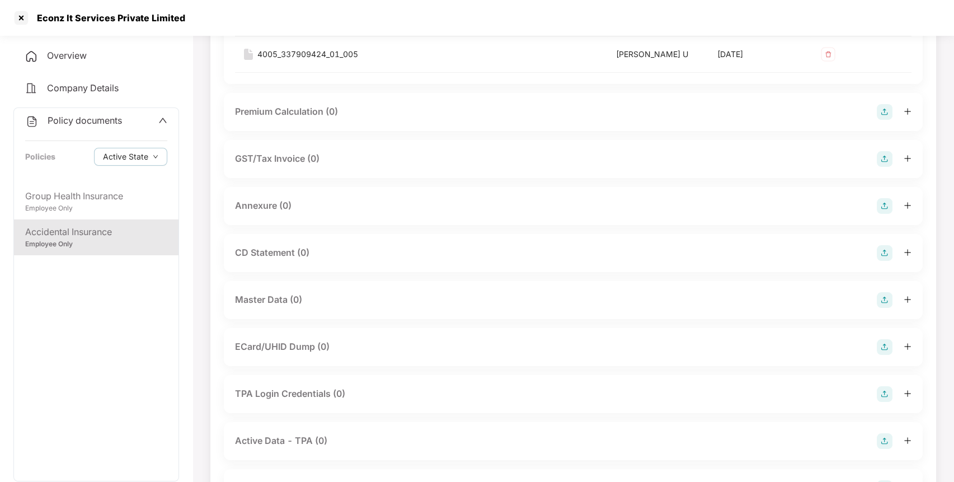
click at [887, 198] on img at bounding box center [885, 206] width 16 height 16
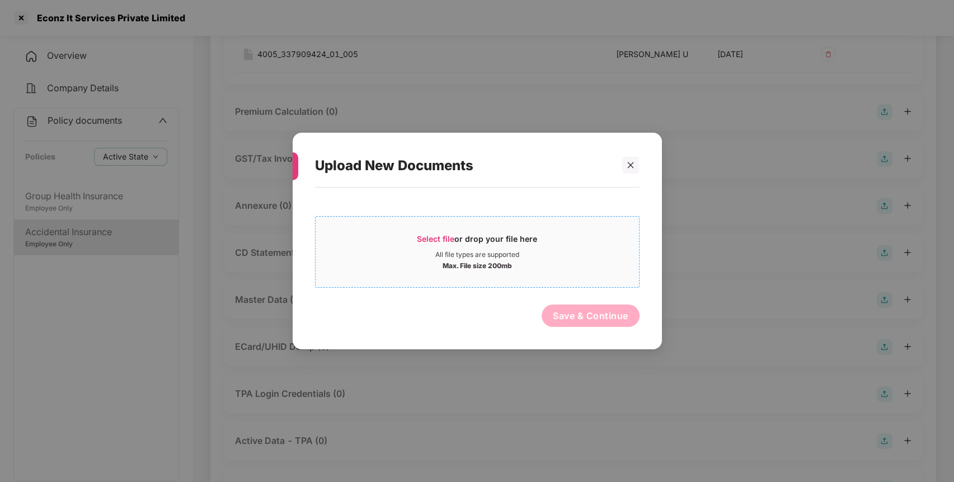
click at [442, 237] on span "Select file" at bounding box center [435, 239] width 37 height 10
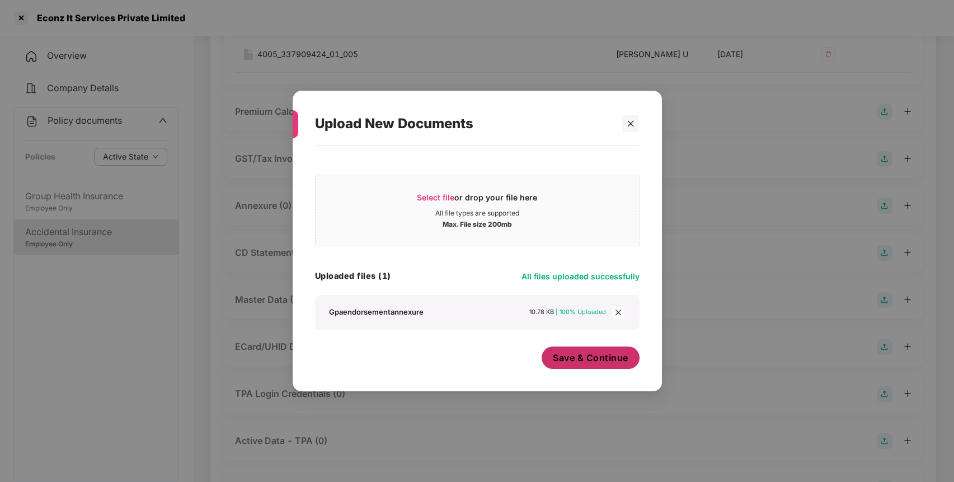
click at [578, 364] on button "Save & Continue" at bounding box center [591, 357] width 98 height 22
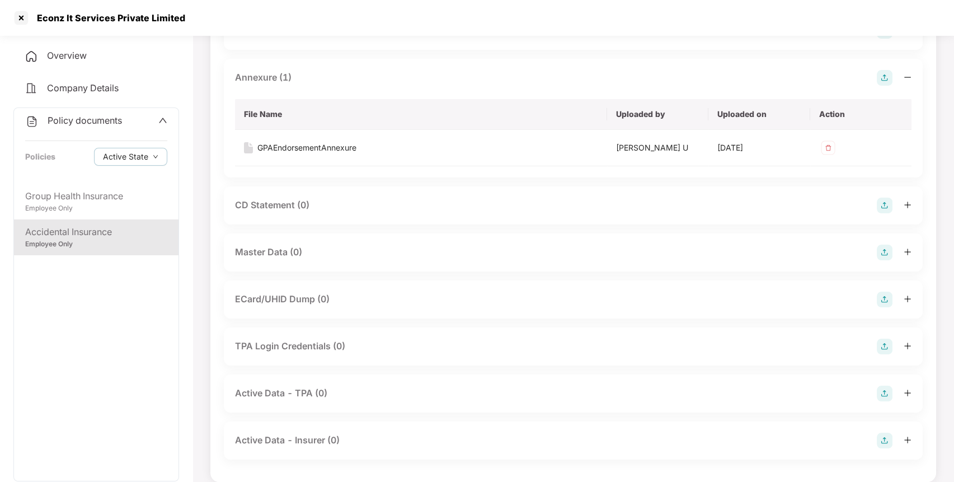
scroll to position [302, 0]
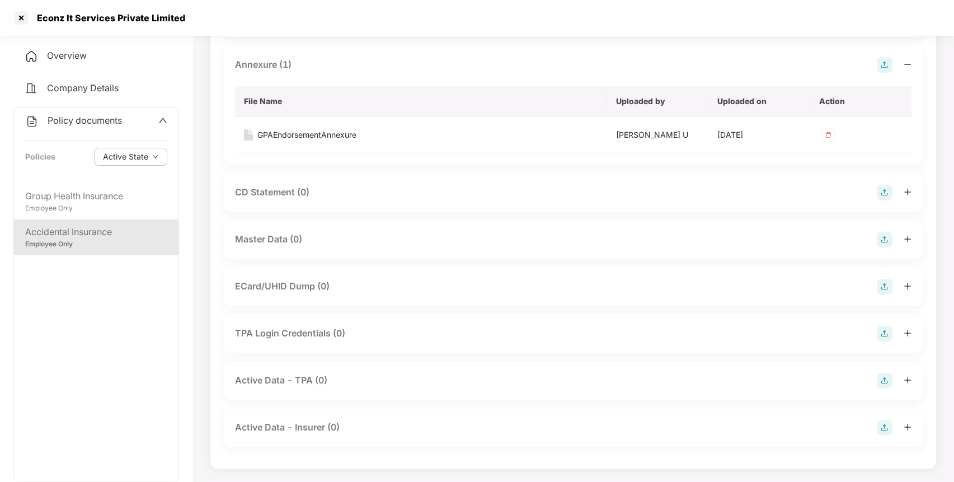
click at [883, 236] on img at bounding box center [885, 240] width 16 height 16
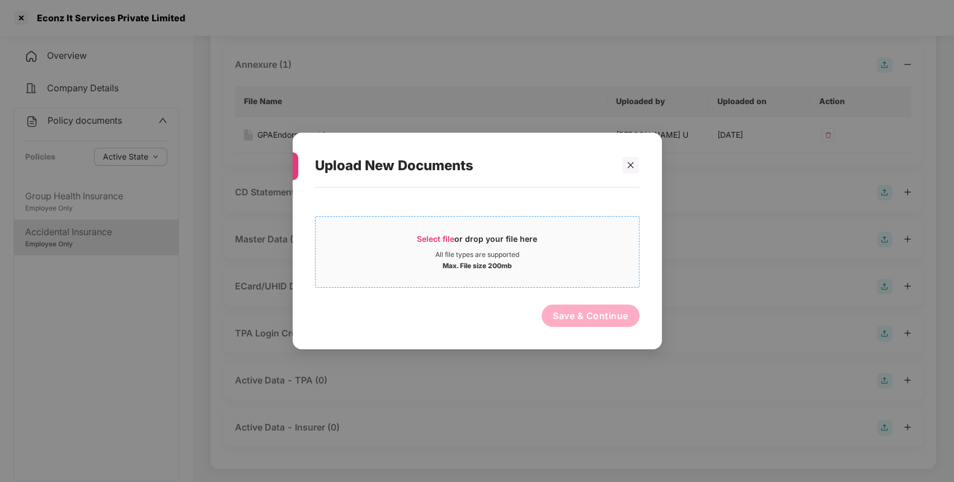
click at [424, 238] on span "Select file" at bounding box center [435, 239] width 37 height 10
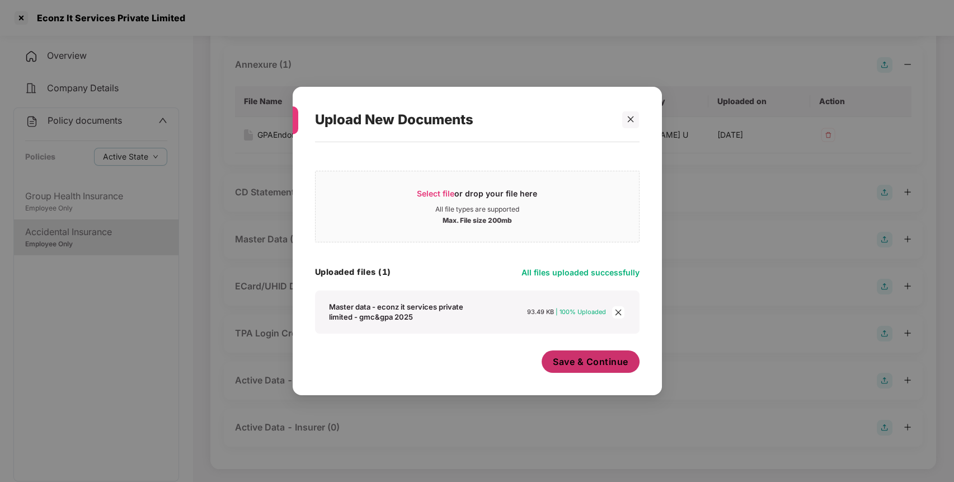
click at [581, 361] on span "Save & Continue" at bounding box center [591, 361] width 76 height 12
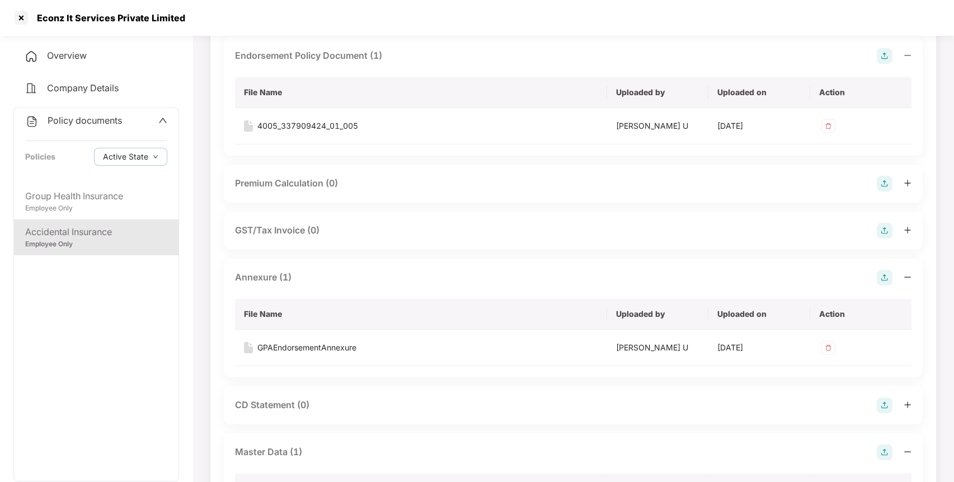
scroll to position [0, 0]
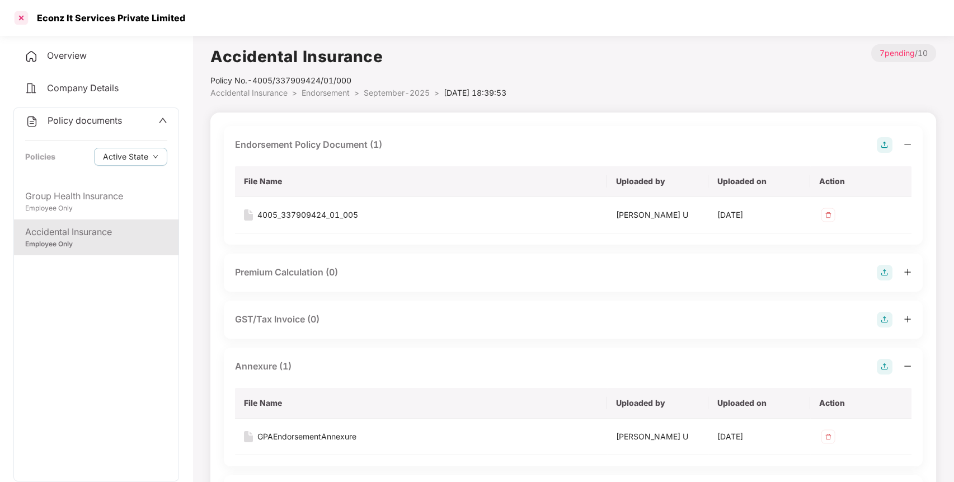
click at [17, 16] on div at bounding box center [21, 18] width 18 height 18
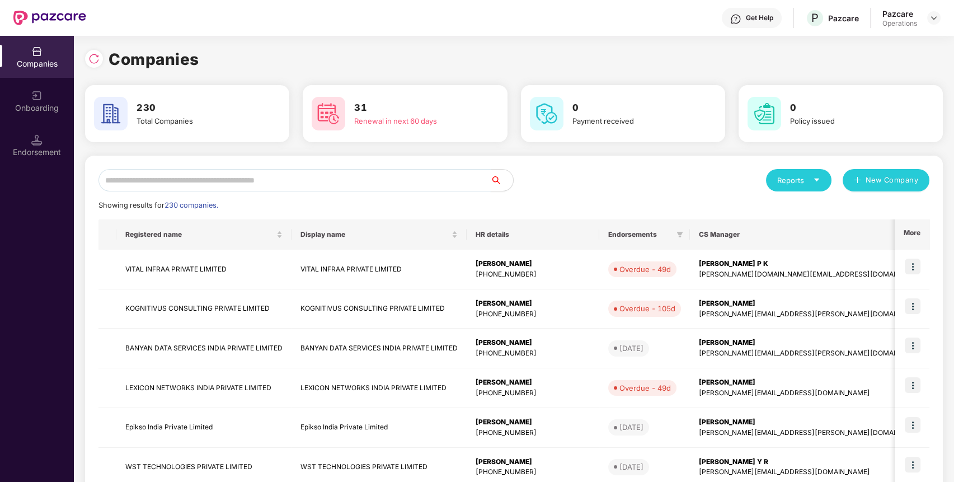
paste input "**********"
click at [170, 186] on input "**********" at bounding box center [294, 180] width 392 height 22
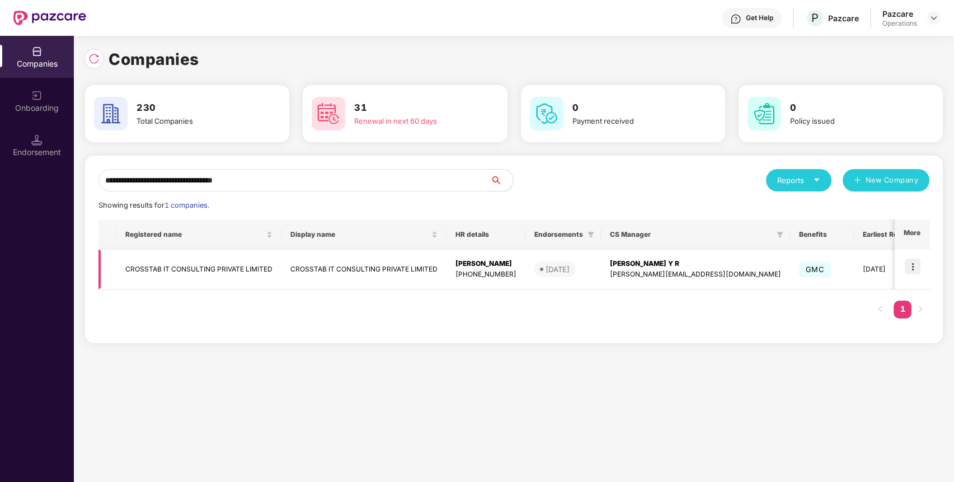
type input "**********"
click at [246, 267] on td "CROSSTAB IT CONSULTING PRIVATE LIMITED" at bounding box center [198, 270] width 165 height 40
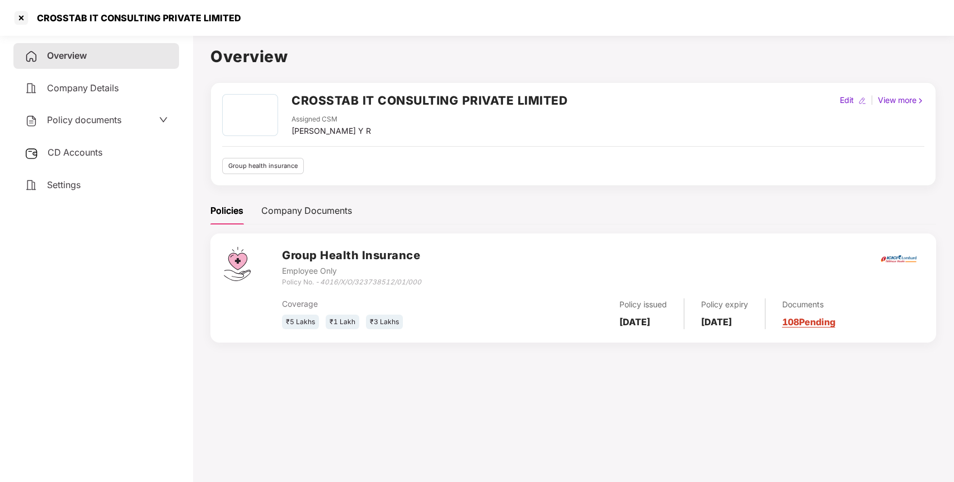
click at [95, 123] on span "Policy documents" at bounding box center [84, 119] width 74 height 11
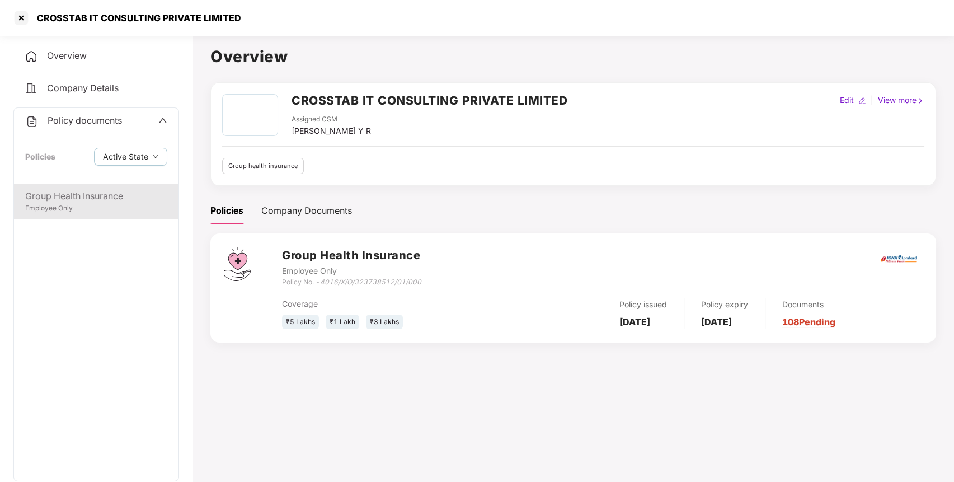
click at [77, 201] on div "Group Health Insurance" at bounding box center [96, 196] width 142 height 14
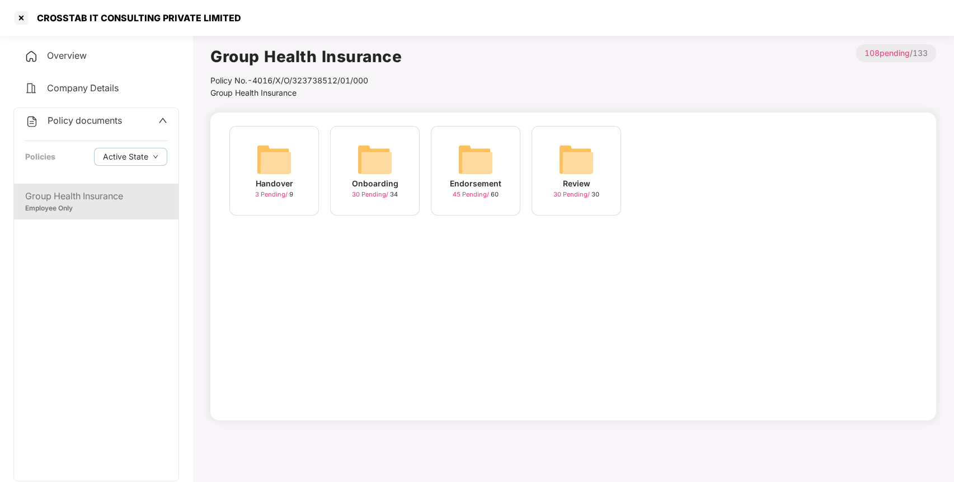
click at [500, 155] on div "Endorsement 45 Pending / 60" at bounding box center [476, 171] width 90 height 90
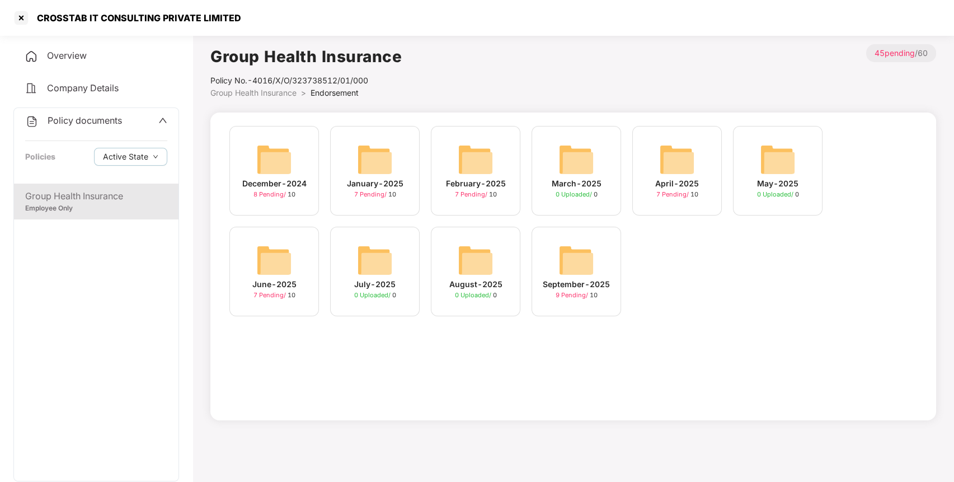
click at [568, 250] on img at bounding box center [576, 260] width 36 height 36
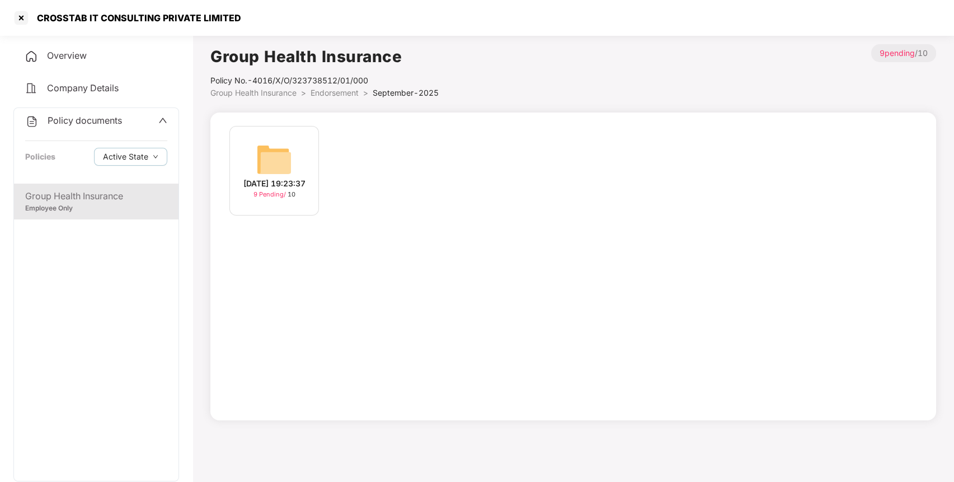
click at [267, 162] on img at bounding box center [274, 160] width 36 height 36
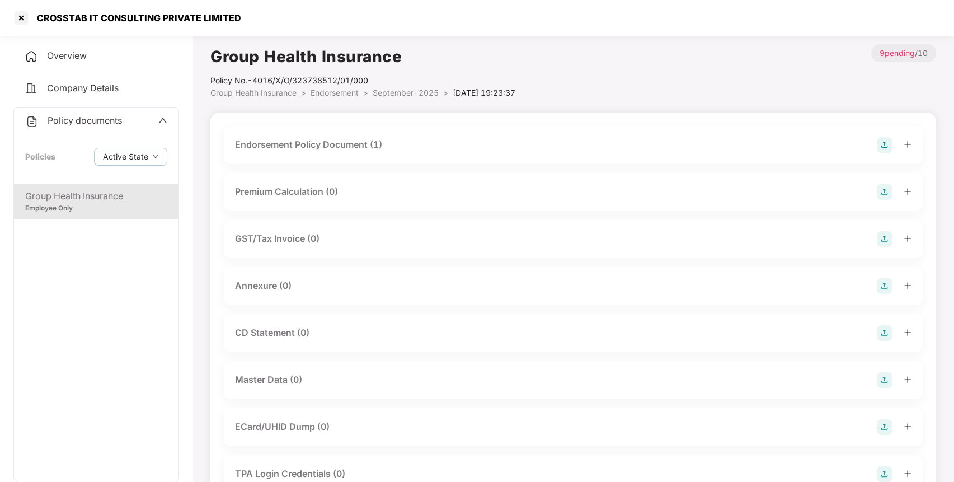
click at [614, 146] on div "Endorsement Policy Document (1)" at bounding box center [573, 145] width 676 height 16
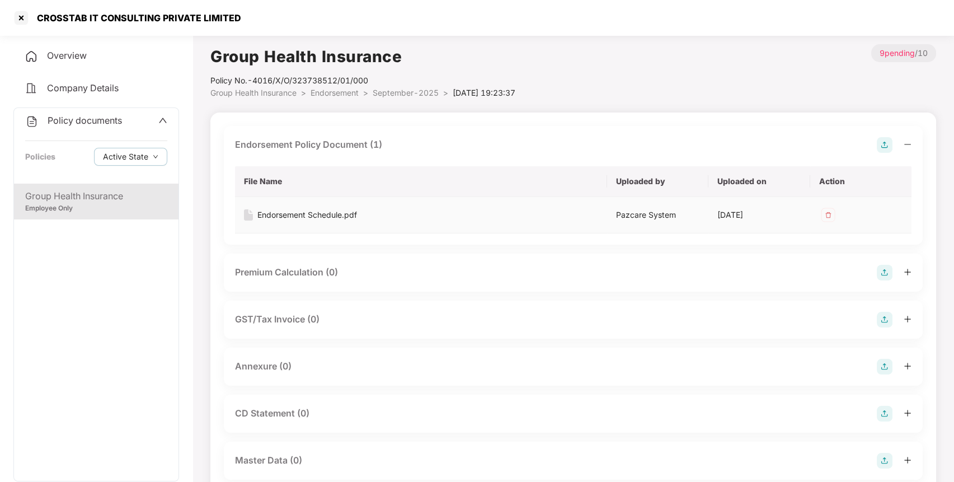
click at [313, 218] on div "Endorsement Schedule.pdf" at bounding box center [307, 215] width 100 height 12
click at [19, 20] on div at bounding box center [21, 18] width 18 height 18
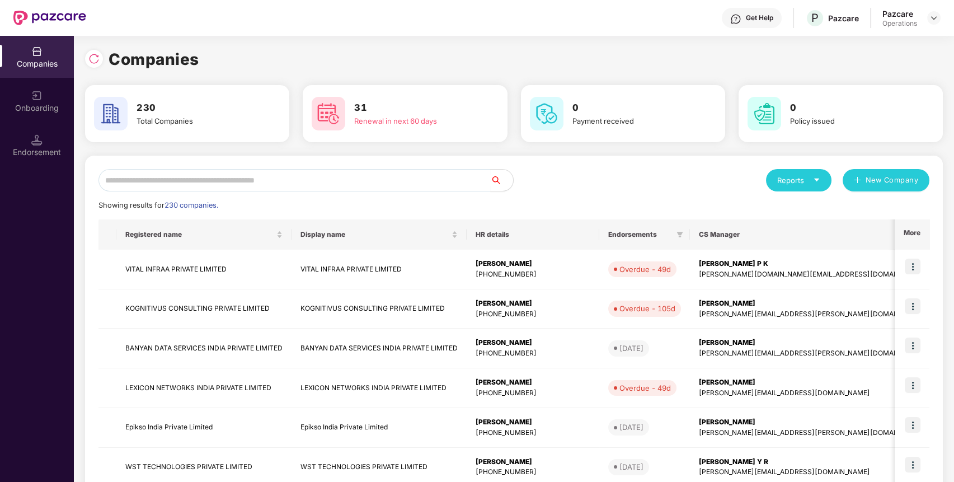
click at [35, 51] on img at bounding box center [36, 51] width 11 height 11
click at [141, 181] on input "text" at bounding box center [294, 180] width 392 height 22
type input "*"
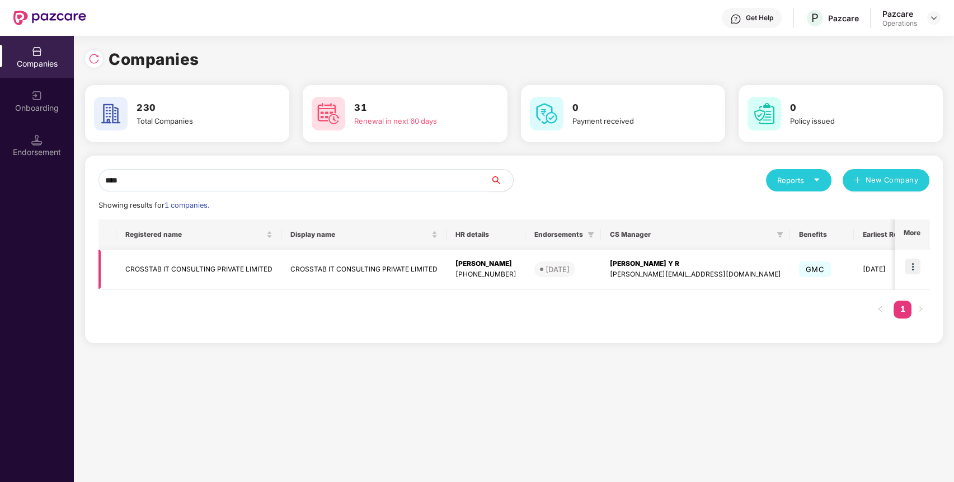
type input "****"
click at [186, 260] on td "CROSSTAB IT CONSULTING PRIVATE LIMITED" at bounding box center [198, 270] width 165 height 40
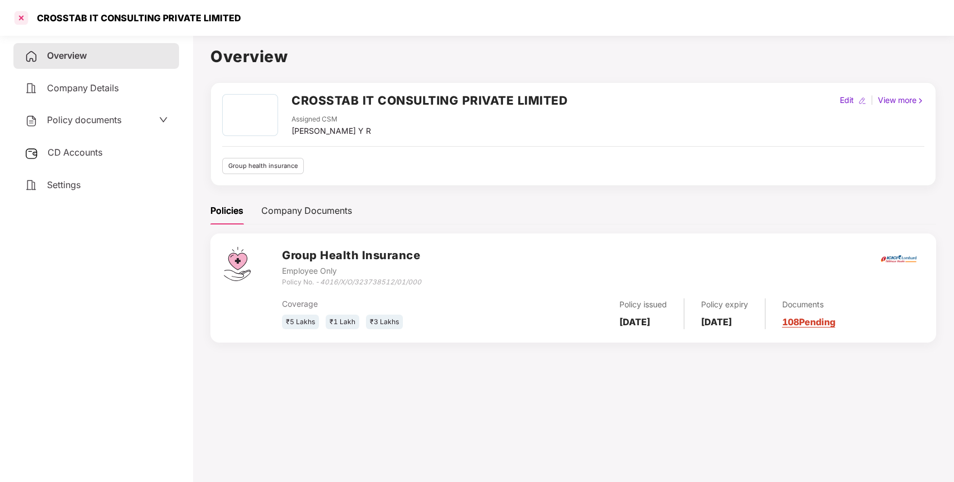
click at [28, 18] on div at bounding box center [21, 18] width 18 height 18
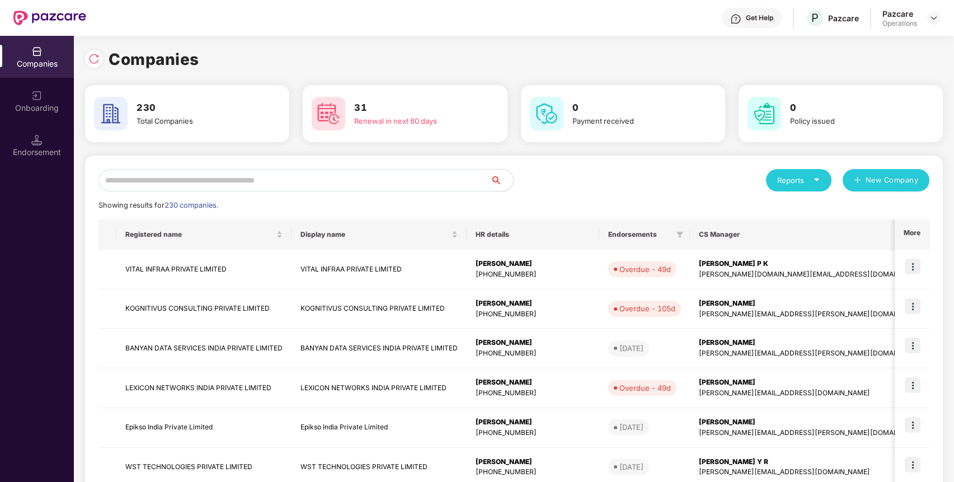
click at [327, 178] on input "text" at bounding box center [294, 180] width 392 height 22
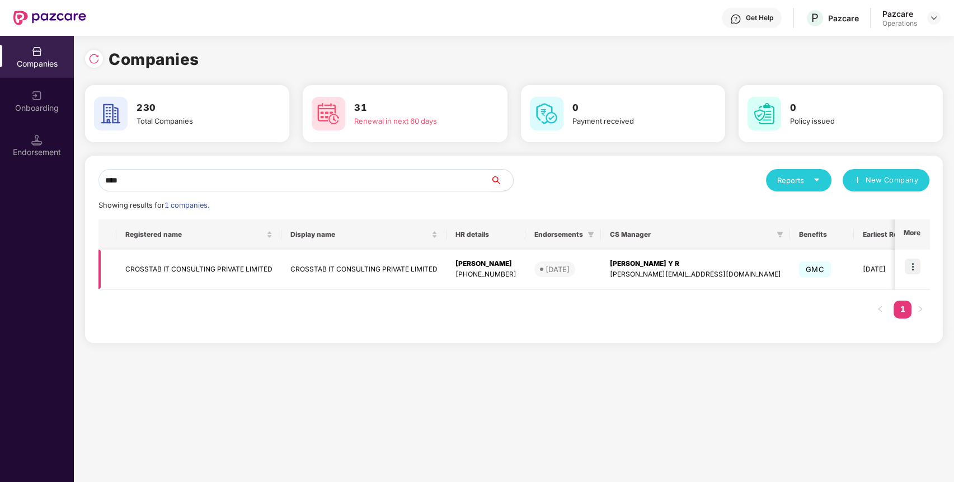
type input "****"
click at [910, 258] on img at bounding box center [913, 266] width 16 height 16
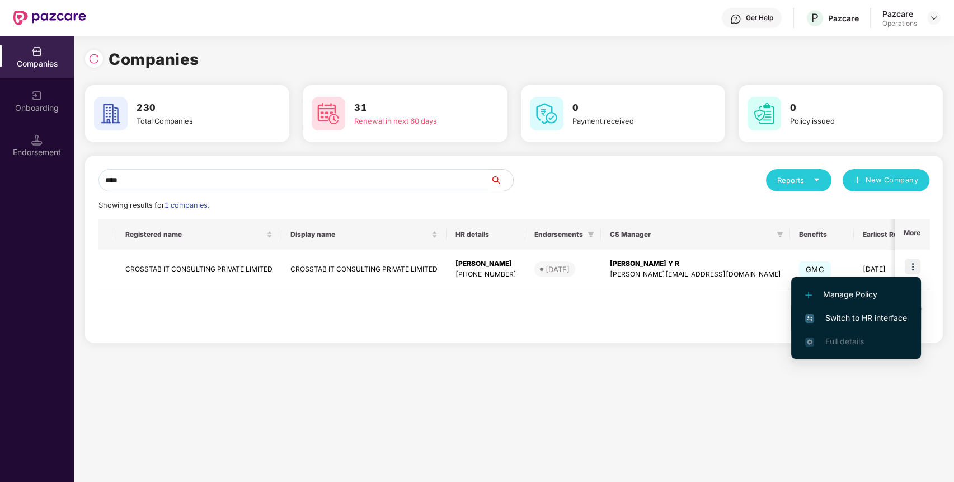
click at [849, 314] on span "Switch to HR interface" at bounding box center [856, 318] width 102 height 12
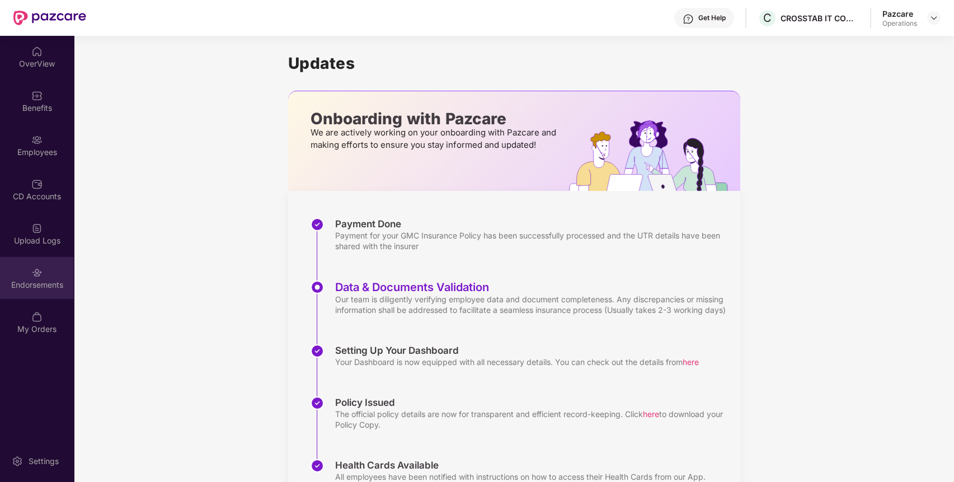
click at [31, 286] on div "Endorsements" at bounding box center [37, 284] width 74 height 11
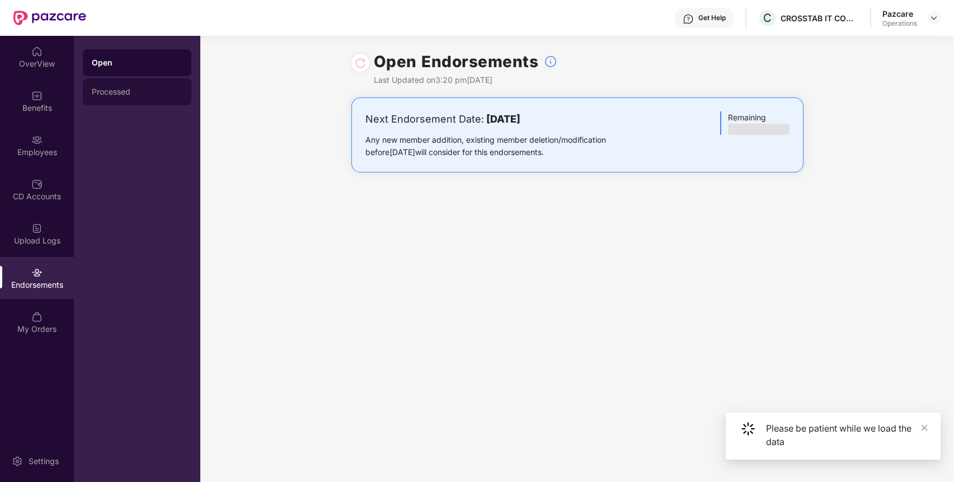
click at [115, 92] on div "Processed" at bounding box center [137, 91] width 91 height 9
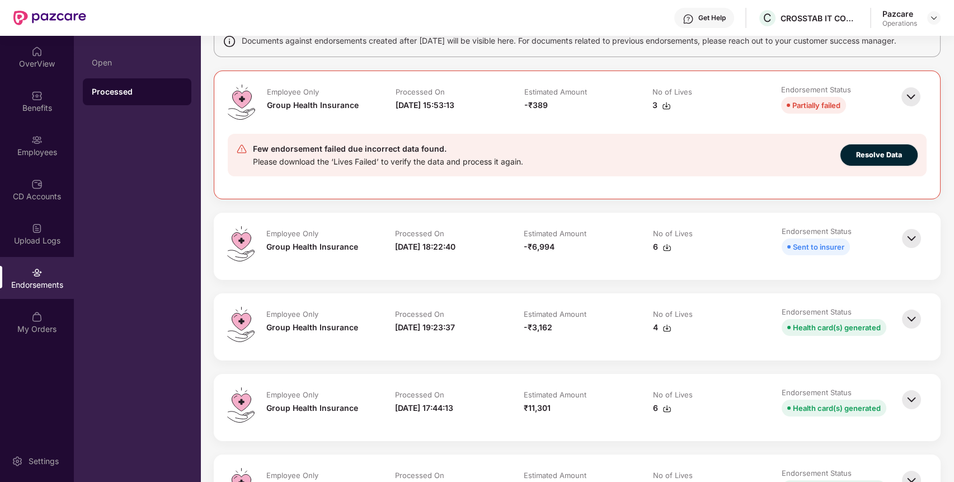
scroll to position [100, 0]
click at [906, 236] on img at bounding box center [911, 237] width 25 height 25
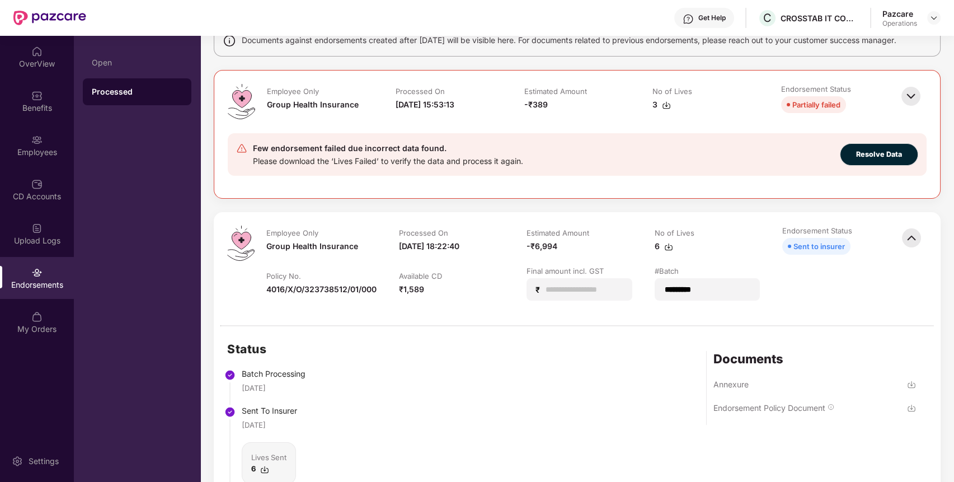
click at [906, 236] on img at bounding box center [911, 237] width 25 height 25
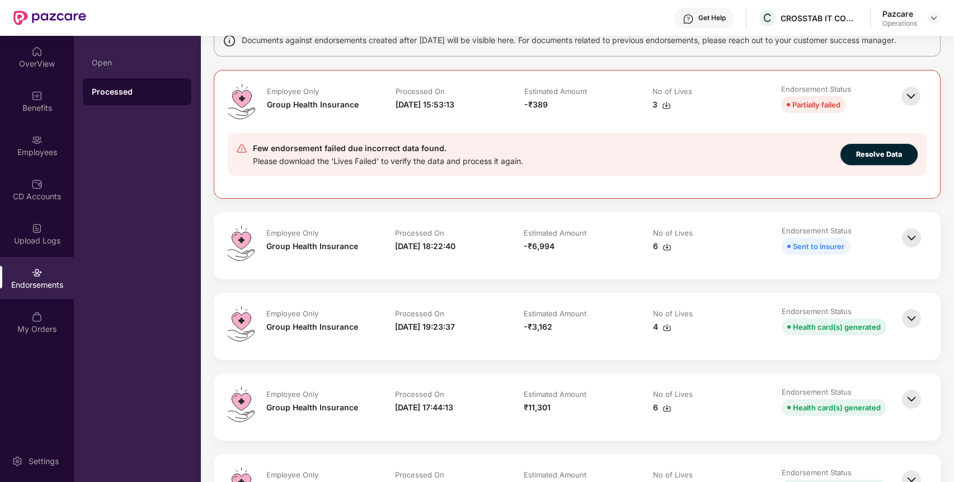
click at [912, 312] on img at bounding box center [911, 318] width 25 height 25
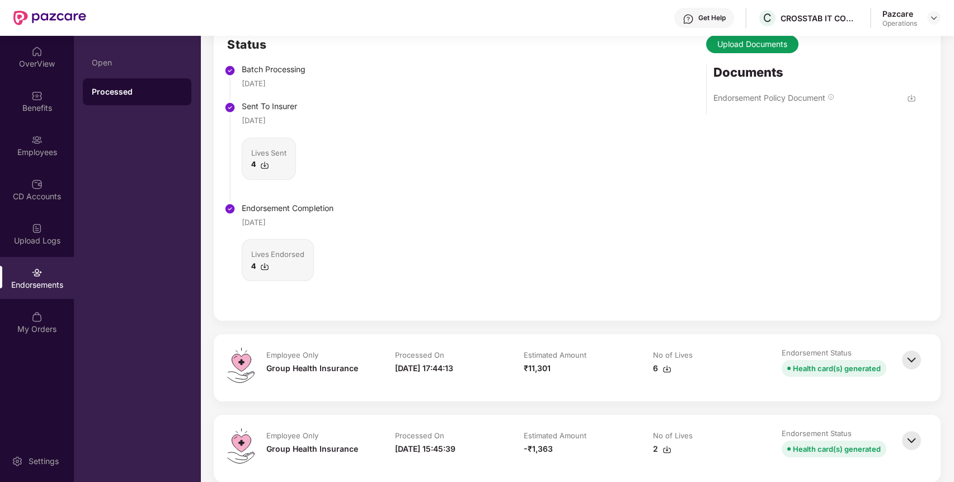
scroll to position [484, 0]
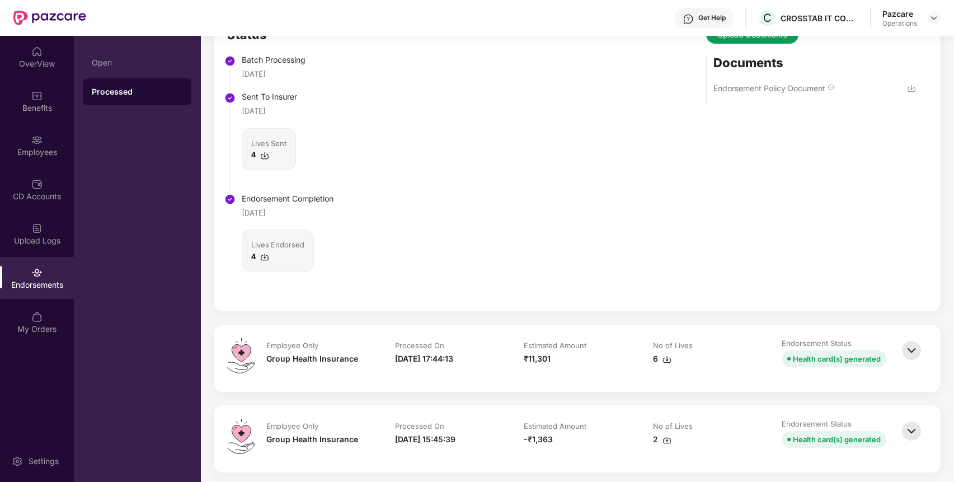
click at [263, 255] on img at bounding box center [264, 256] width 9 height 9
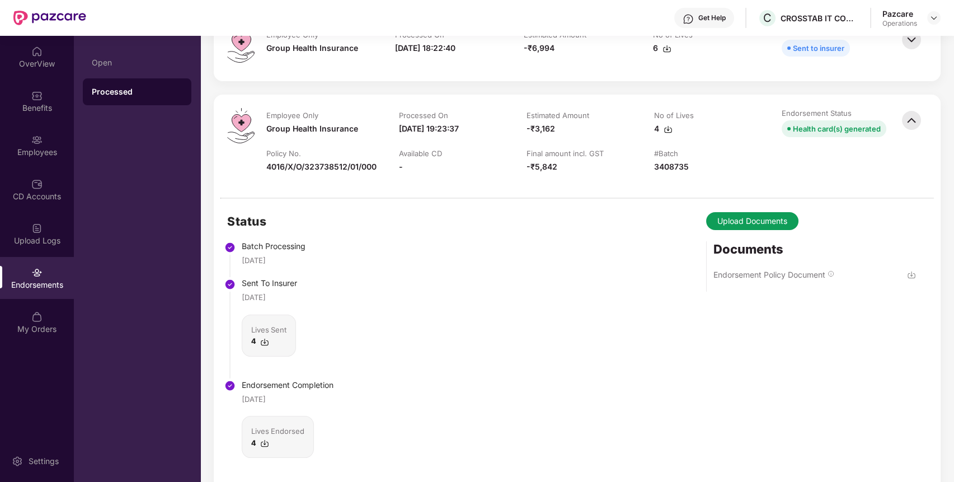
scroll to position [297, 0]
click at [265, 343] on img at bounding box center [264, 342] width 9 height 9
click at [935, 16] on img at bounding box center [933, 17] width 9 height 9
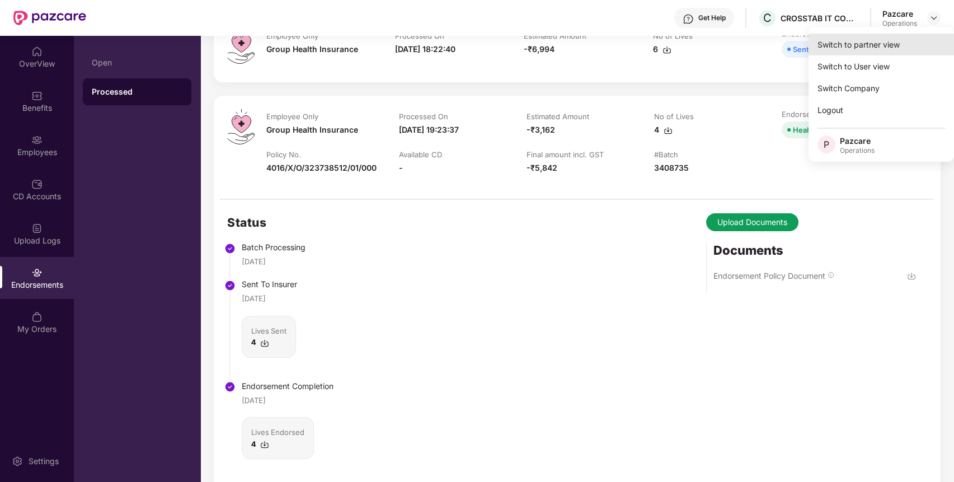
click at [894, 37] on div "Switch to partner view" at bounding box center [880, 45] width 145 height 22
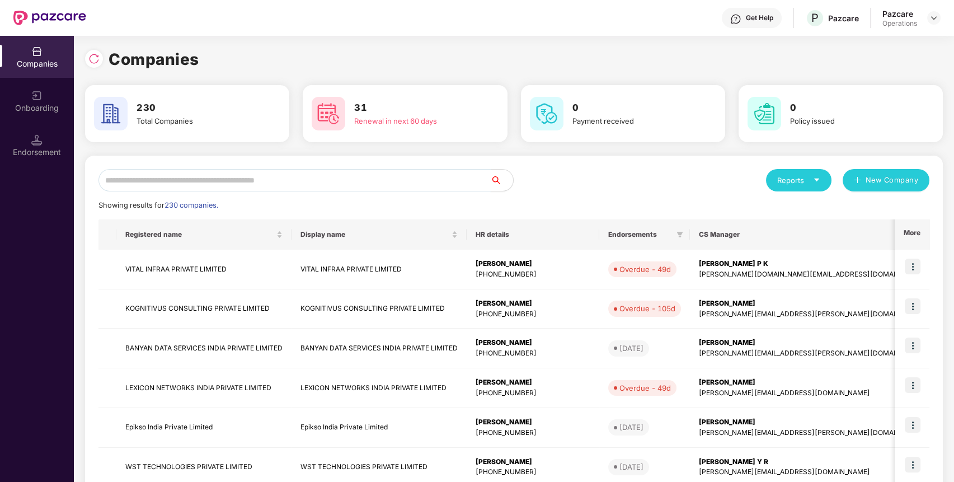
click at [264, 185] on input "text" at bounding box center [294, 180] width 392 height 22
paste input "**********"
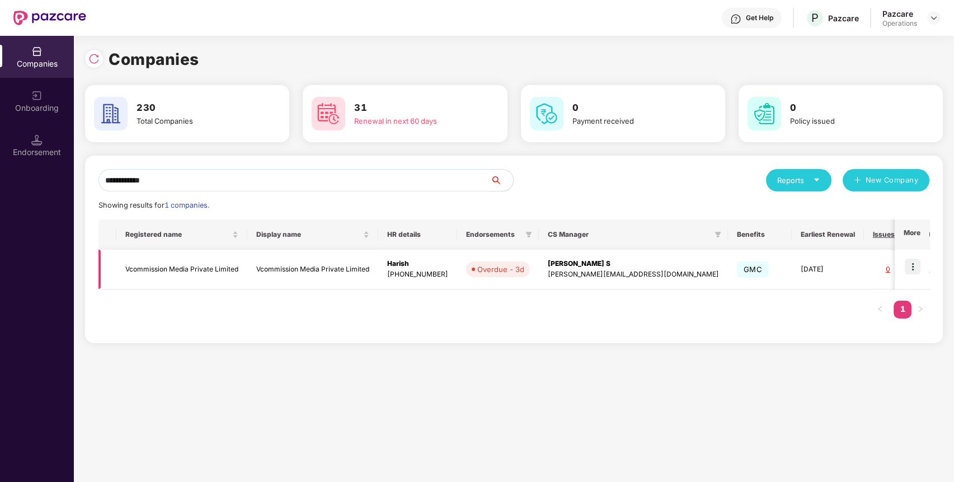
type input "**********"
click at [915, 263] on img at bounding box center [913, 266] width 16 height 16
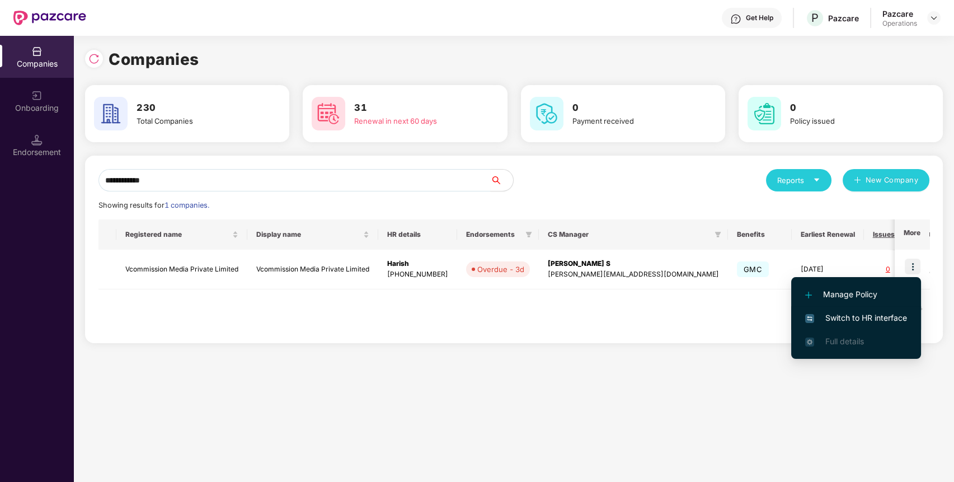
click at [847, 317] on span "Switch to HR interface" at bounding box center [856, 318] width 102 height 12
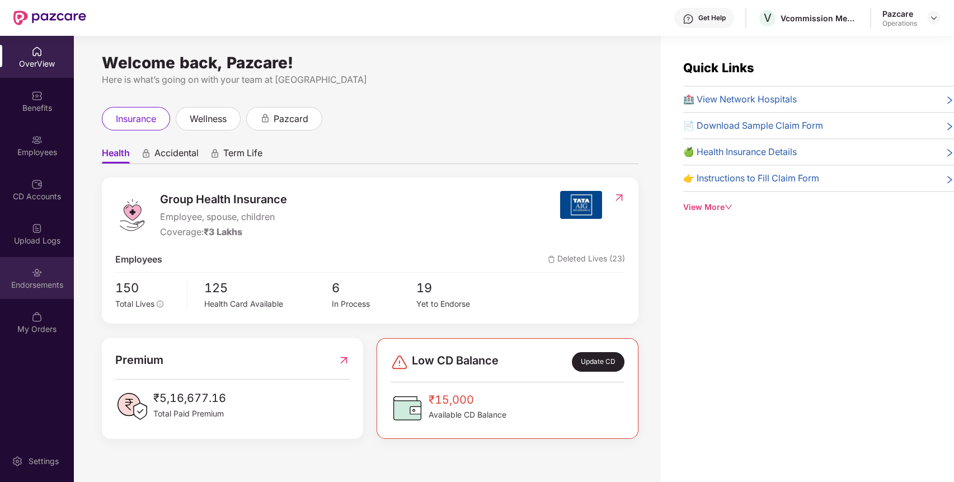
click at [34, 288] on div "Endorsements" at bounding box center [37, 284] width 74 height 11
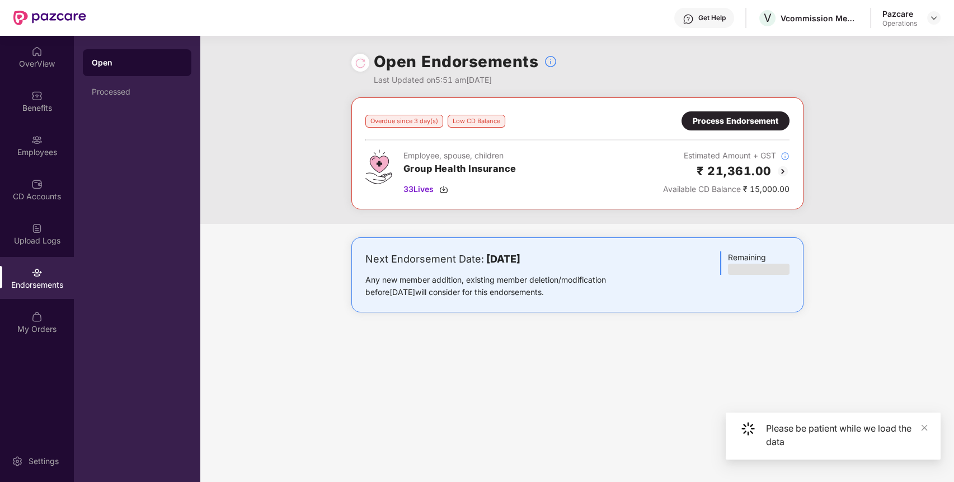
click at [780, 170] on img at bounding box center [782, 170] width 13 height 13
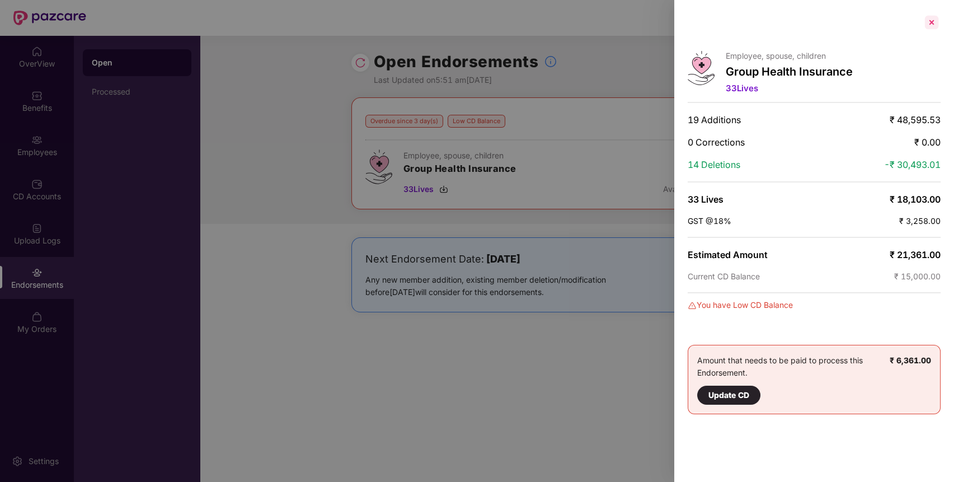
click at [929, 27] on div at bounding box center [932, 22] width 18 height 18
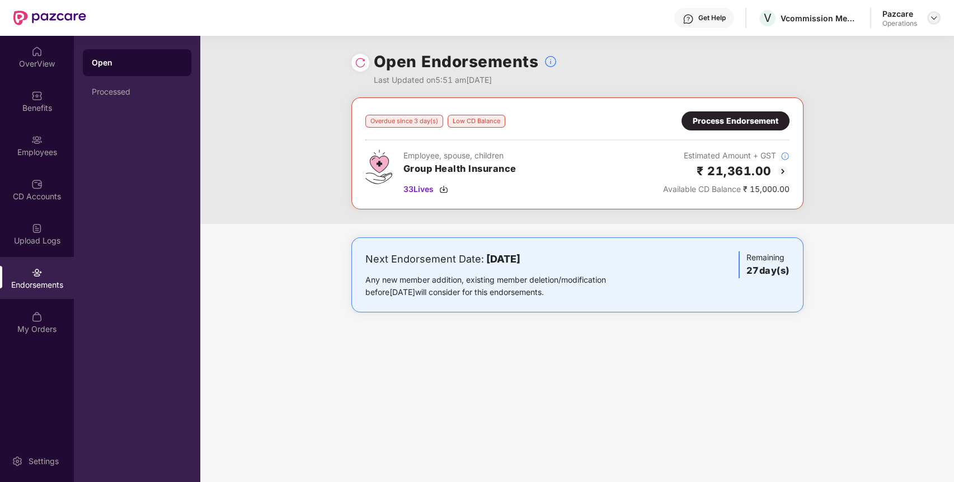
click at [930, 20] on img at bounding box center [933, 17] width 9 height 9
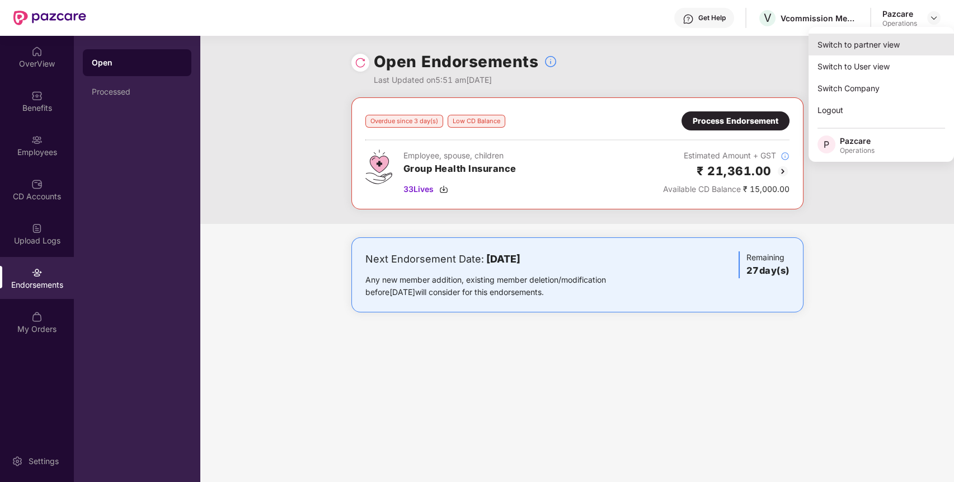
click at [825, 53] on div "Switch to partner view" at bounding box center [880, 45] width 145 height 22
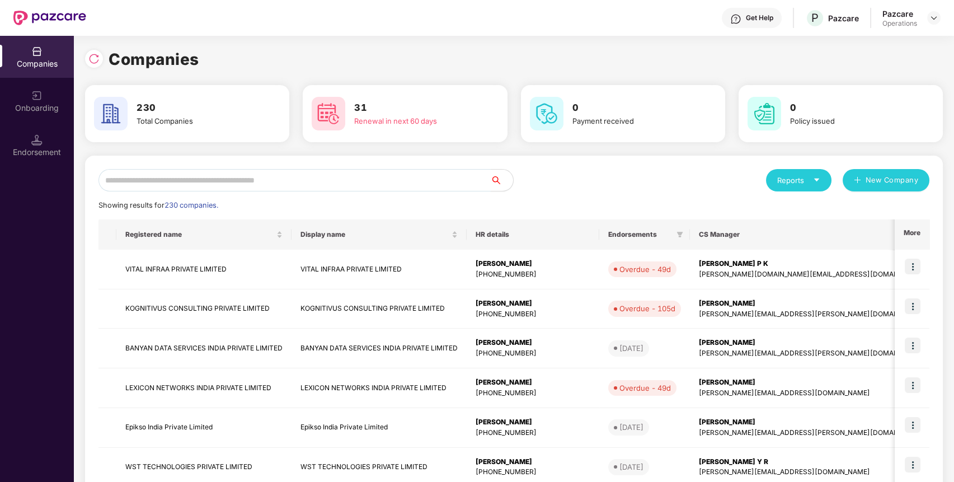
paste input "**********"
click at [322, 172] on input "text" at bounding box center [294, 180] width 392 height 22
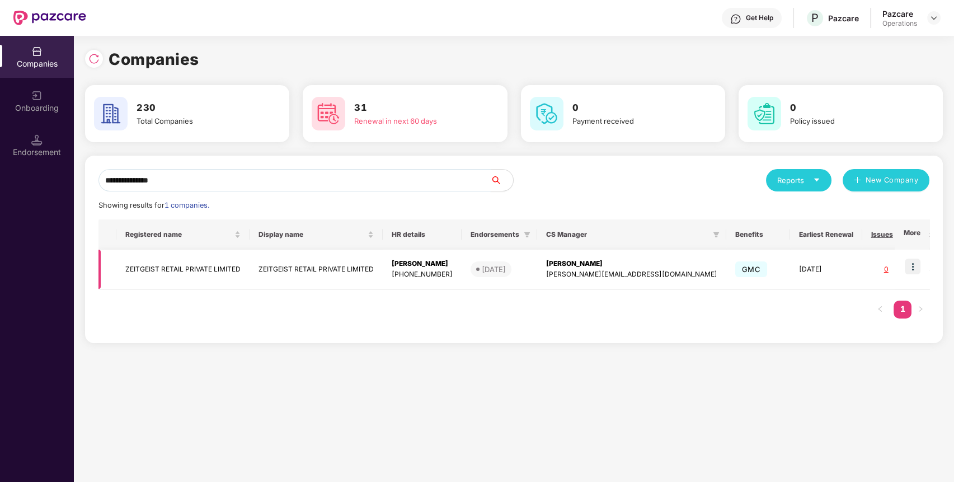
type input "**********"
click at [210, 269] on td "ZEITGEIST RETAIL PRIVATE LIMITED" at bounding box center [182, 270] width 133 height 40
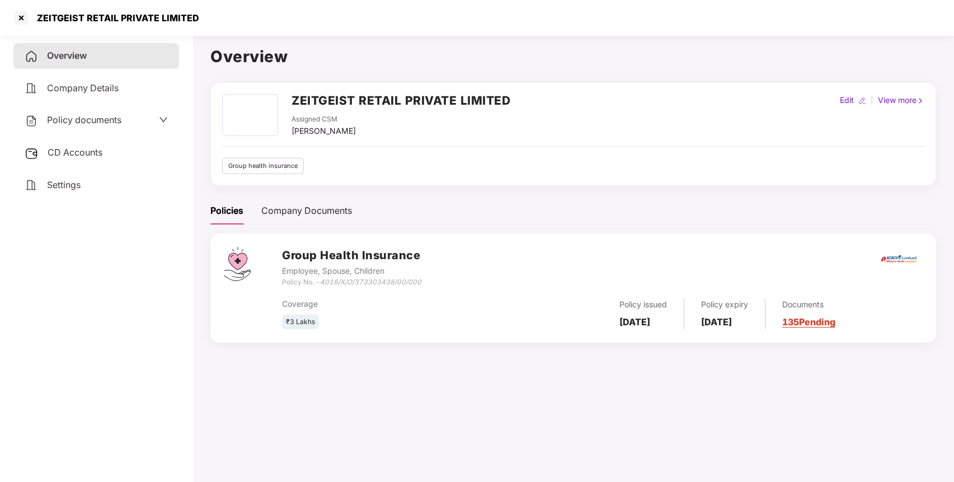
click at [82, 121] on span "Policy documents" at bounding box center [84, 119] width 74 height 11
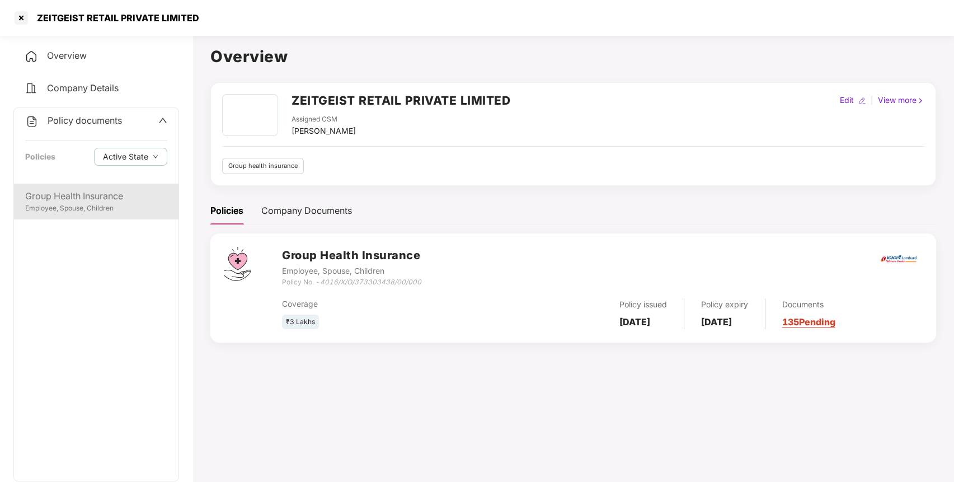
click at [79, 193] on div "Group Health Insurance" at bounding box center [96, 196] width 142 height 14
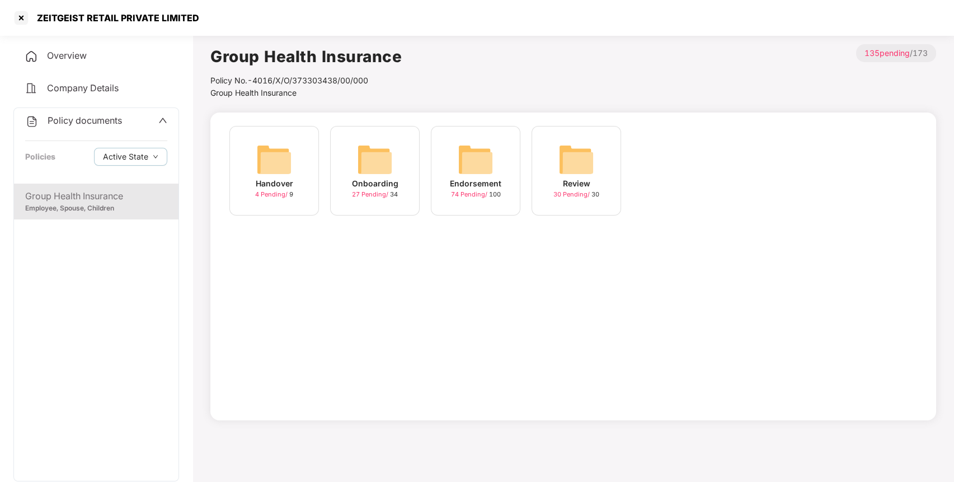
click at [473, 157] on img at bounding box center [476, 160] width 36 height 36
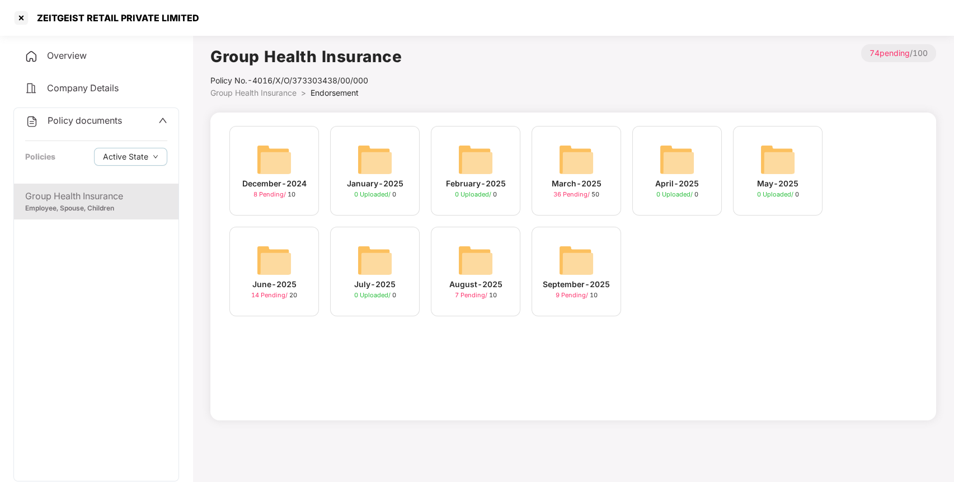
click at [564, 255] on img at bounding box center [576, 260] width 36 height 36
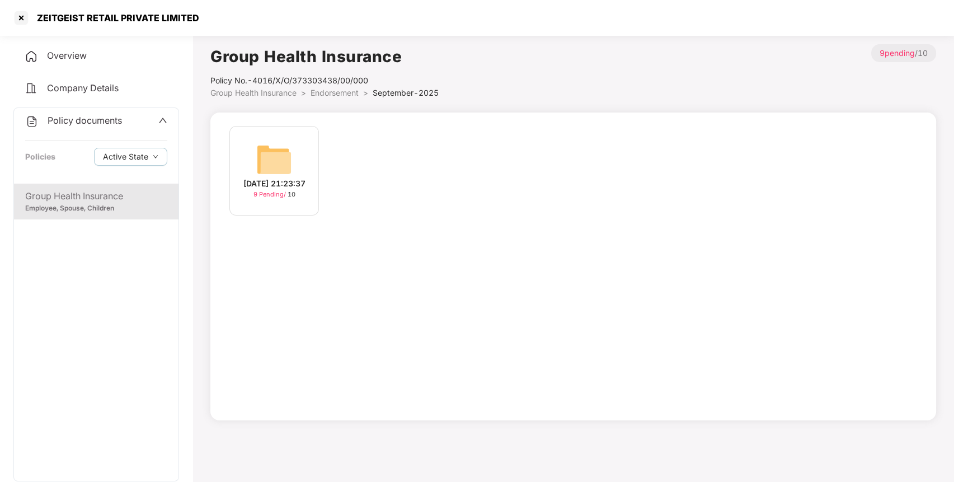
click at [322, 92] on span "Endorsement" at bounding box center [334, 93] width 48 height 10
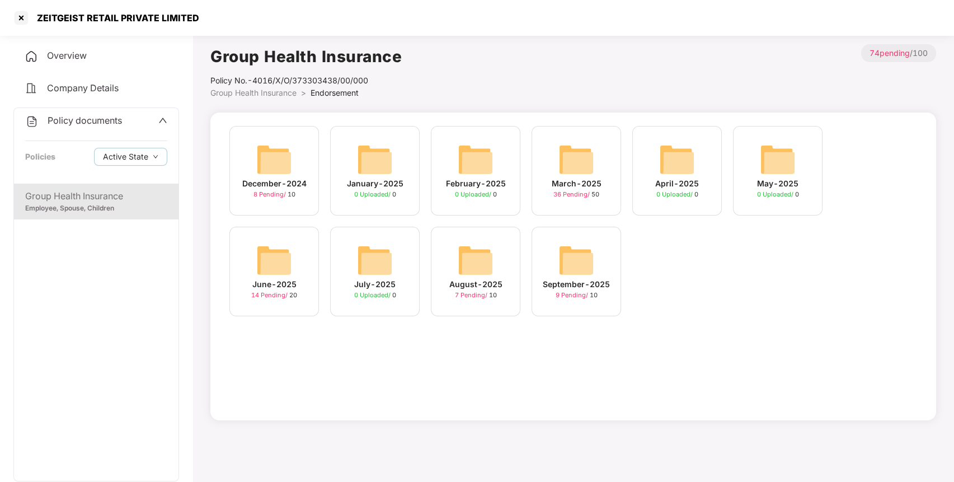
click at [591, 251] on img at bounding box center [576, 260] width 36 height 36
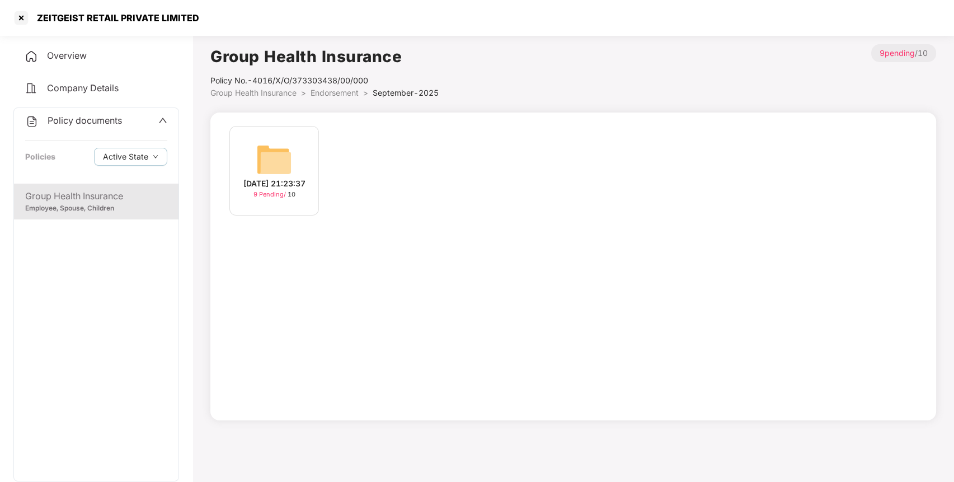
click at [266, 142] on img at bounding box center [274, 160] width 36 height 36
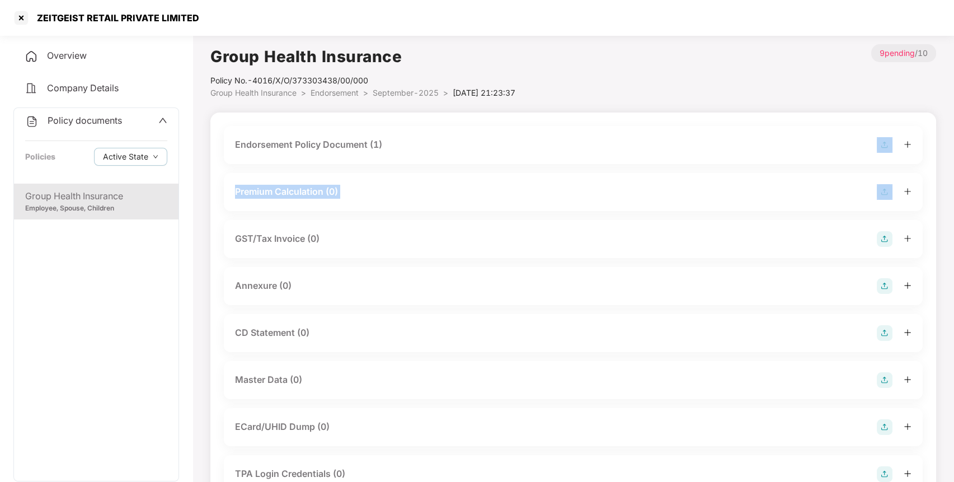
drag, startPoint x: 629, startPoint y: 167, endPoint x: 566, endPoint y: 139, distance: 68.6
click at [566, 139] on div "Endorsement Policy Document (1) Premium Calculation (0) GST/Tax Invoice (0) Ann…" at bounding box center [573, 361] width 699 height 470
click at [566, 139] on div "Endorsement Policy Document (1)" at bounding box center [573, 145] width 676 height 16
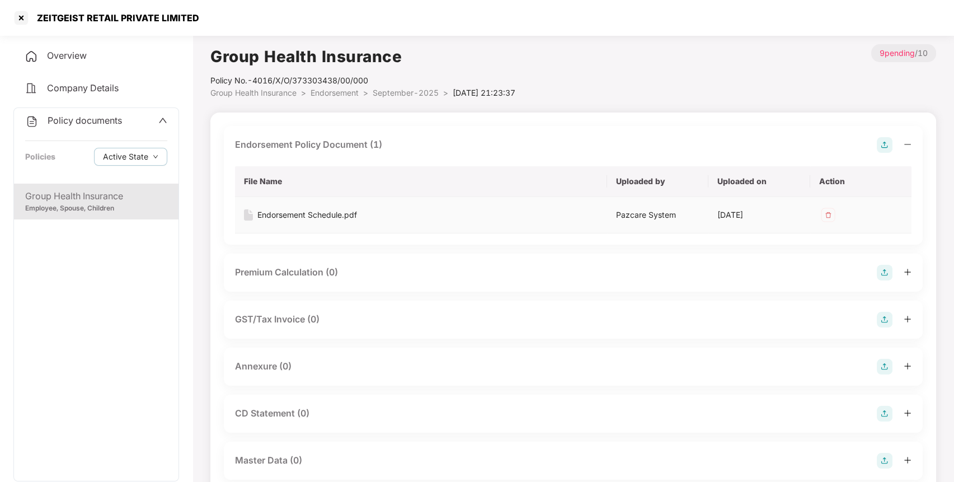
click at [328, 211] on div "Endorsement Schedule.pdf" at bounding box center [307, 215] width 100 height 12
click at [27, 14] on div at bounding box center [21, 18] width 18 height 18
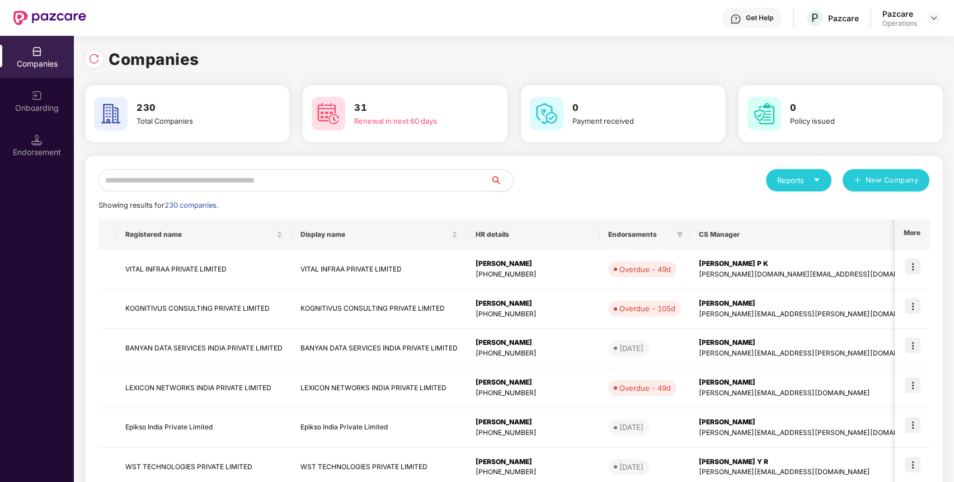
click at [157, 183] on input "text" at bounding box center [294, 180] width 392 height 22
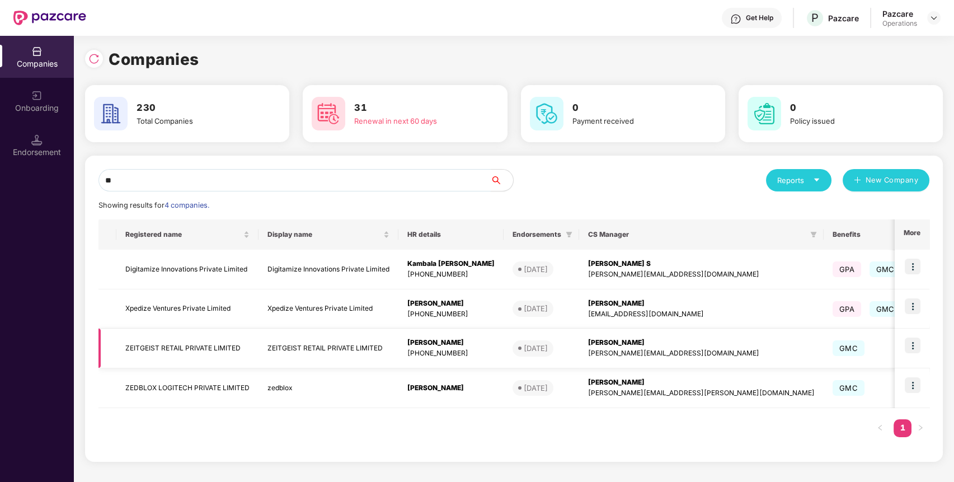
type input "**"
click at [913, 340] on img at bounding box center [913, 345] width 16 height 16
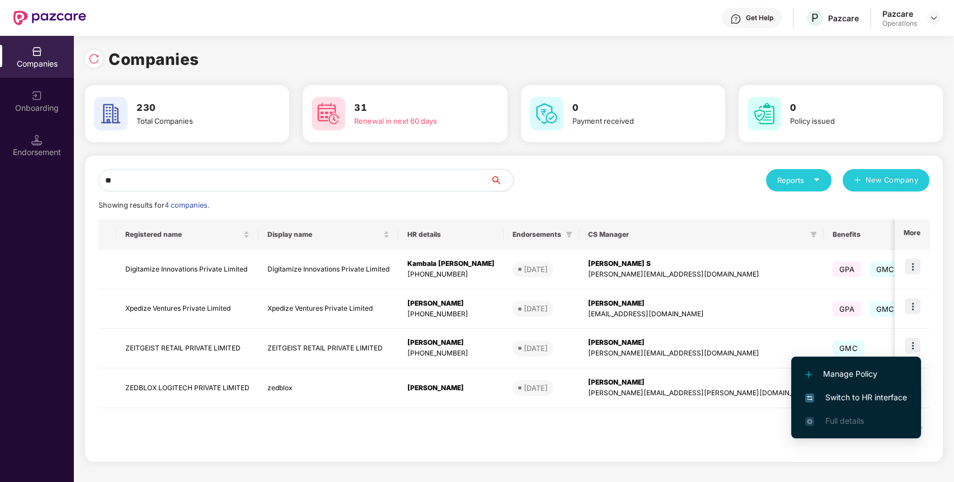
click at [837, 396] on span "Switch to HR interface" at bounding box center [856, 397] width 102 height 12
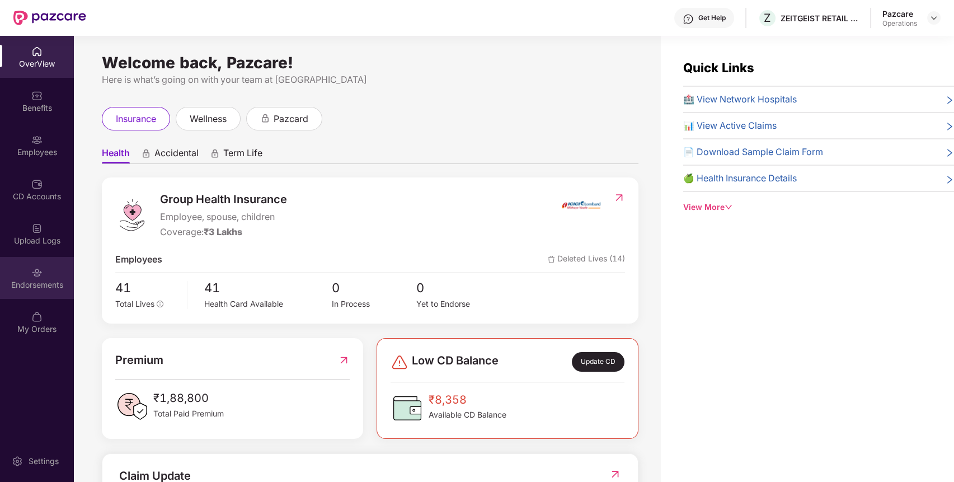
click at [30, 276] on div "Endorsements" at bounding box center [37, 278] width 74 height 42
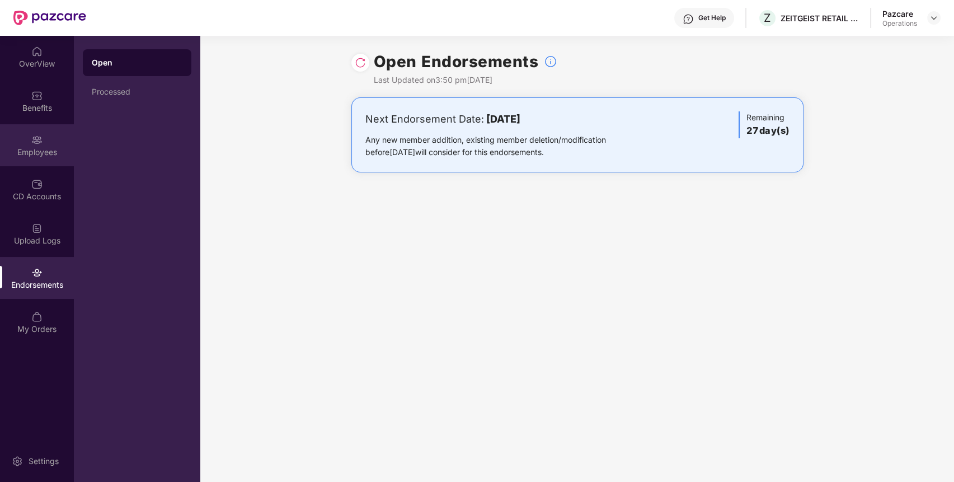
click at [45, 147] on div "Employees" at bounding box center [37, 152] width 74 height 11
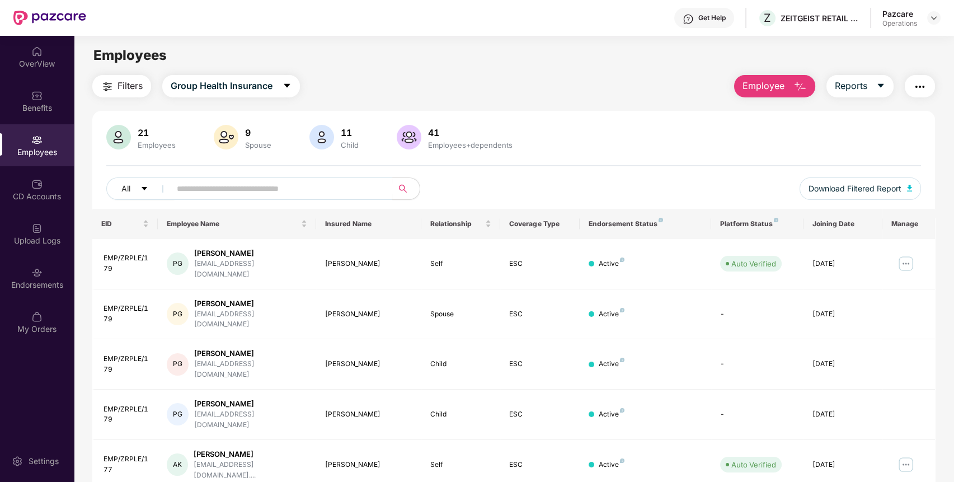
click at [124, 80] on span "Filters" at bounding box center [129, 86] width 25 height 14
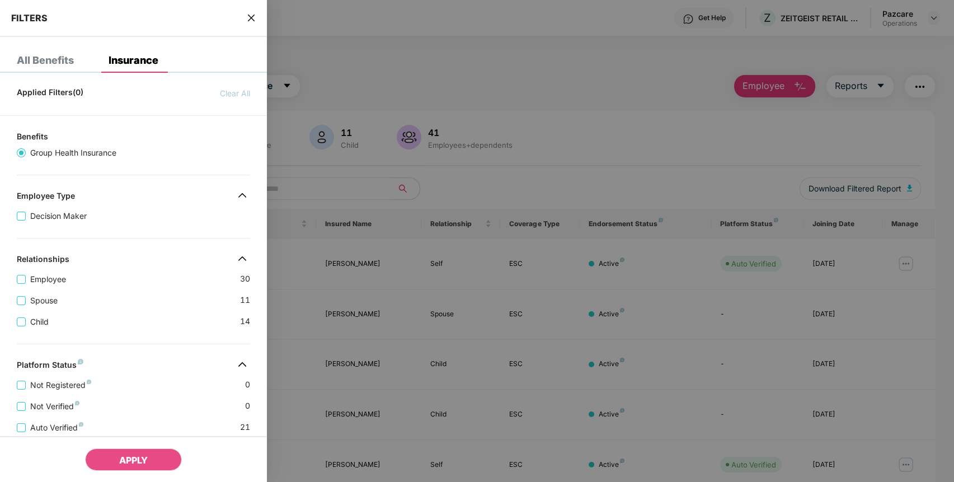
scroll to position [233, 0]
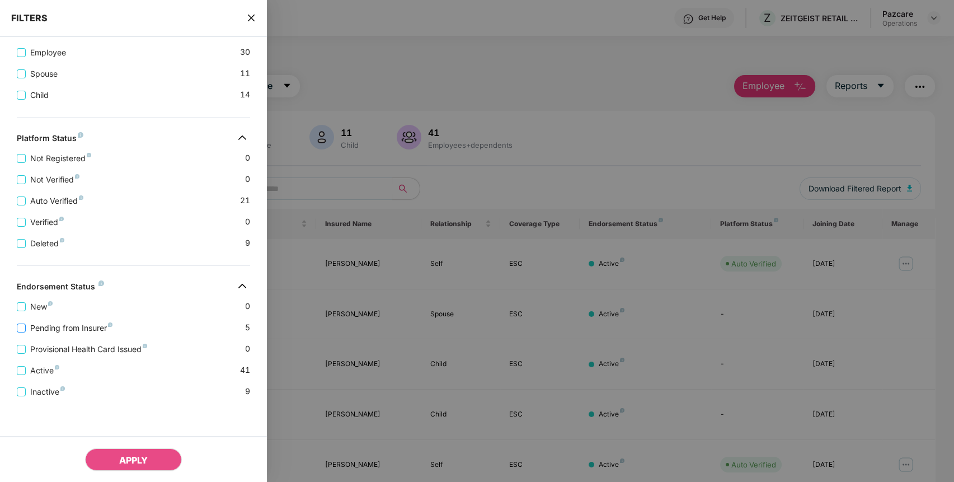
click at [96, 323] on span "Pending from Insurer" at bounding box center [71, 328] width 91 height 12
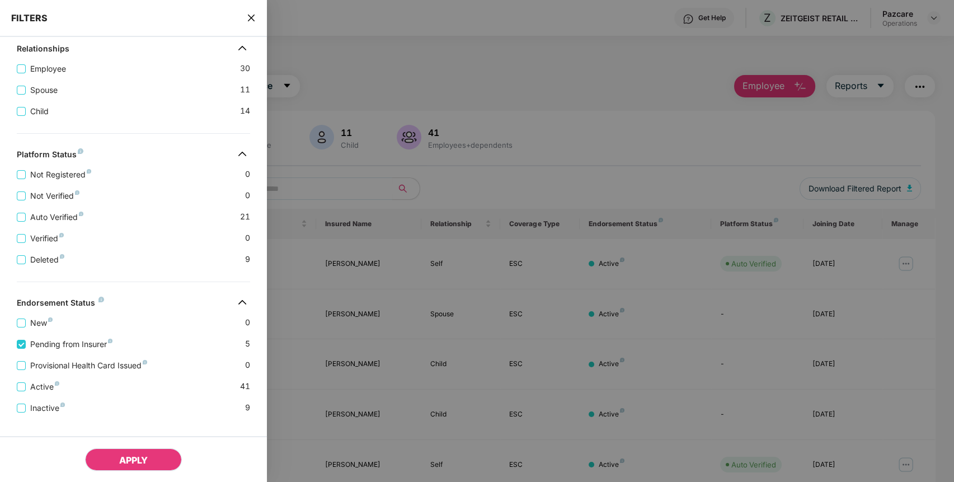
click at [125, 454] on span "APPLY" at bounding box center [133, 459] width 29 height 11
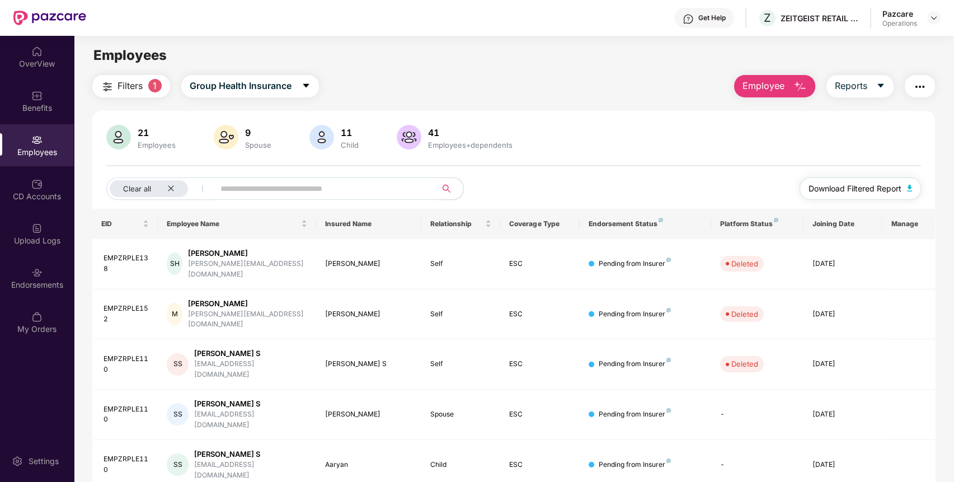
click at [870, 190] on span "Download Filtered Report" at bounding box center [854, 188] width 93 height 12
click at [910, 182] on button "Download Filtered Report" at bounding box center [860, 188] width 122 height 22
click at [914, 78] on button "button" at bounding box center [920, 86] width 30 height 22
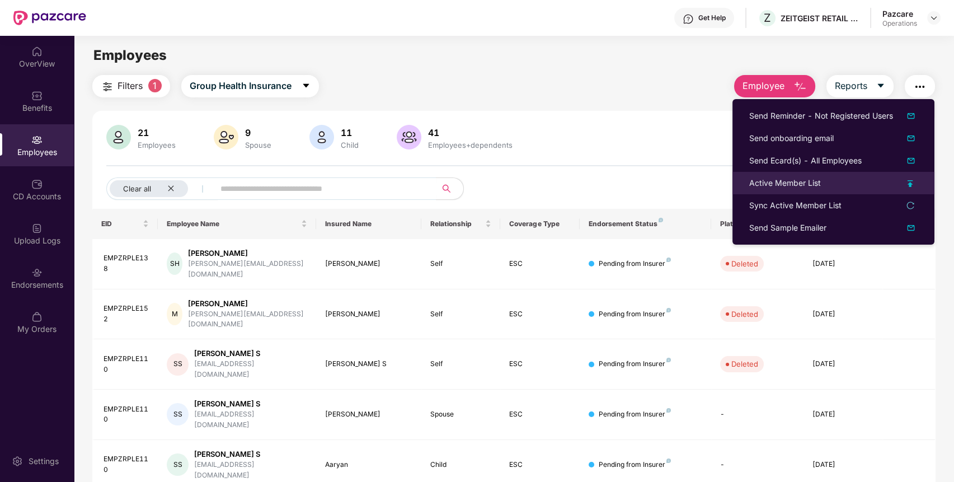
click at [784, 179] on div "Active Member List" at bounding box center [785, 183] width 72 height 12
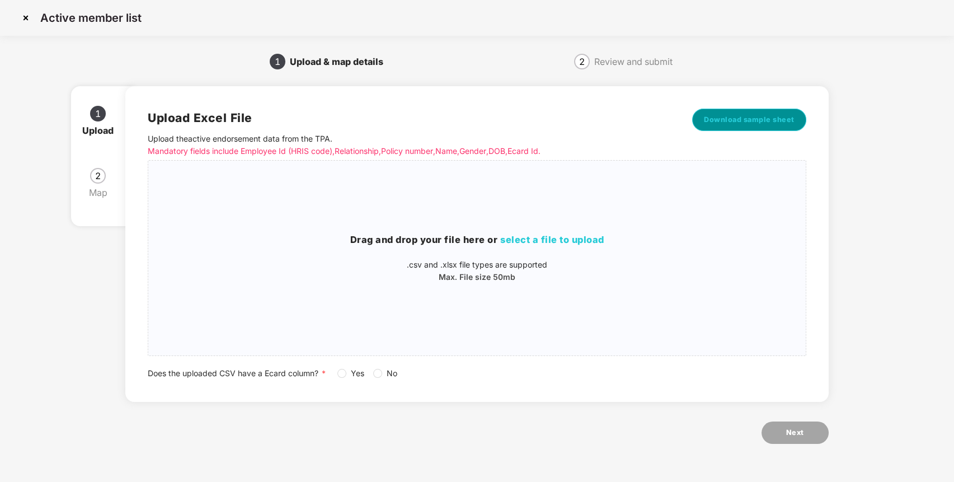
click at [761, 121] on span "Download sample sheet" at bounding box center [749, 119] width 91 height 11
click at [524, 233] on h3 "Drag and drop your file here or select a file to upload" at bounding box center [476, 240] width 657 height 15
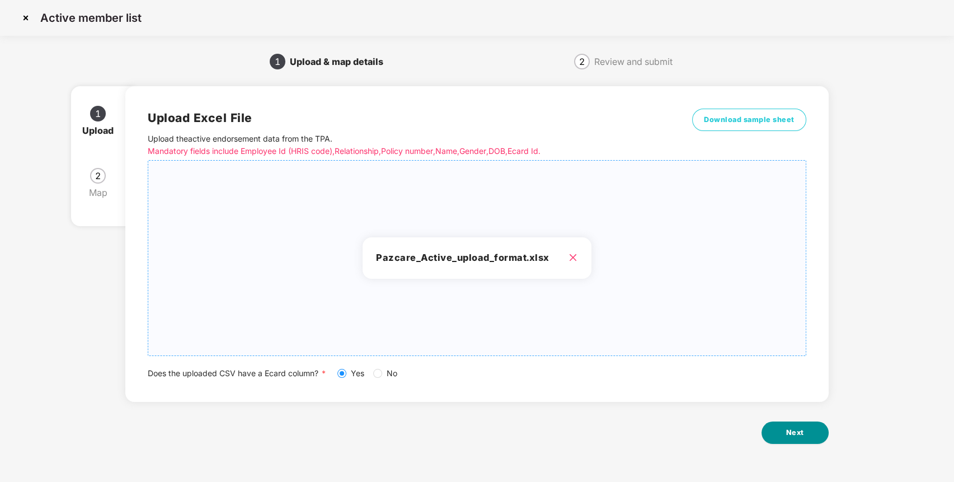
click at [800, 432] on span "Next" at bounding box center [795, 432] width 18 height 11
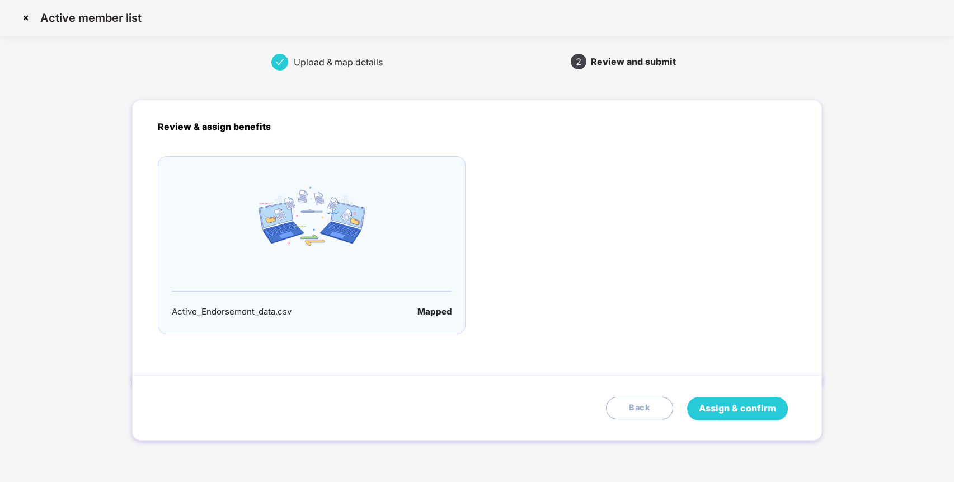
click at [744, 407] on span "Assign & confirm" at bounding box center [737, 408] width 77 height 14
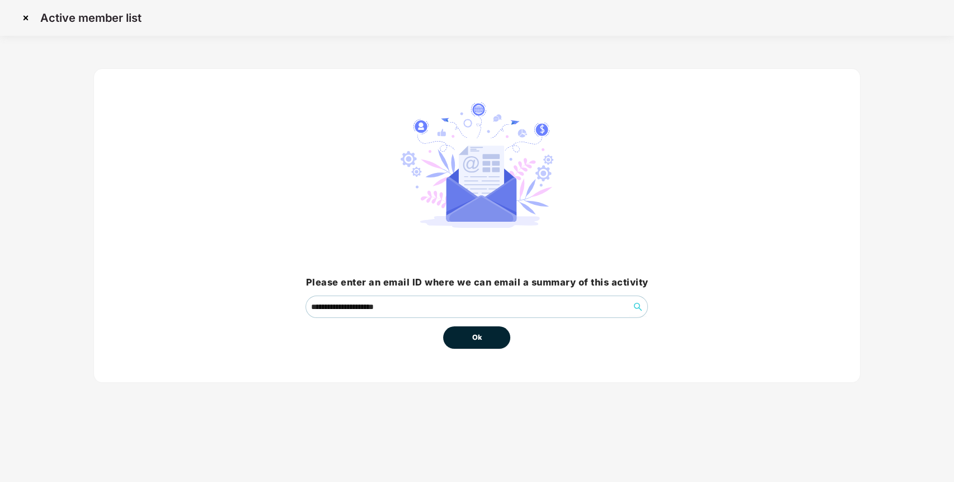
click at [470, 337] on button "Ok" at bounding box center [476, 337] width 67 height 22
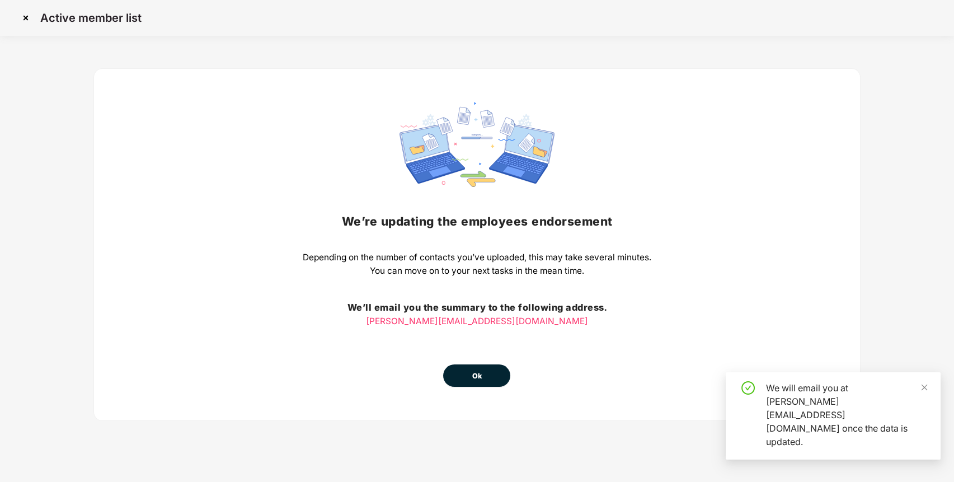
click at [472, 377] on span "Ok" at bounding box center [477, 375] width 10 height 11
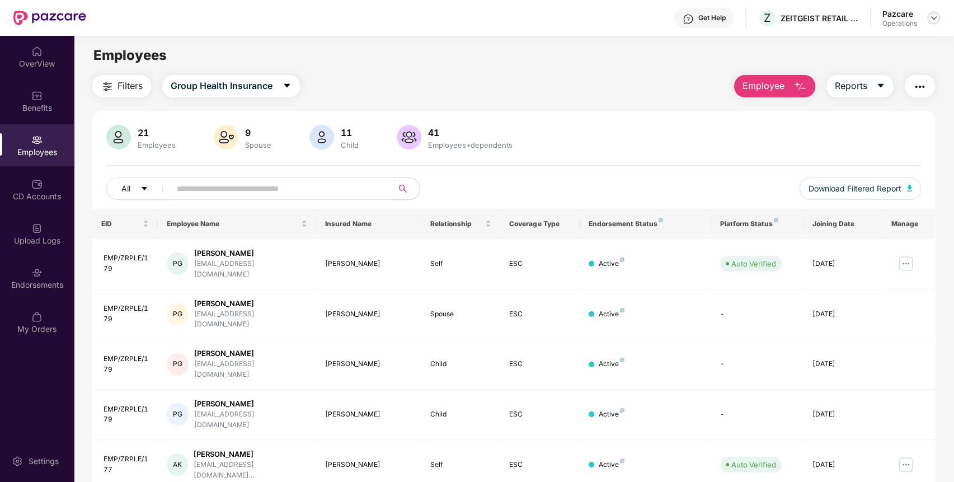
click at [936, 22] on img at bounding box center [933, 17] width 9 height 9
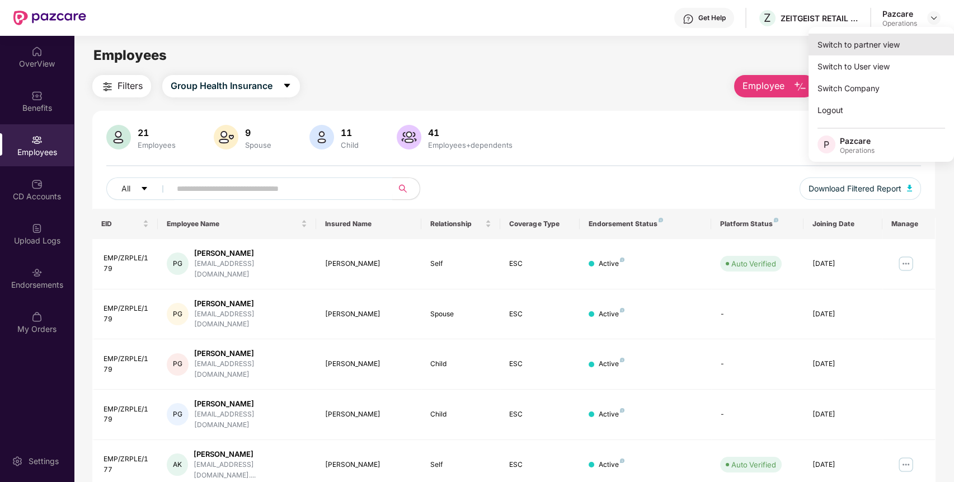
click at [873, 40] on div "Switch to partner view" at bounding box center [880, 45] width 145 height 22
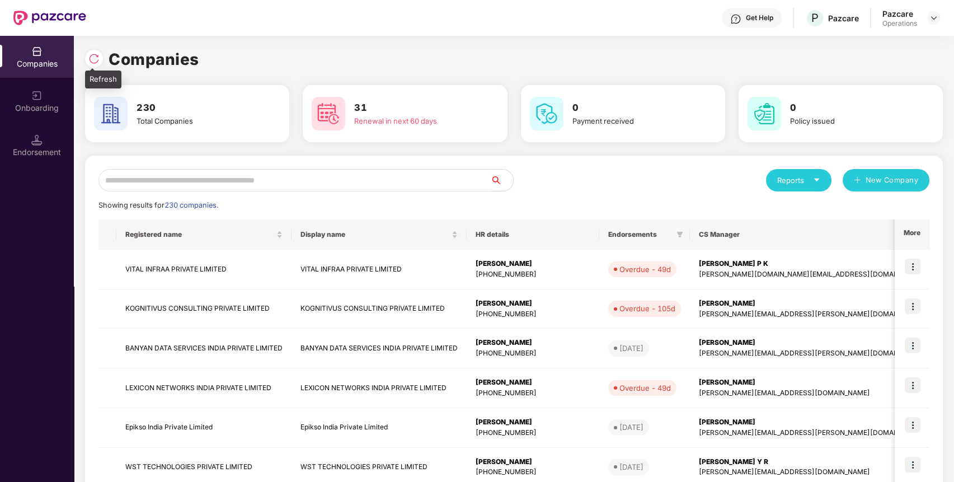
click at [95, 59] on img at bounding box center [93, 58] width 11 height 11
click at [221, 185] on input "text" at bounding box center [294, 180] width 392 height 22
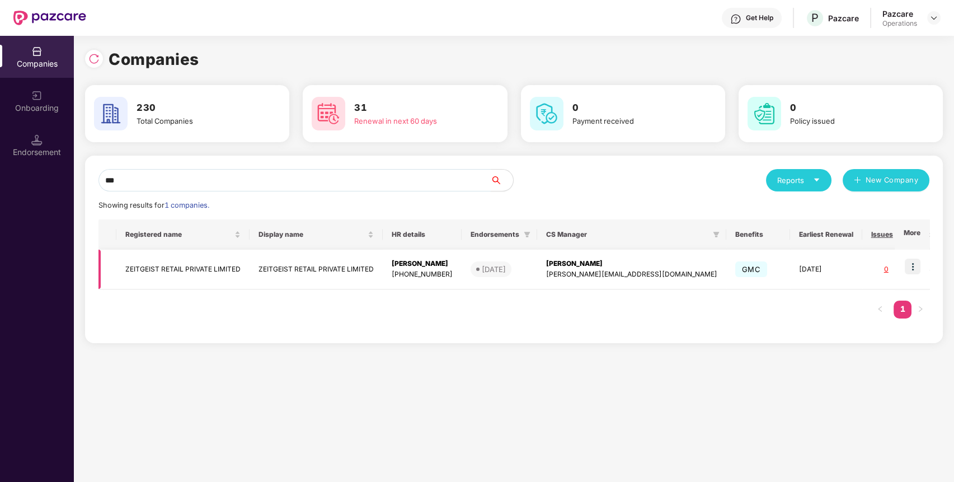
type input "***"
click at [159, 260] on td "ZEITGEIST RETAIL PRIVATE LIMITED" at bounding box center [182, 270] width 133 height 40
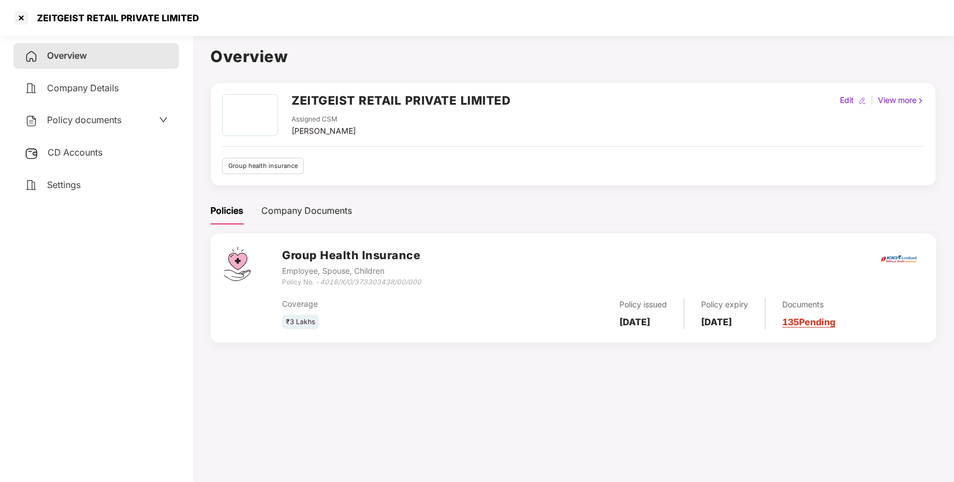
click at [103, 122] on span "Policy documents" at bounding box center [84, 119] width 74 height 11
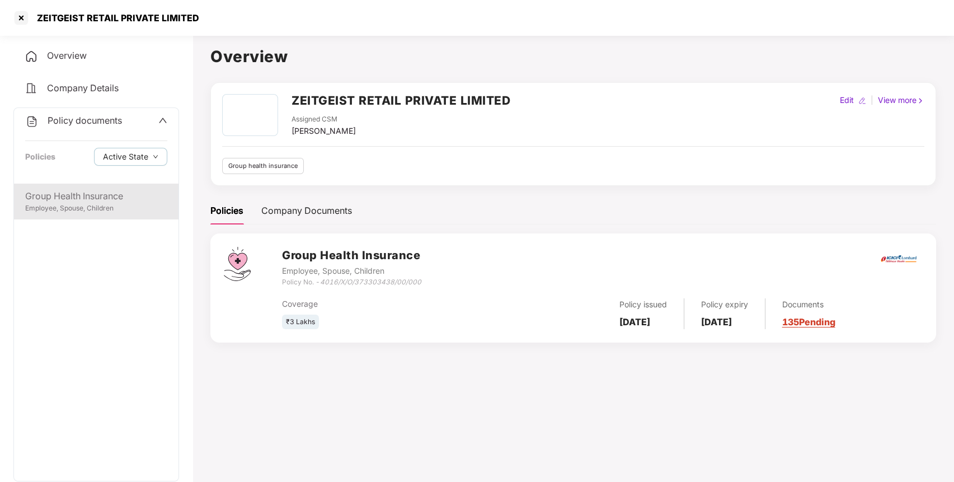
click at [81, 192] on div "Group Health Insurance" at bounding box center [96, 196] width 142 height 14
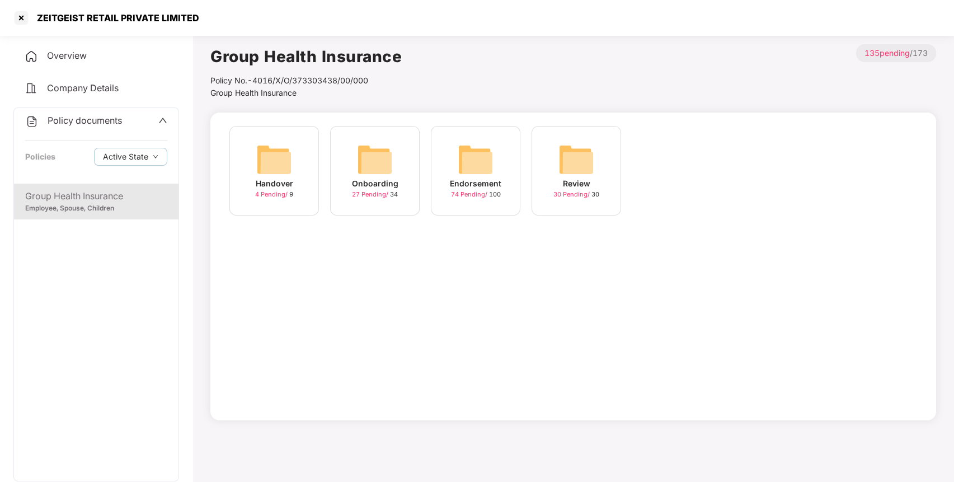
click at [502, 151] on div "Endorsement 74 Pending / 100" at bounding box center [476, 171] width 90 height 90
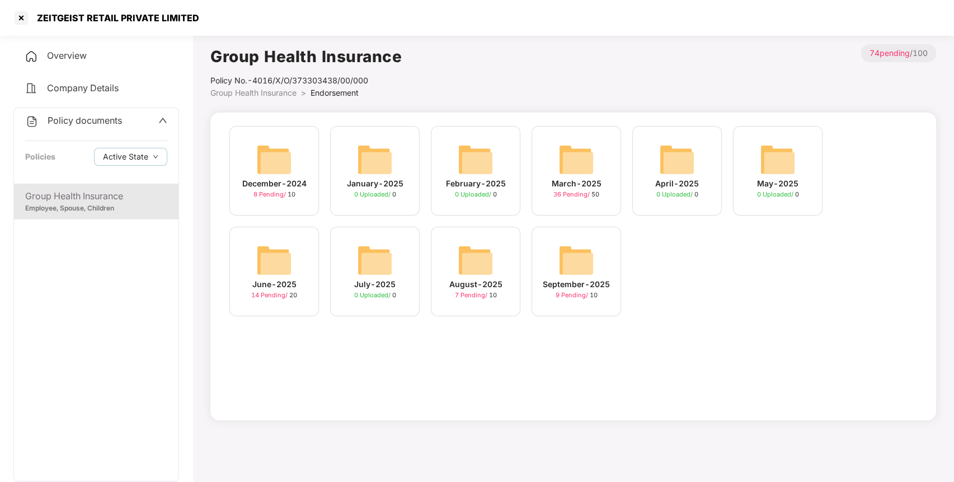
click at [574, 251] on img at bounding box center [576, 260] width 36 height 36
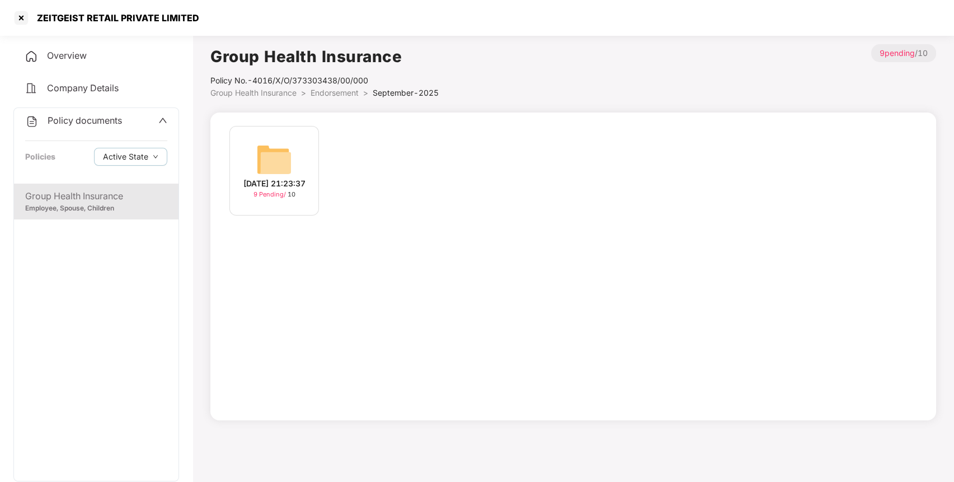
click at [265, 148] on img at bounding box center [274, 160] width 36 height 36
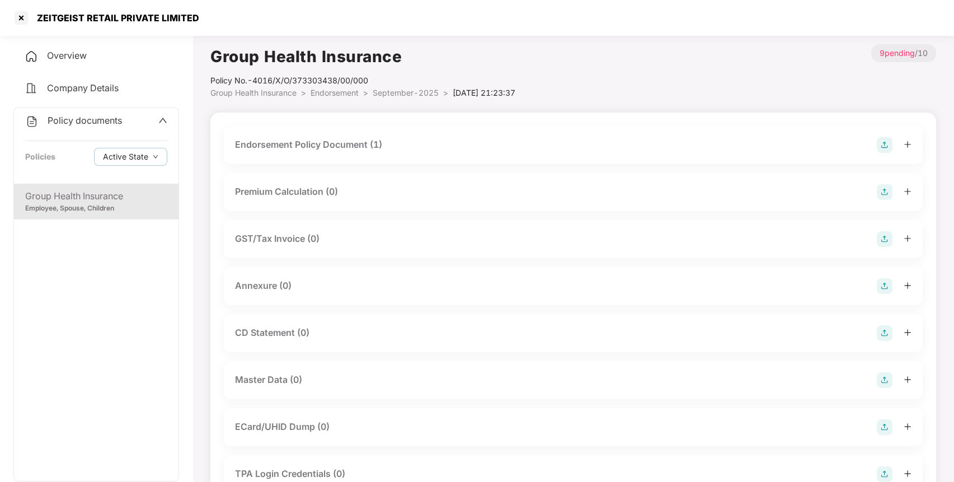
click at [883, 284] on img at bounding box center [885, 286] width 16 height 16
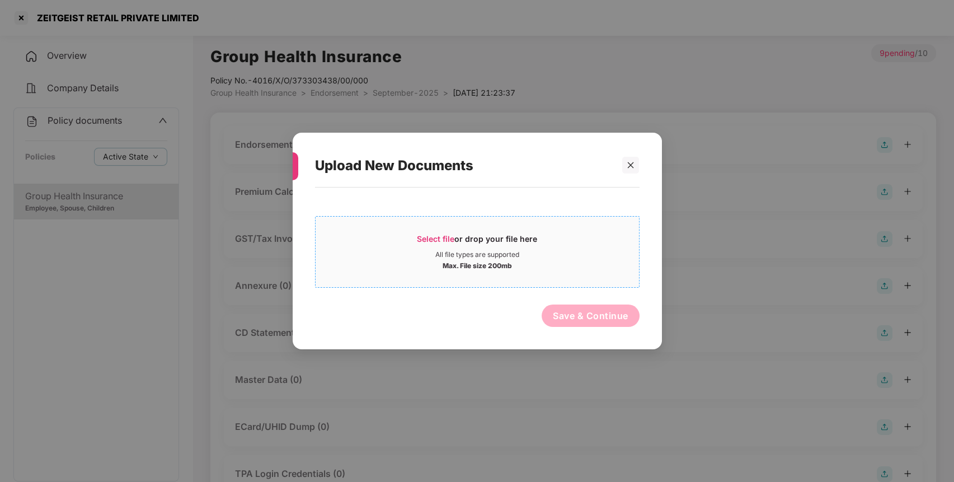
click at [434, 237] on span "Select file" at bounding box center [435, 239] width 37 height 10
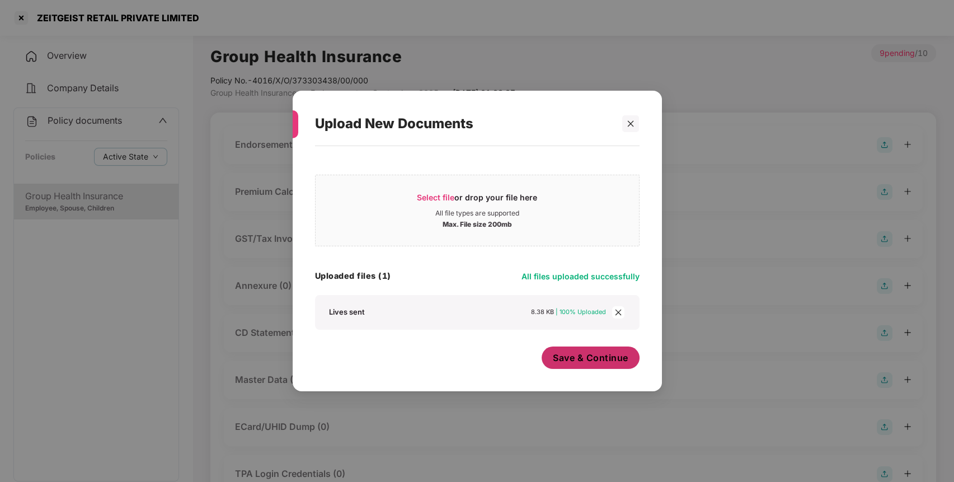
click at [597, 355] on span "Save & Continue" at bounding box center [591, 357] width 76 height 12
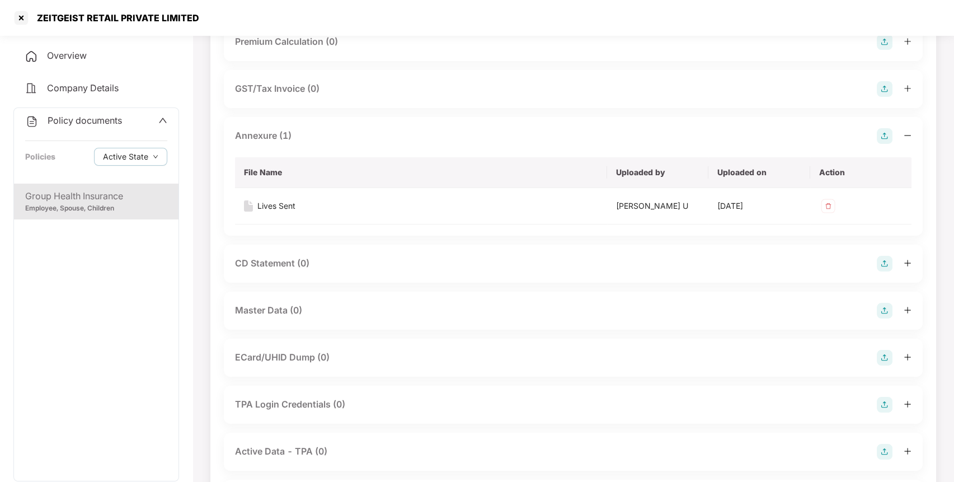
scroll to position [152, 0]
click at [886, 307] on img at bounding box center [885, 308] width 16 height 16
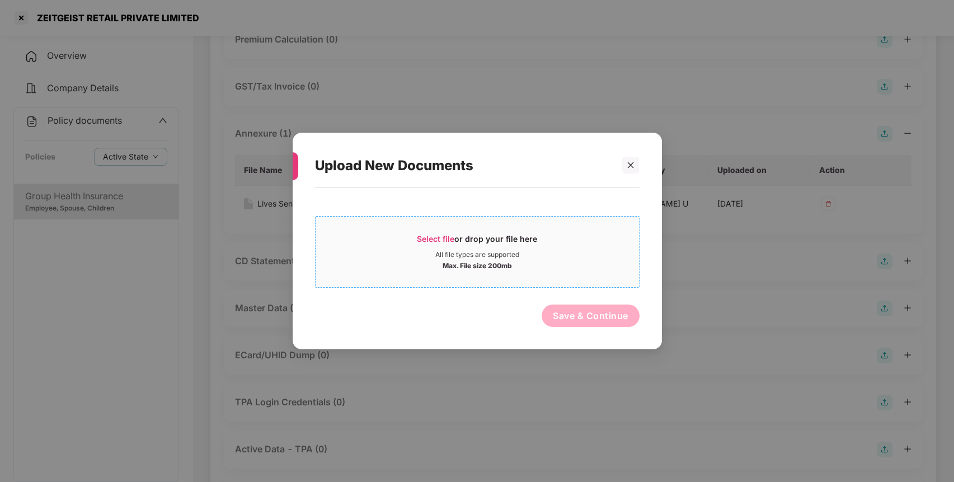
click at [444, 235] on span "Select file" at bounding box center [435, 239] width 37 height 10
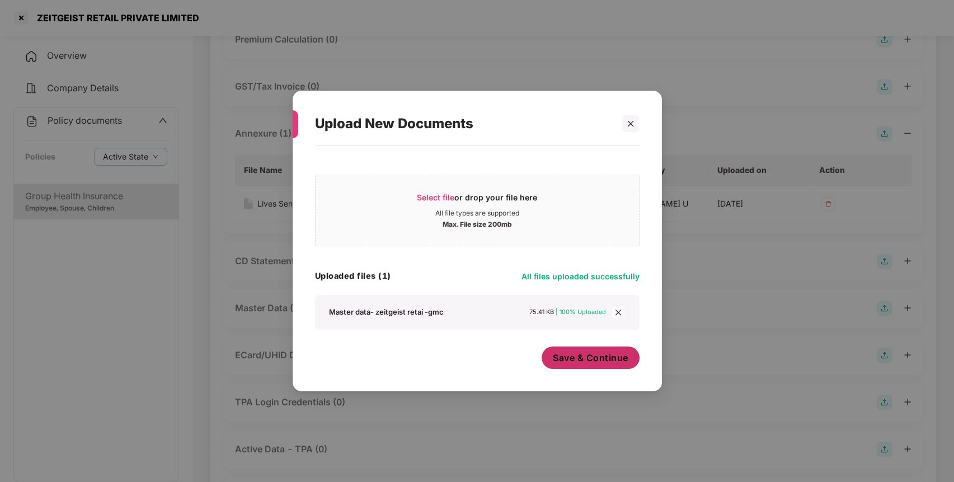
click at [586, 357] on span "Save & Continue" at bounding box center [591, 357] width 76 height 12
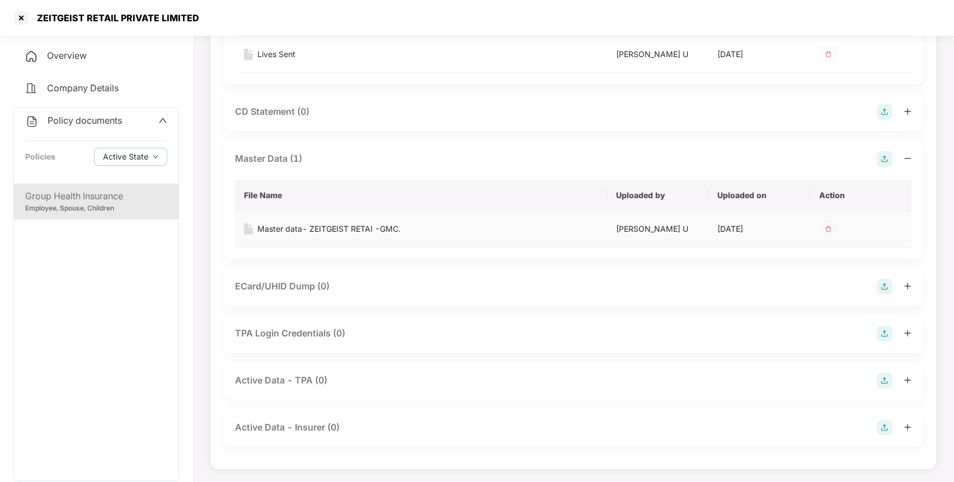
scroll to position [299, 0]
click at [131, 115] on div "Policy documents" at bounding box center [96, 121] width 142 height 15
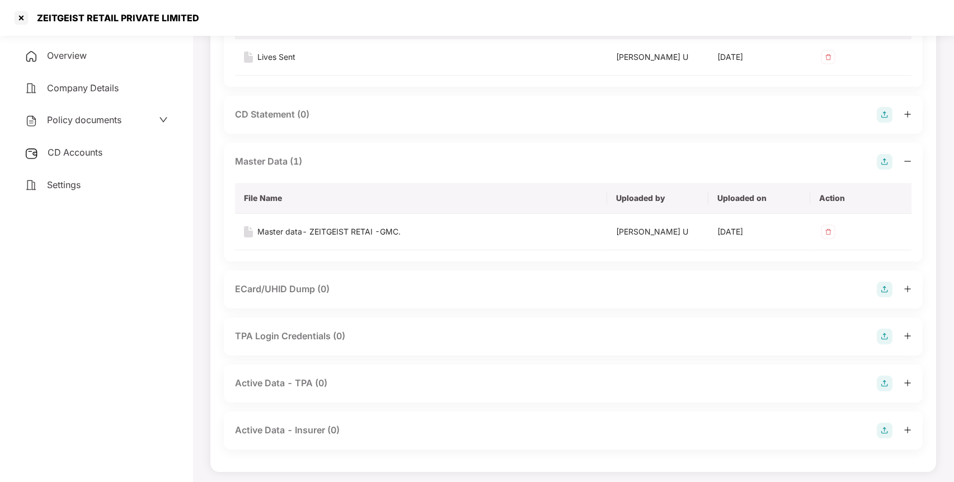
click at [73, 145] on div "CD Accounts" at bounding box center [96, 153] width 166 height 26
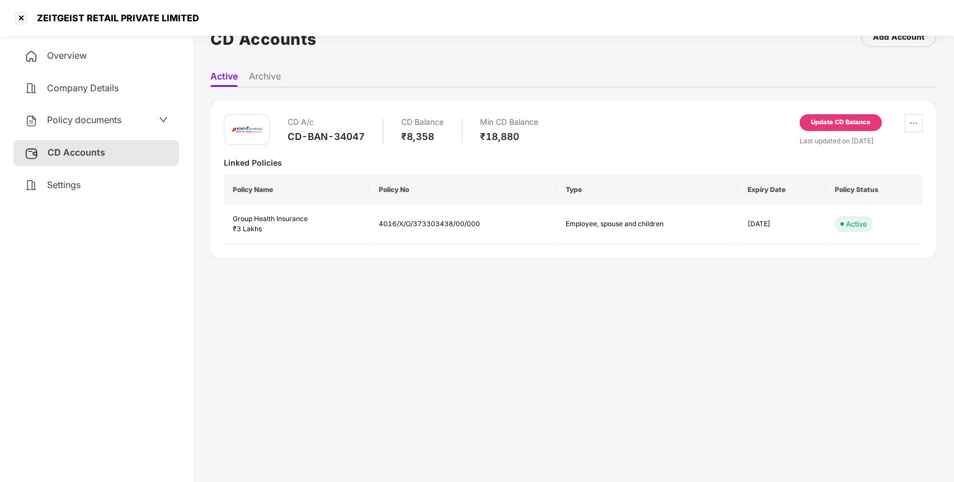
click at [87, 123] on span "Policy documents" at bounding box center [84, 119] width 74 height 11
click at [22, 10] on div at bounding box center [21, 18] width 18 height 18
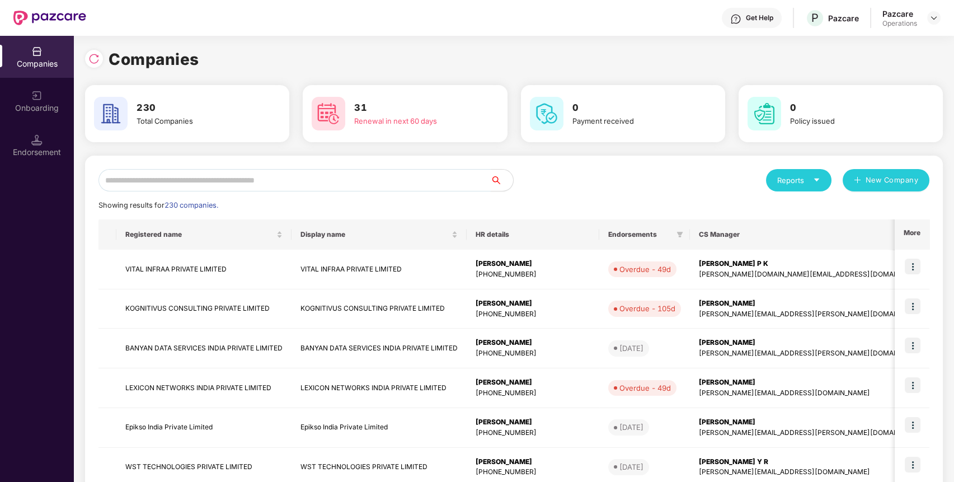
paste input "**********"
click at [295, 179] on input "text" at bounding box center [294, 180] width 392 height 22
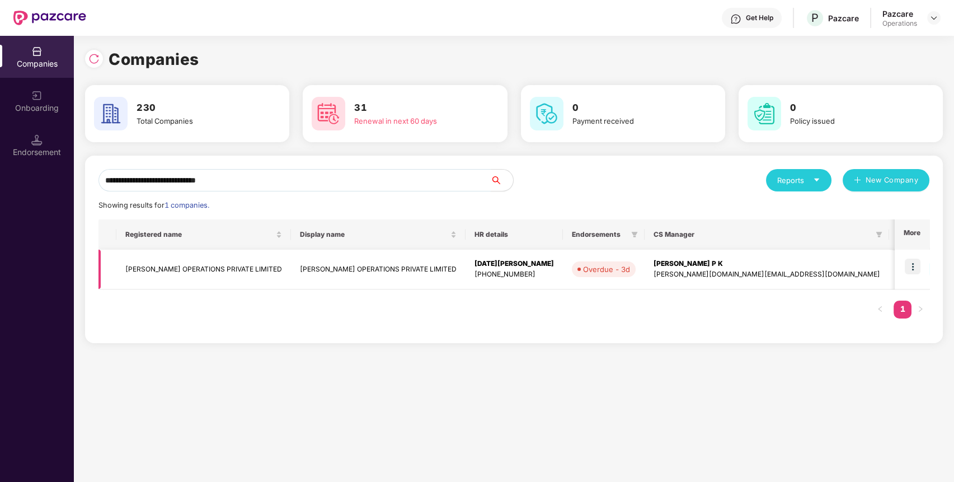
type input "**********"
click at [183, 265] on td "ATTRI OPERATIONS PRIVATE LIMITED" at bounding box center [203, 270] width 175 height 40
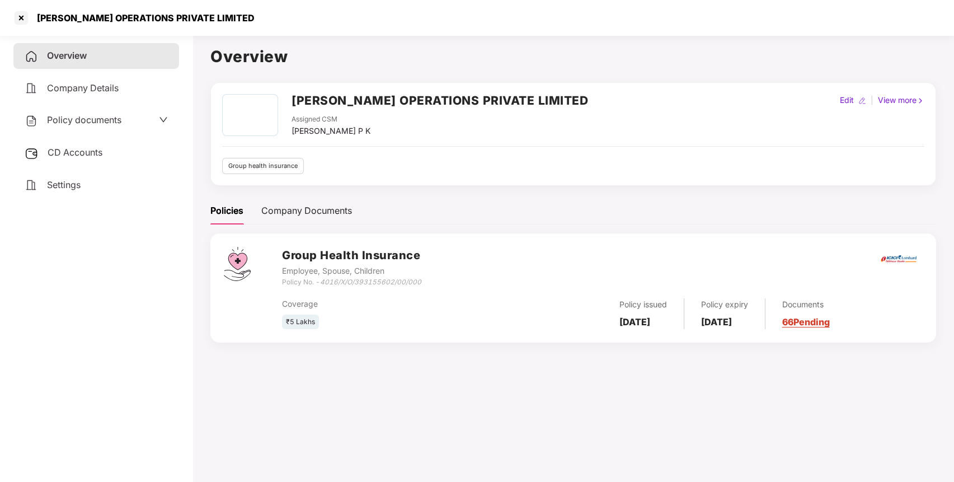
click at [114, 116] on span "Policy documents" at bounding box center [84, 119] width 74 height 11
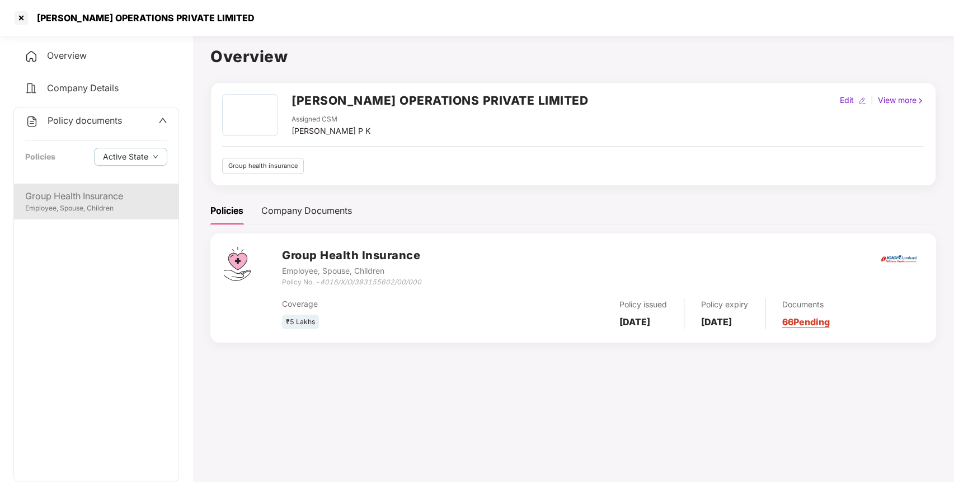
click at [81, 195] on div "Group Health Insurance" at bounding box center [96, 196] width 142 height 14
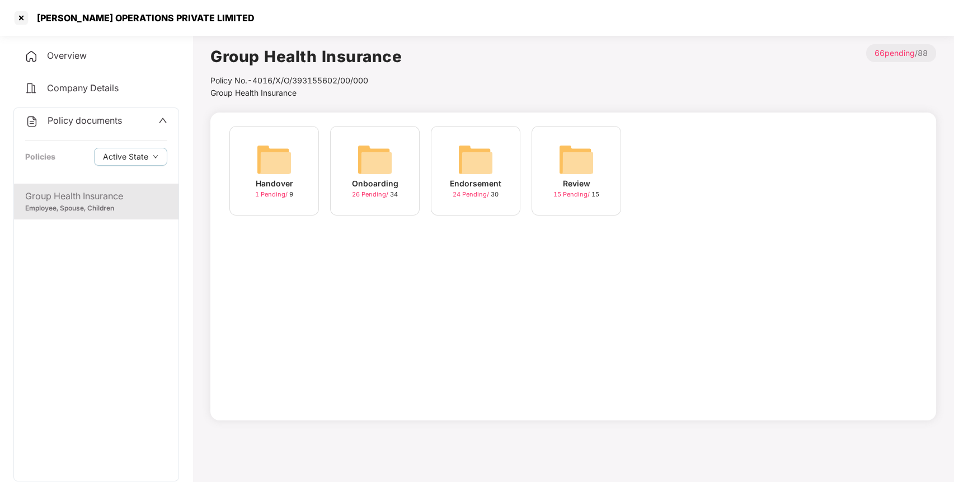
click at [490, 147] on img at bounding box center [476, 160] width 36 height 36
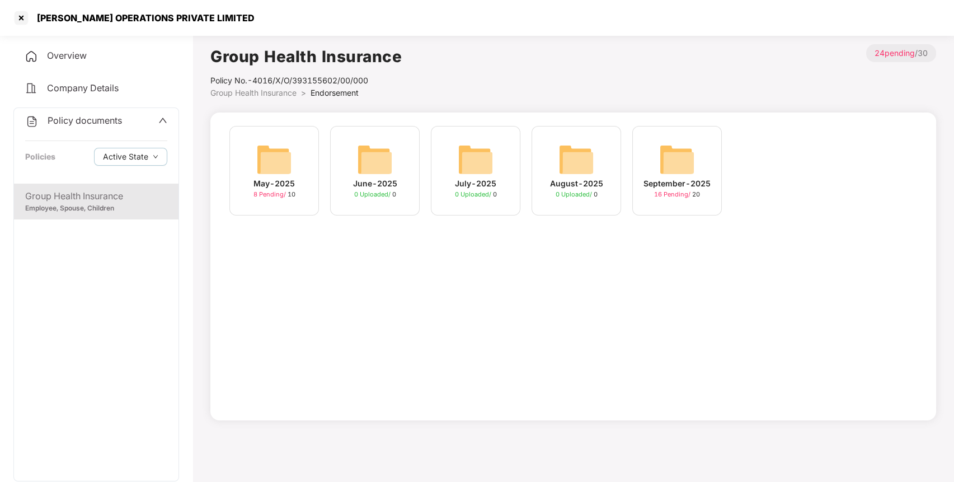
click at [680, 153] on img at bounding box center [677, 160] width 36 height 36
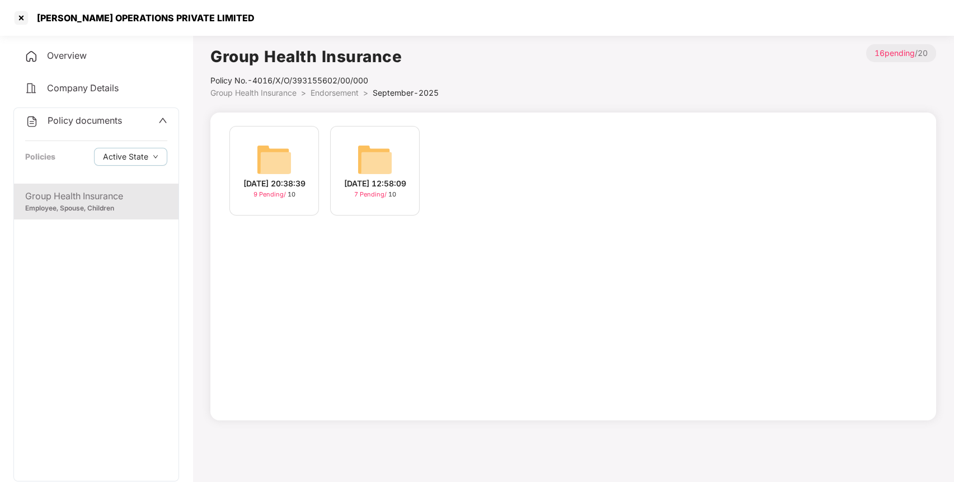
click at [278, 152] on img at bounding box center [274, 160] width 36 height 36
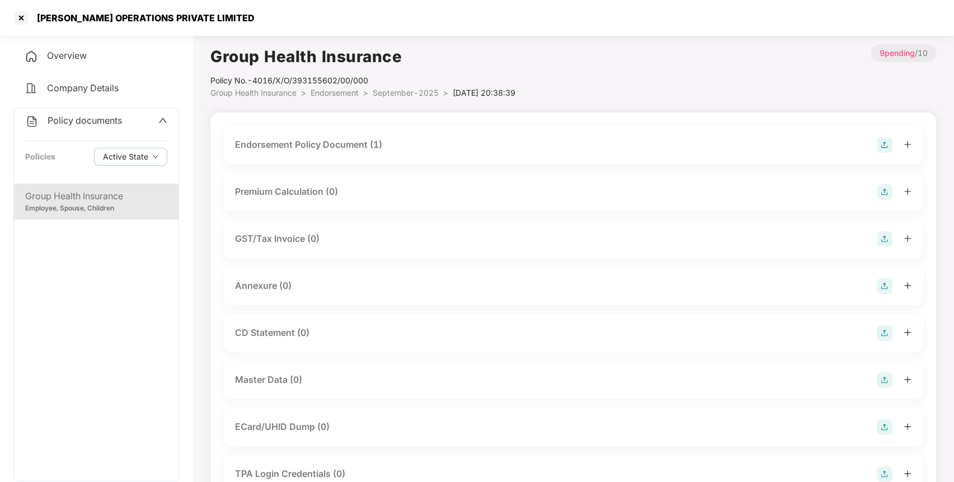
click at [780, 143] on div "Endorsement Policy Document (1)" at bounding box center [573, 145] width 676 height 16
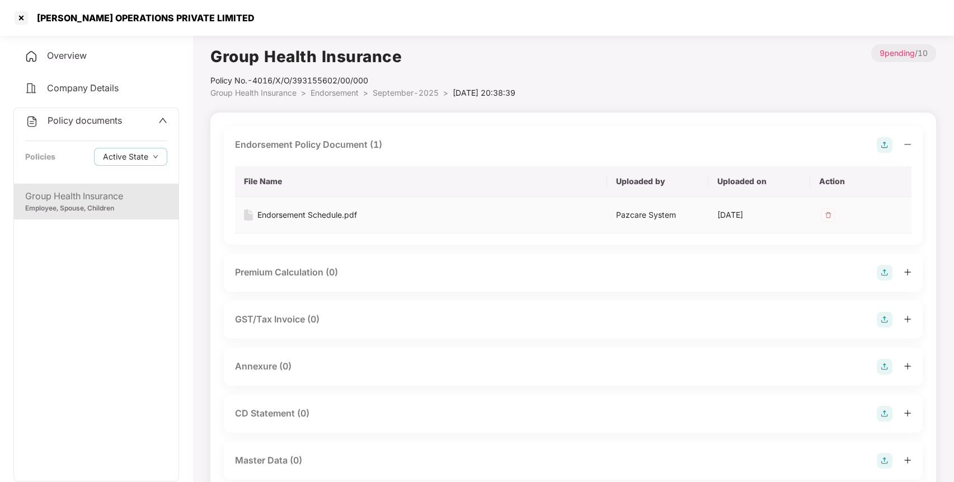
click at [303, 215] on div "Endorsement Schedule.pdf" at bounding box center [307, 215] width 100 height 12
click at [886, 367] on img at bounding box center [885, 367] width 16 height 16
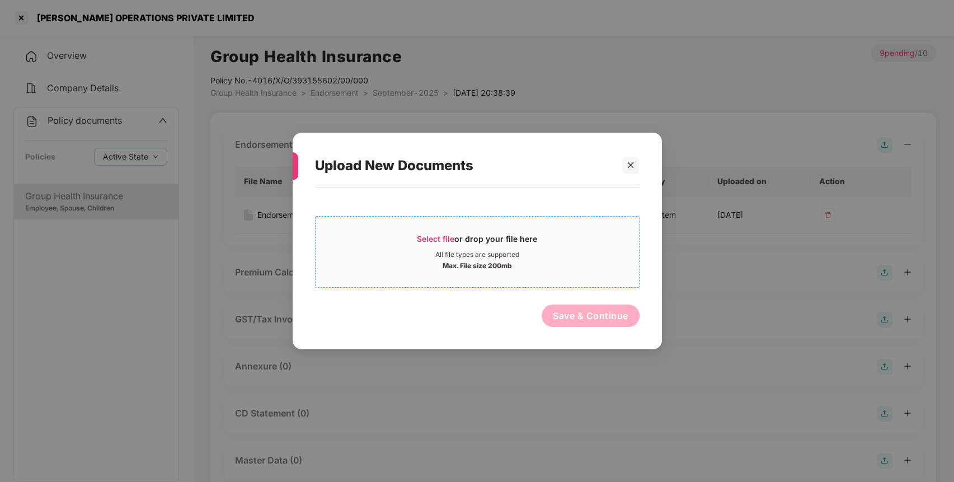
click at [421, 232] on span "Select file or drop your file here All file types are supported Max. File size …" at bounding box center [477, 252] width 323 height 54
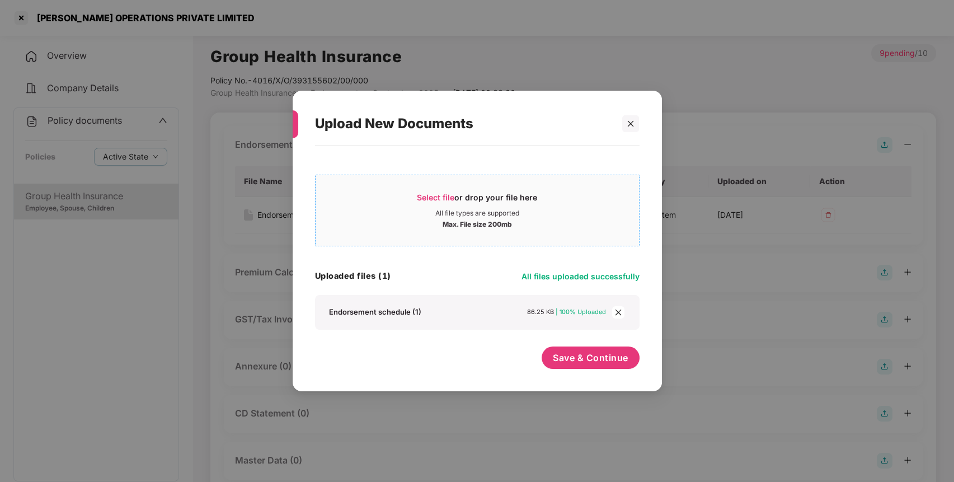
click at [436, 189] on span "Select file or drop your file here All file types are supported Max. File size …" at bounding box center [477, 210] width 323 height 54
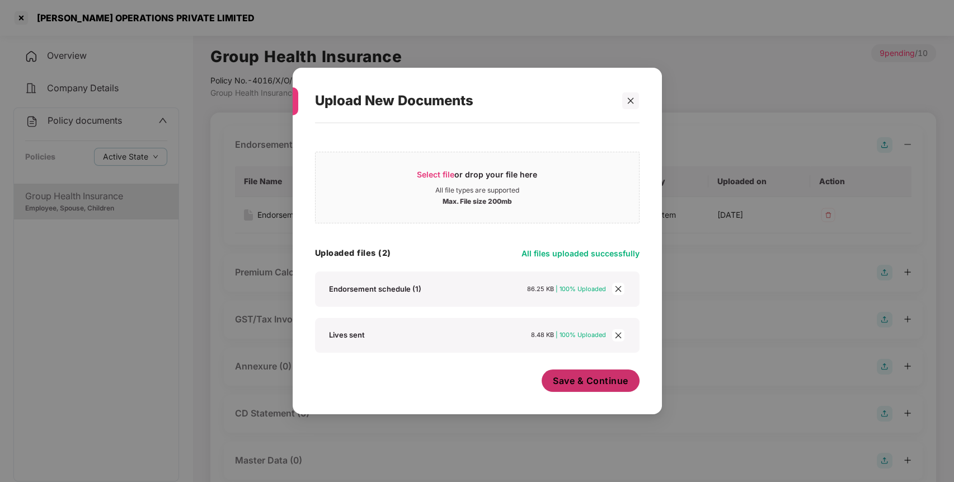
click at [594, 388] on button "Save & Continue" at bounding box center [591, 380] width 98 height 22
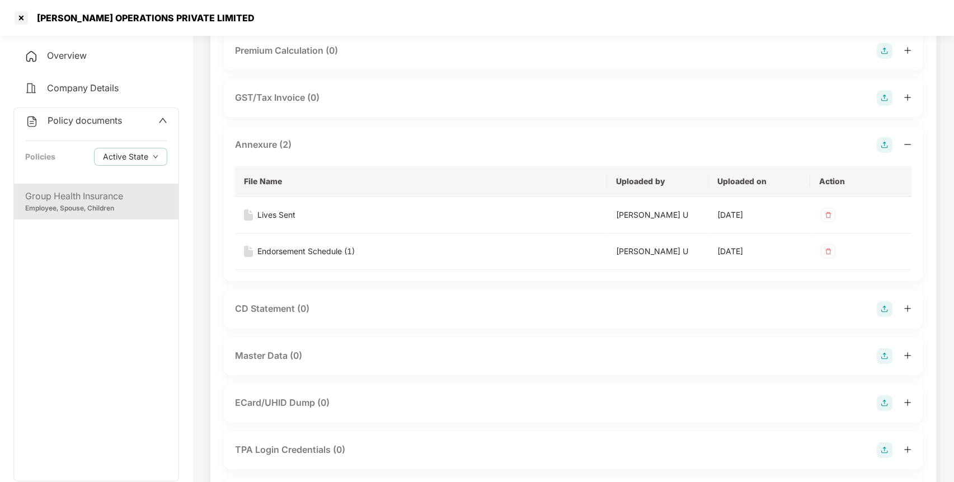
scroll to position [323, 0]
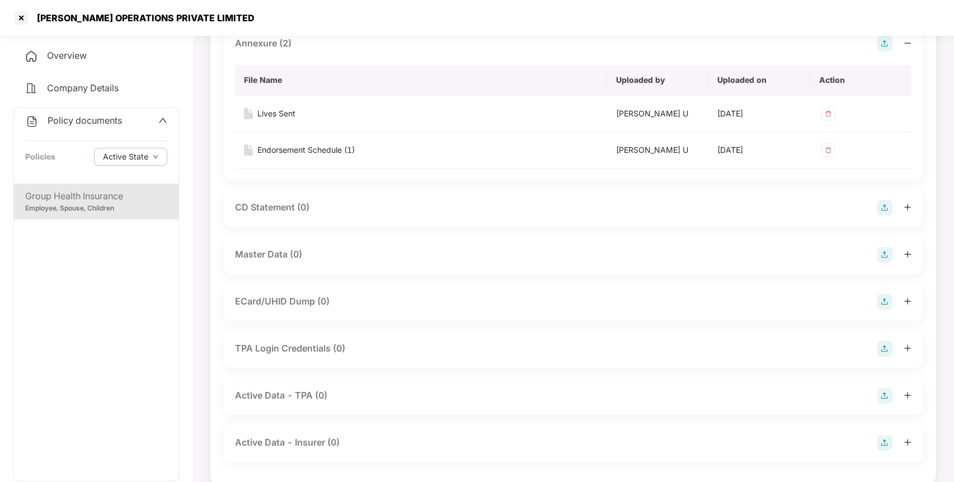
click at [886, 253] on img at bounding box center [885, 255] width 16 height 16
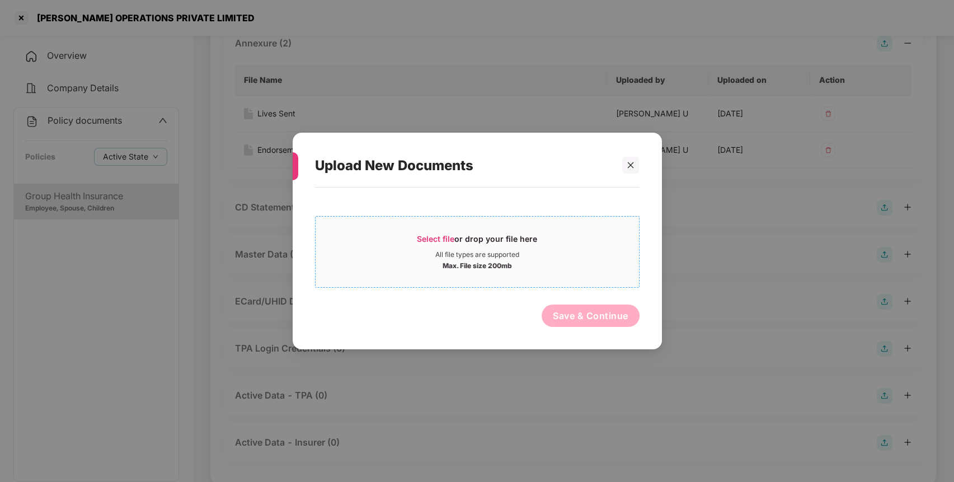
click at [416, 239] on div "Select file or drop your file here" at bounding box center [477, 241] width 323 height 17
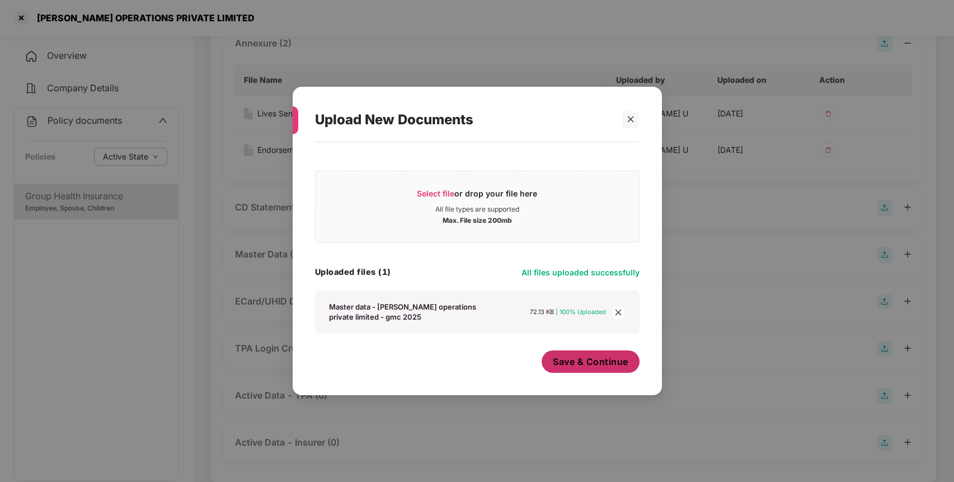
click at [559, 356] on button "Save & Continue" at bounding box center [591, 361] width 98 height 22
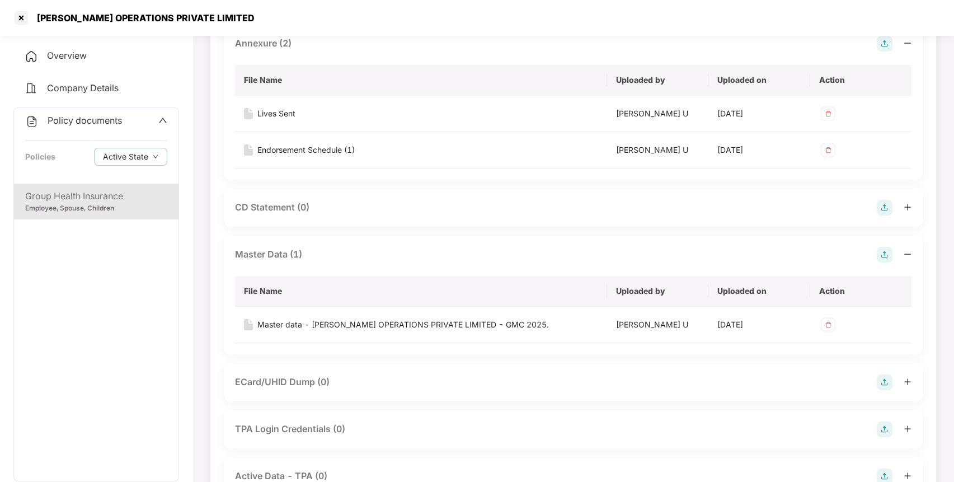
click at [69, 115] on span "Policy documents" at bounding box center [85, 120] width 74 height 11
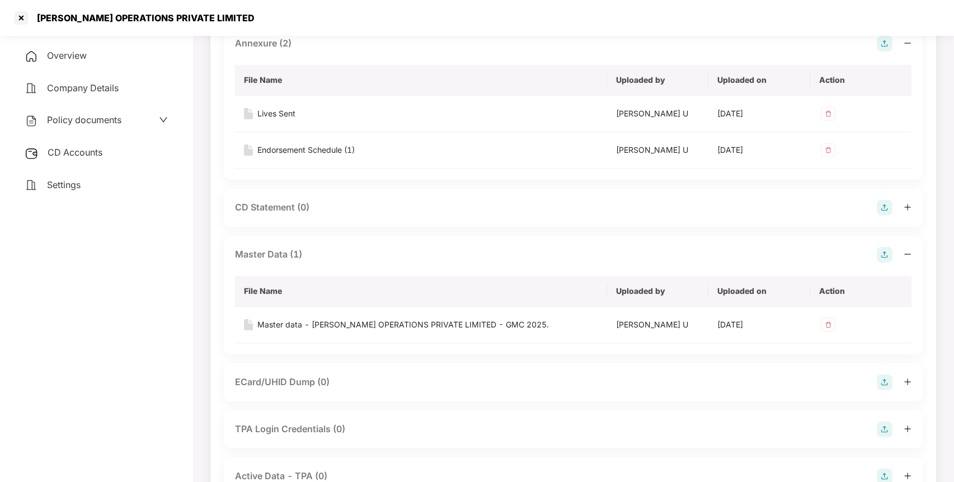
click at [72, 145] on div "CD Accounts" at bounding box center [96, 153] width 166 height 26
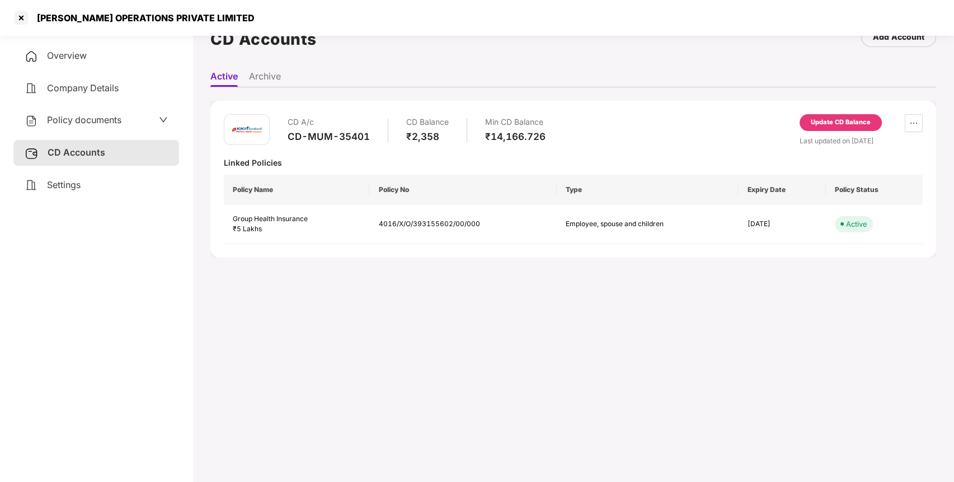
scroll to position [0, 0]
